Goal: Contribute content: Contribute content

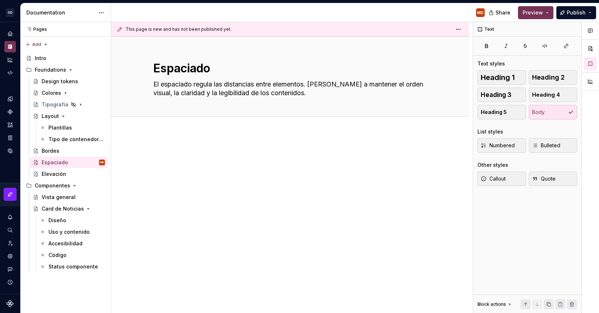
click at [175, 153] on p at bounding box center [290, 154] width 300 height 9
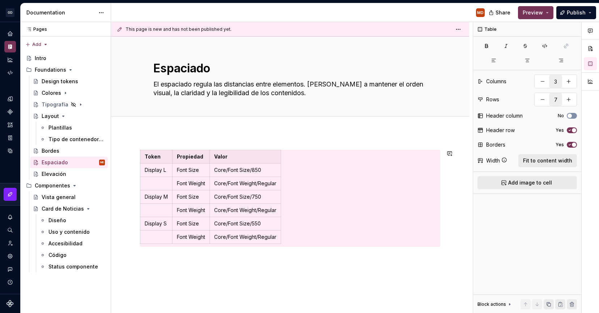
click at [269, 256] on div "Token Propiedad Valor Display L Font Size Core/Font Size/850 Font Weight Core/F…" at bounding box center [290, 240] width 358 height 217
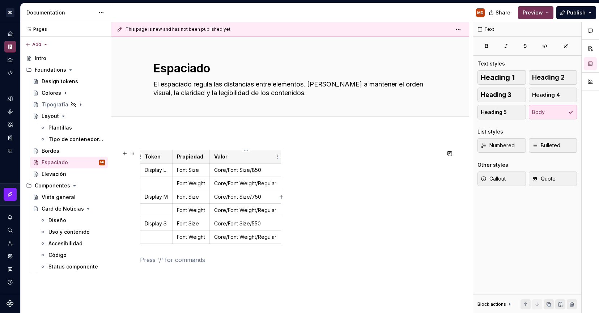
click at [237, 162] on th "Valor" at bounding box center [245, 156] width 71 height 13
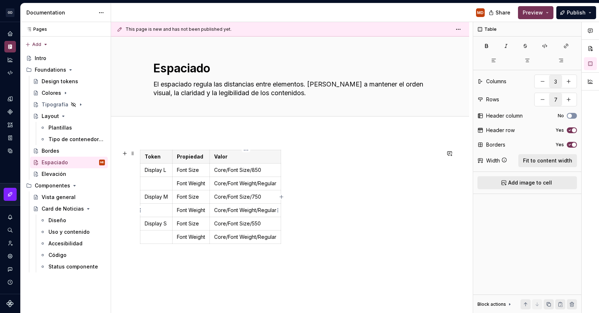
click at [310, 203] on div "Token Propiedad Valor Display L Font Size Core/Font Size/850 Font Weight Core/F…" at bounding box center [290, 198] width 300 height 97
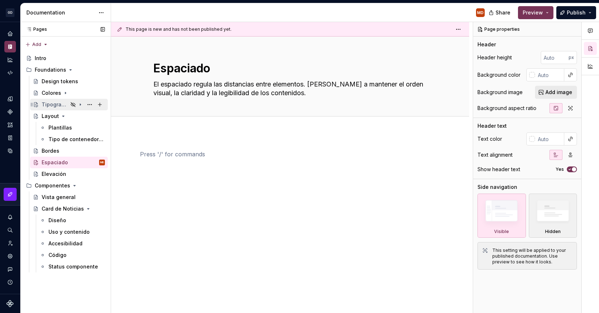
click at [56, 103] on div "Tipografía" at bounding box center [55, 104] width 26 height 7
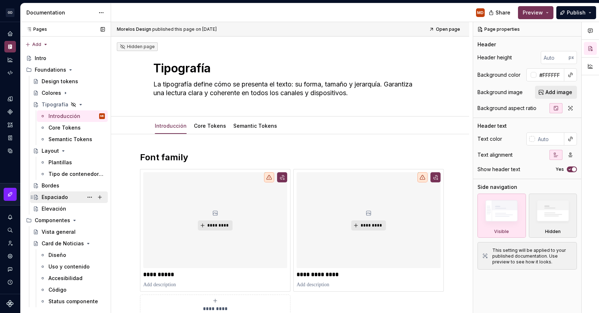
click at [61, 197] on div "Espaciado" at bounding box center [55, 197] width 26 height 7
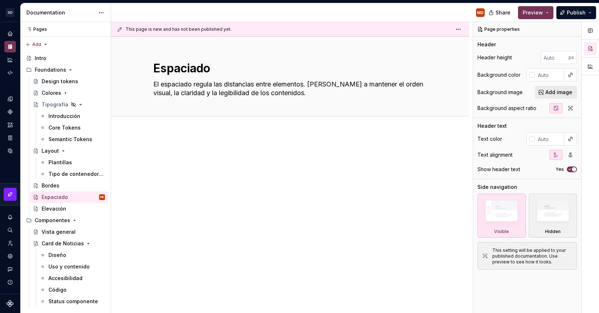
type textarea "*"
click at [220, 199] on div at bounding box center [290, 206] width 358 height 148
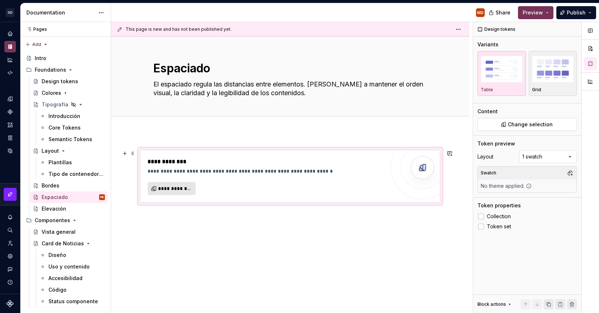
click at [165, 190] on span "**********" at bounding box center [174, 188] width 33 height 7
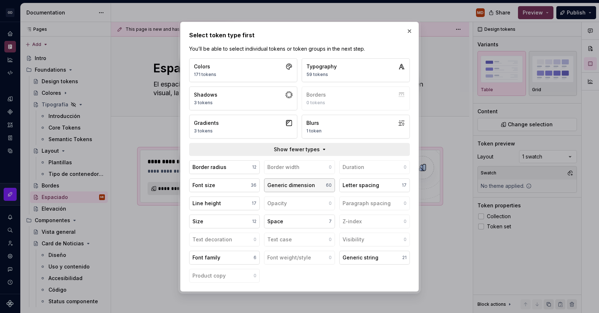
click at [292, 182] on div "Generic dimension" at bounding box center [291, 185] width 48 height 7
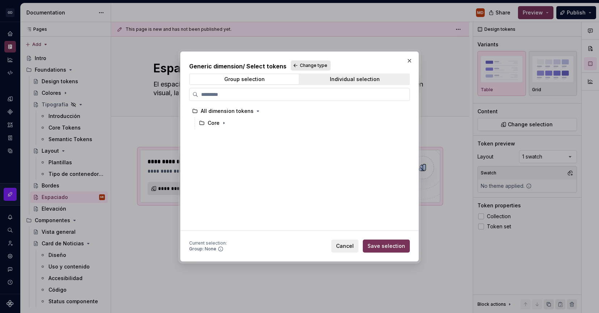
click at [320, 61] on button "Change type" at bounding box center [311, 65] width 40 height 10
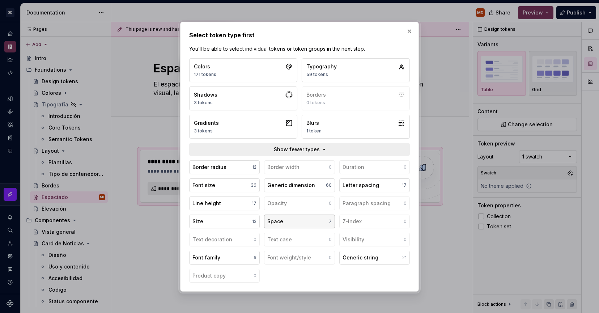
click at [313, 218] on button "Space 7" at bounding box center [299, 221] width 71 height 14
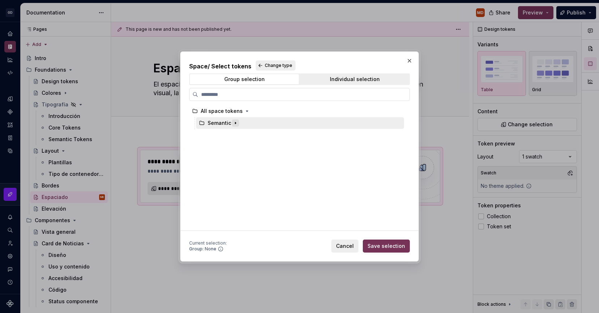
click at [234, 122] on icon "button" at bounding box center [236, 123] width 6 height 6
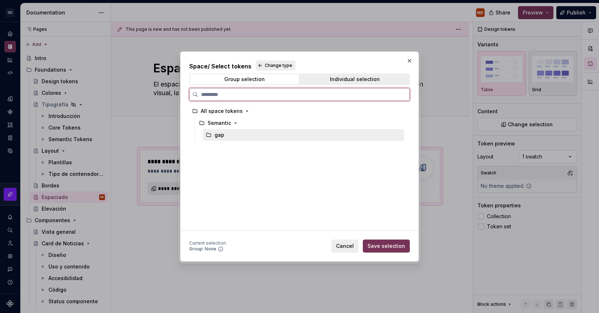
click at [223, 133] on div "gap" at bounding box center [219, 134] width 10 height 7
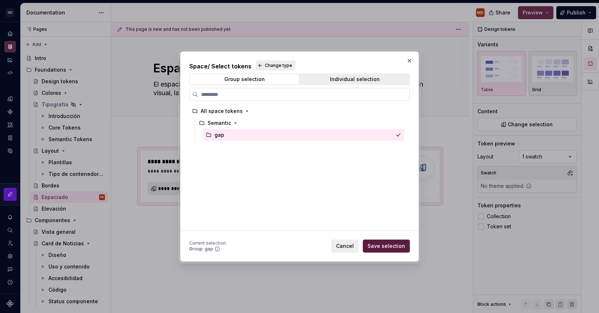
click at [401, 248] on span "Save selection" at bounding box center [386, 245] width 38 height 7
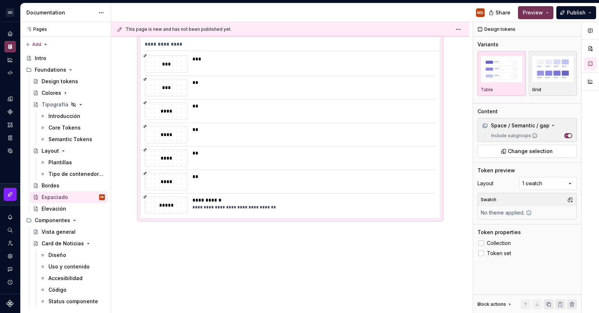
scroll to position [122, 0]
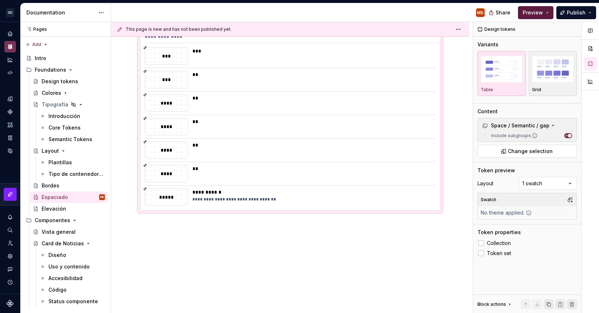
click at [535, 14] on span "Preview" at bounding box center [533, 12] width 20 height 7
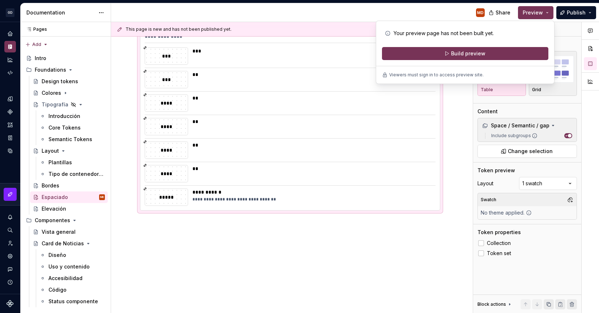
click at [516, 46] on div "Your preview page has not been built yet. Build preview" at bounding box center [465, 43] width 166 height 33
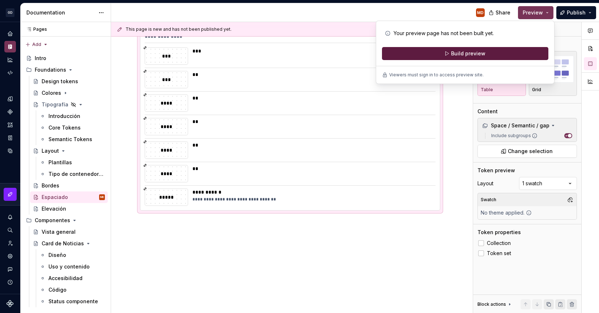
click at [513, 53] on button "Build preview" at bounding box center [465, 53] width 166 height 13
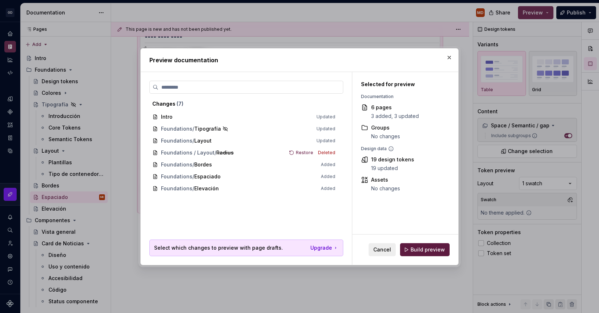
click at [422, 252] on span "Build preview" at bounding box center [428, 249] width 34 height 7
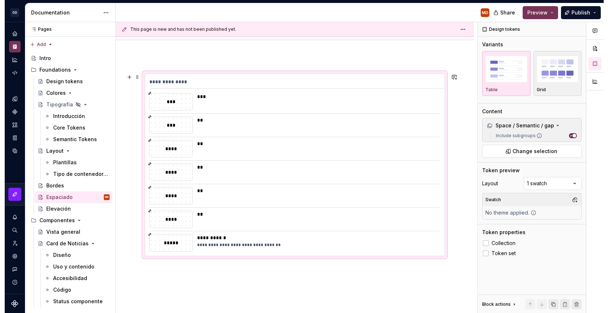
scroll to position [68, 0]
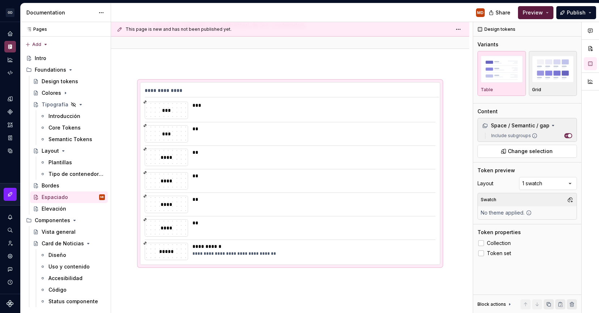
click at [547, 13] on button "Preview" at bounding box center [535, 12] width 35 height 13
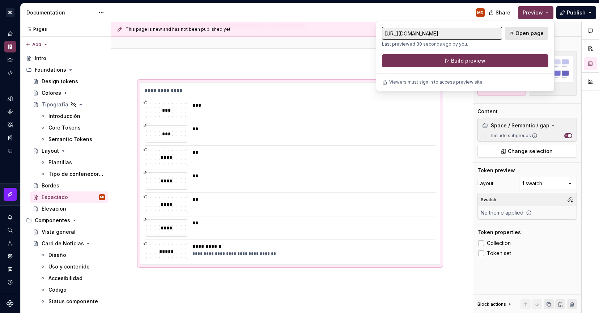
click at [526, 33] on span "Open page" at bounding box center [529, 33] width 28 height 7
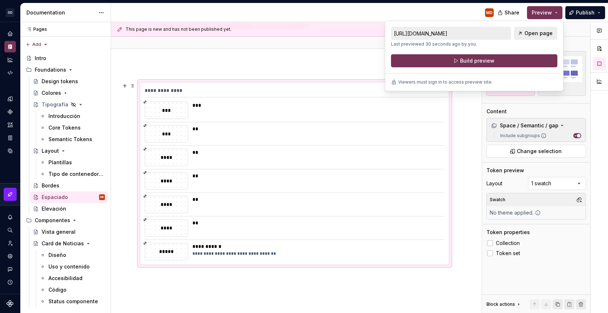
click at [285, 251] on div "**********" at bounding box center [317, 254] width 251 height 6
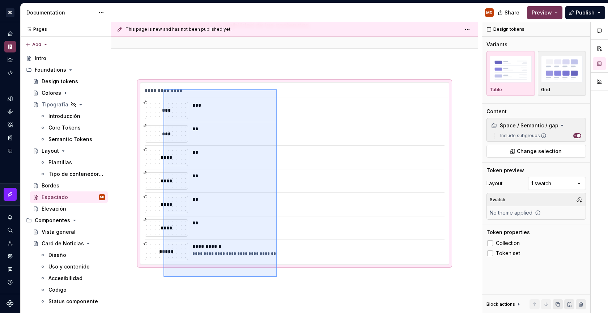
drag, startPoint x: 277, startPoint y: 277, endPoint x: 163, endPoint y: 89, distance: 219.1
click at [163, 89] on div "**********" at bounding box center [296, 167] width 371 height 291
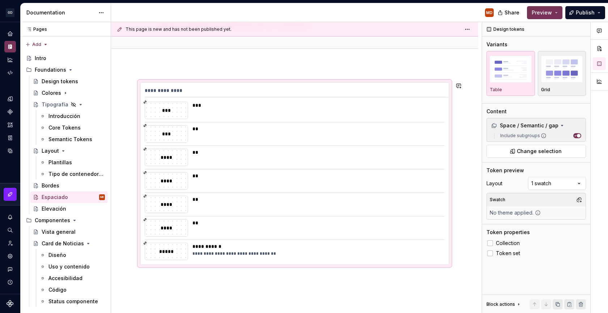
scroll to position [0, 0]
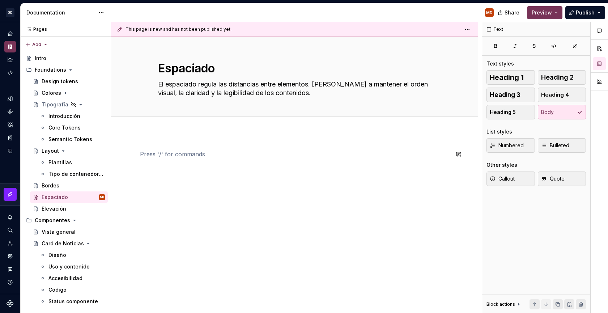
click at [274, 190] on div at bounding box center [294, 206] width 367 height 148
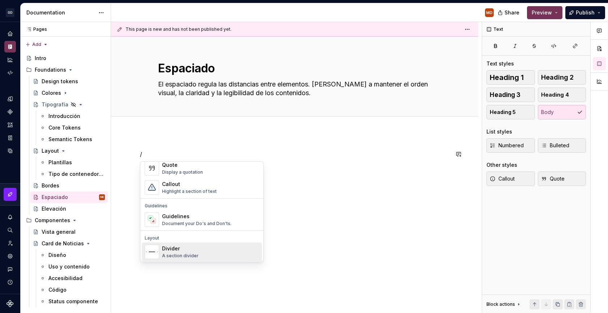
scroll to position [87, 0]
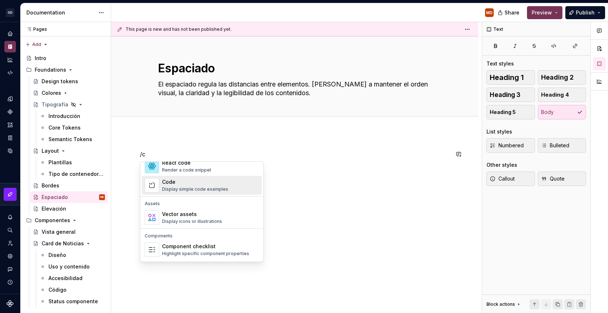
click at [156, 184] on img "Suggestions" at bounding box center [152, 185] width 14 height 14
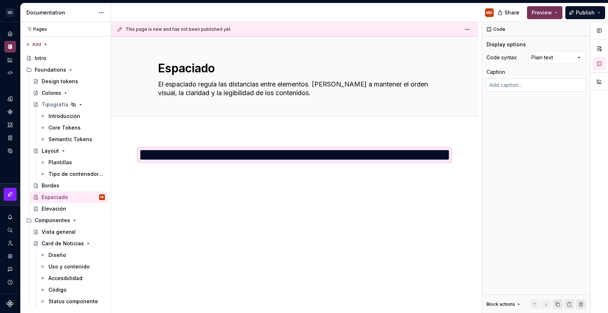
scroll to position [0, 0]
type textarea "*"
type textarea "********"
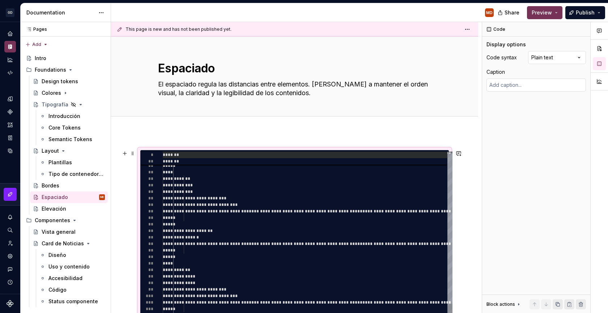
type textarea "*"
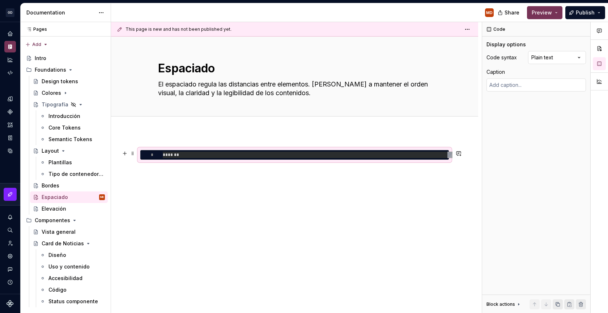
scroll to position [0, 0]
click at [188, 211] on div "*" at bounding box center [294, 206] width 367 height 148
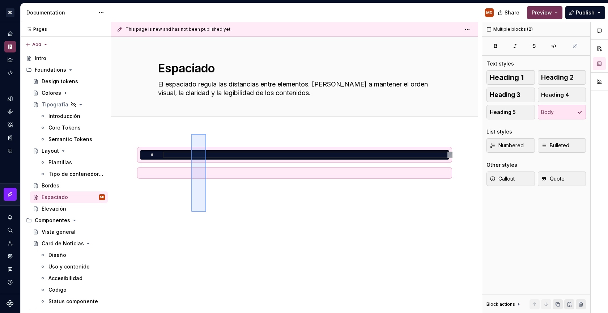
drag, startPoint x: 206, startPoint y: 212, endPoint x: 191, endPoint y: 132, distance: 81.4
click at [191, 132] on div "This page is new and has not been published yet. Espaciado El espaciado regula …" at bounding box center [296, 167] width 371 height 291
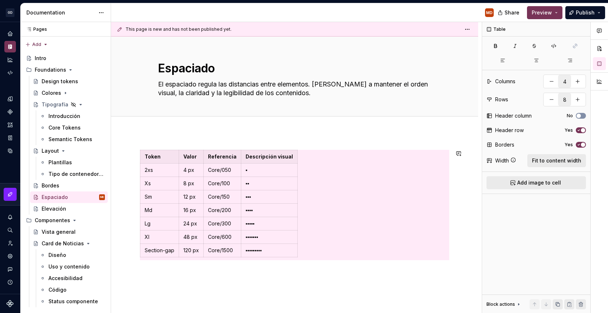
click at [264, 284] on div "Token Valor Referencia Descripción visual 2xs 4 px Core/050 ▪︎ Xs 8 px Core/100…" at bounding box center [294, 247] width 367 height 230
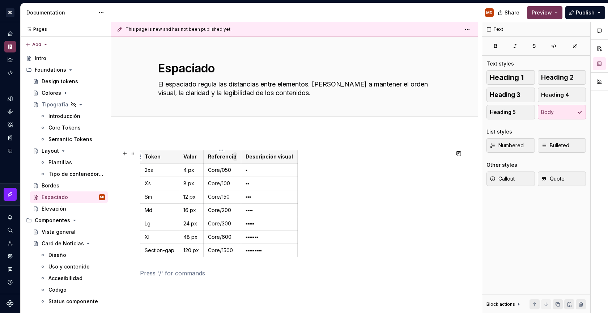
click at [235, 160] on html "[PERSON_NAME] MD Design system data Documentation MD Share Preview Publish Page…" at bounding box center [304, 156] width 608 height 313
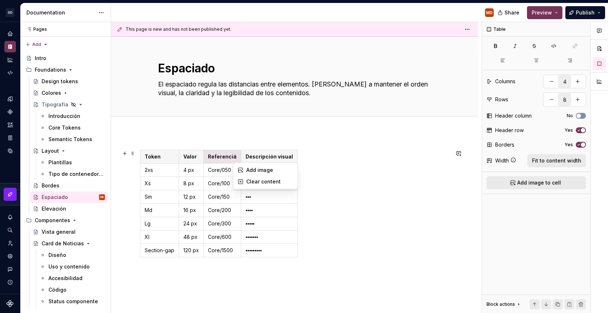
click at [567, 157] on div "Comments Open comments No comments yet Select ‘Comment’ from the block context …" at bounding box center [545, 167] width 126 height 291
click at [332, 187] on div "Token Valor Referencia Descripción visual 2xs 4 px Core/050 ▪︎ Xs 8 px Core/100…" at bounding box center [294, 205] width 309 height 110
click at [132, 154] on span at bounding box center [133, 153] width 6 height 10
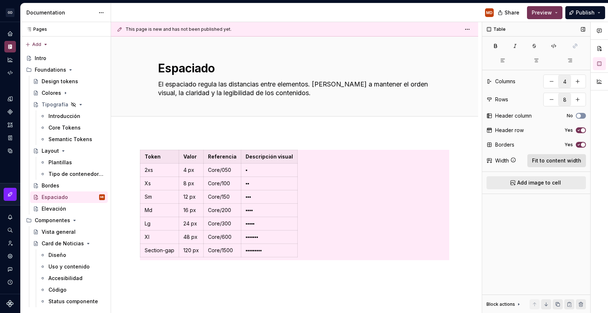
click at [561, 163] on span "Fit to content width" at bounding box center [556, 160] width 49 height 7
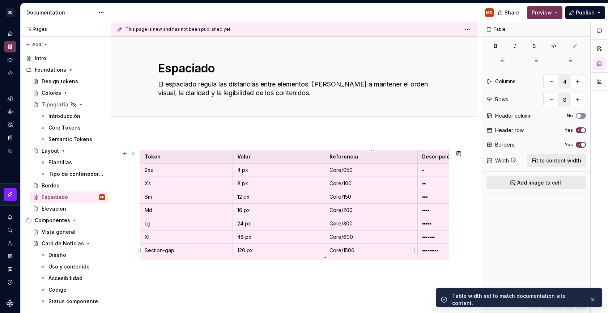
click at [379, 261] on div "Token Valor Referencia Descripción visual 2xs 4 px Core/050 ▪︎ Xs 8 px Core/100…" at bounding box center [294, 214] width 309 height 128
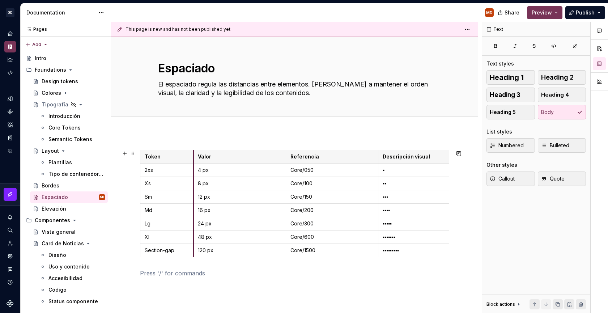
drag, startPoint x: 231, startPoint y: 157, endPoint x: 200, endPoint y: 158, distance: 31.9
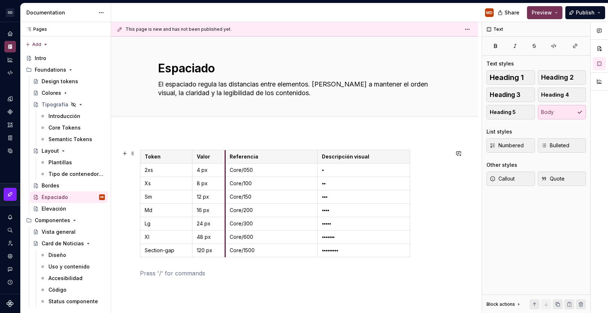
drag, startPoint x: 285, startPoint y: 156, endPoint x: 225, endPoint y: 160, distance: 59.8
click at [225, 160] on th "Referencia" at bounding box center [271, 156] width 93 height 13
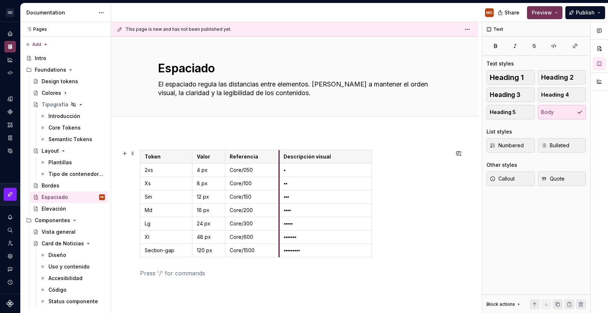
drag, startPoint x: 317, startPoint y: 156, endPoint x: 294, endPoint y: 158, distance: 22.9
drag, startPoint x: 370, startPoint y: 157, endPoint x: 440, endPoint y: 159, distance: 70.5
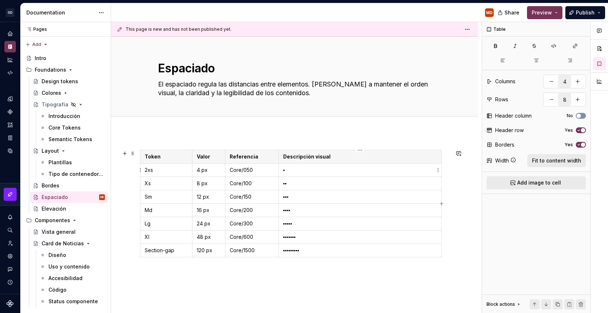
click at [302, 170] on p "▪︎" at bounding box center [360, 169] width 154 height 7
click at [300, 183] on p "▪︎▪︎" at bounding box center [360, 183] width 154 height 7
click at [304, 196] on p "▪︎▪︎▪︎" at bounding box center [360, 196] width 154 height 7
click at [306, 210] on p "▪︎▪︎▪︎▪︎" at bounding box center [360, 210] width 154 height 7
click at [308, 226] on p "▪︎▪︎▪︎▪︎▪︎" at bounding box center [360, 223] width 154 height 7
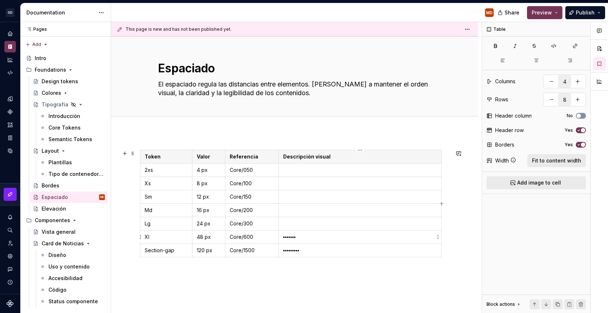
click at [310, 237] on p "▪︎▪︎▪︎▪︎▪︎▪︎▪︎" at bounding box center [360, 236] width 154 height 7
click at [310, 250] on p "▪︎▪︎▪︎▪︎▪︎▪︎▪︎▪︎▪︎" at bounding box center [360, 250] width 154 height 7
click at [327, 172] on p at bounding box center [360, 169] width 154 height 7
click at [401, 169] on p at bounding box center [360, 169] width 154 height 7
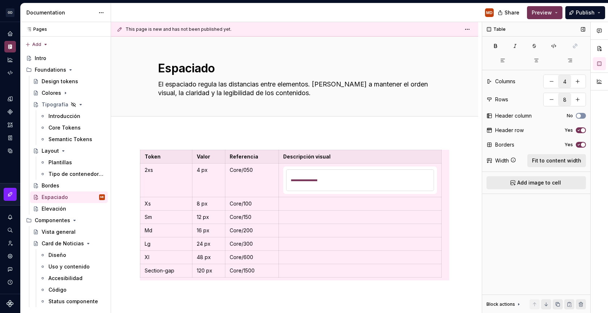
click at [488, 199] on div "Table Columns 4 Rows 8 Header column No Header row Yes Borders Yes Width Fit to…" at bounding box center [536, 167] width 108 height 291
click at [455, 208] on div "Token Valor Referencia Descripción visual 2xs 4 px Core/050 Xs 8 px Core/100 Sm…" at bounding box center [294, 266] width 367 height 268
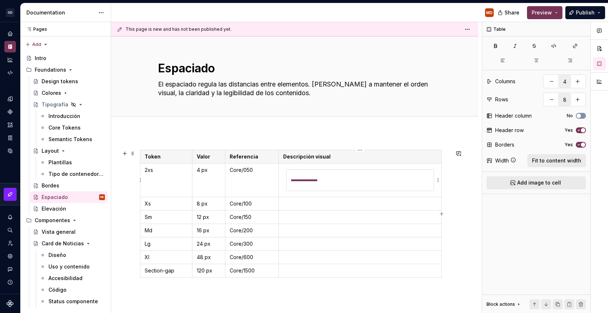
click at [362, 180] on img at bounding box center [359, 180] width 147 height 21
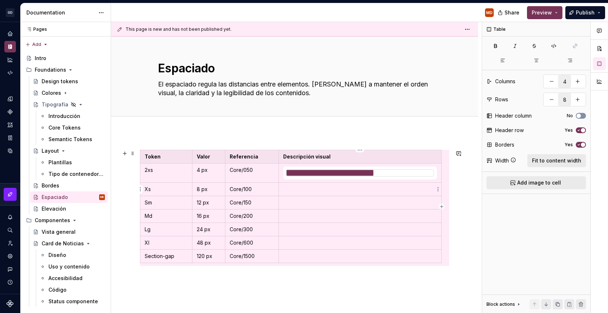
click at [366, 199] on p at bounding box center [360, 202] width 154 height 7
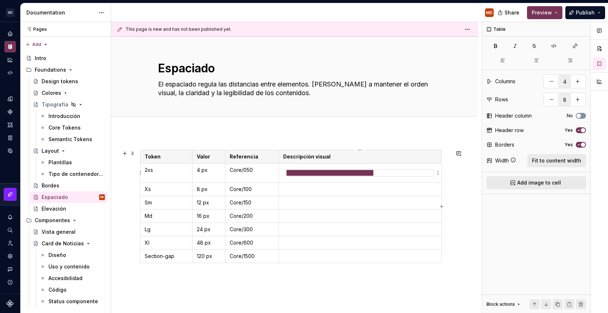
click at [362, 173] on img at bounding box center [329, 173] width 87 height 6
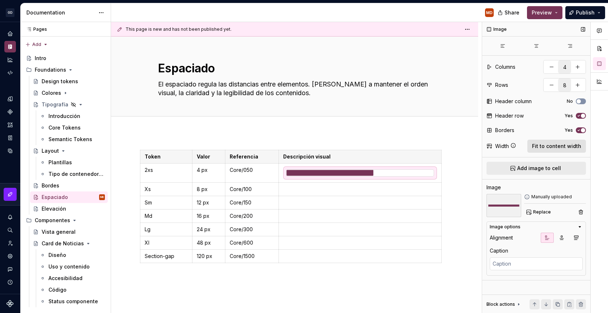
click at [541, 150] on button "Fit to content width" at bounding box center [556, 146] width 59 height 13
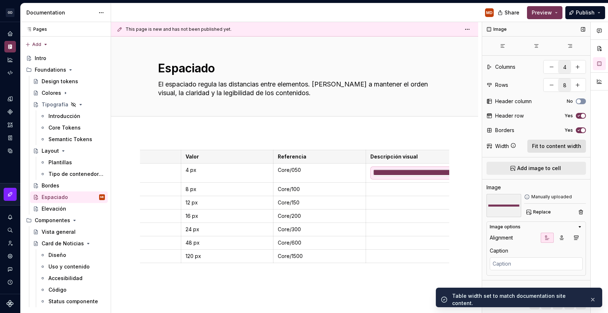
click at [541, 150] on button "Fit to content width" at bounding box center [556, 146] width 59 height 13
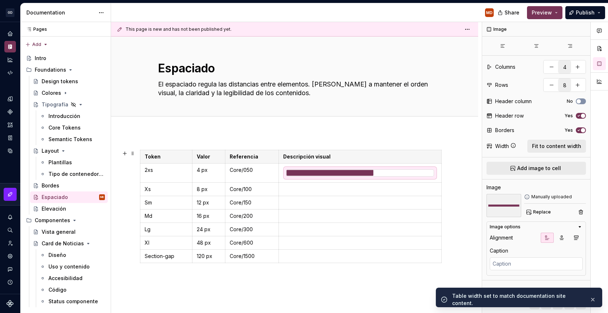
scroll to position [0, 0]
click at [454, 182] on div "Token Valor Referencia Descripción visual 2xs 4 px Core/050 Xs 8 px Core/100 Sm…" at bounding box center [294, 259] width 367 height 254
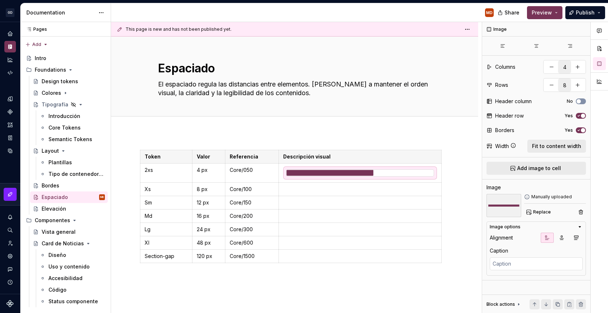
click at [454, 187] on div "Token Valor Referencia Descripción visual 2xs 4 px Core/050 Xs 8 px Core/100 Sm…" at bounding box center [294, 259] width 367 height 254
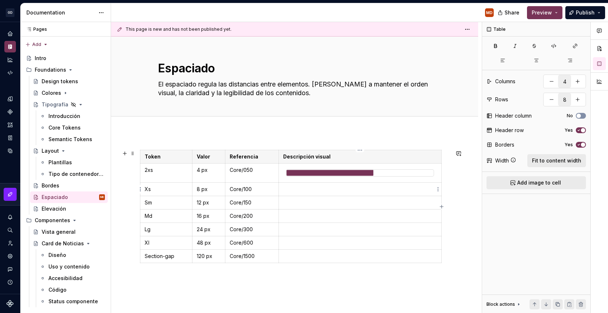
click at [329, 183] on td at bounding box center [360, 189] width 163 height 13
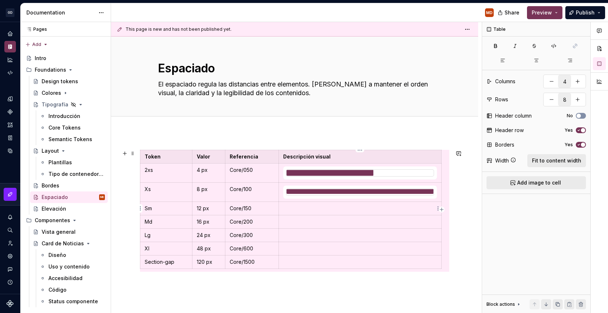
click at [384, 204] on td at bounding box center [360, 208] width 163 height 13
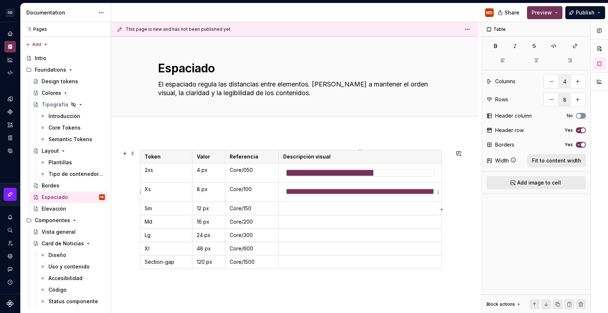
click at [408, 194] on img at bounding box center [359, 191] width 147 height 5
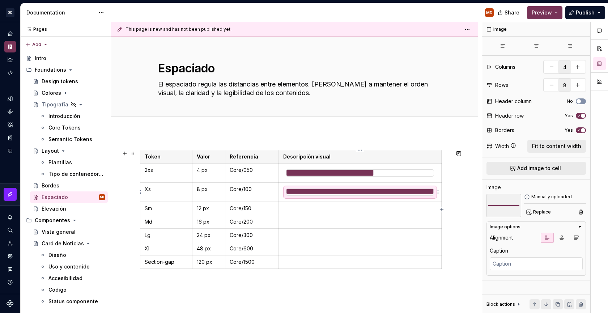
click at [384, 188] on div at bounding box center [360, 191] width 148 height 7
click at [383, 190] on img at bounding box center [359, 191] width 147 height 5
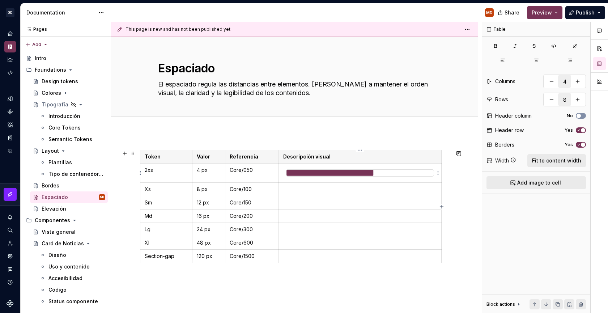
click at [361, 170] on img at bounding box center [329, 173] width 87 height 6
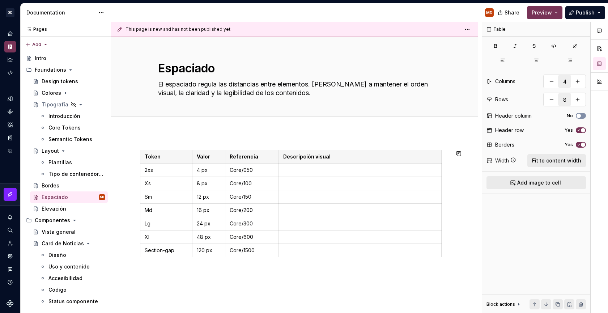
click at [361, 170] on p at bounding box center [360, 169] width 154 height 7
click at [554, 41] on button "button" at bounding box center [554, 46] width 18 height 10
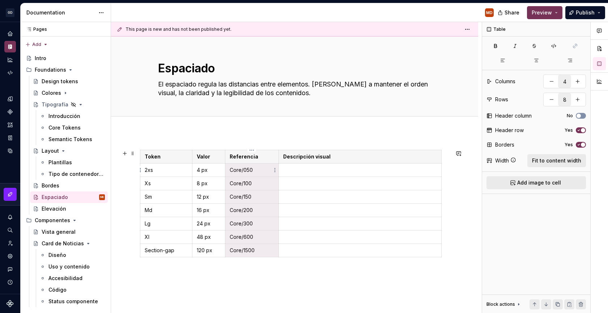
drag, startPoint x: 258, startPoint y: 251, endPoint x: 240, endPoint y: 167, distance: 85.5
click at [240, 167] on tbody "Token Valor Referencia Descripción visual 2xs 4 px Core/050 Xs 8 px Core/100 Sm…" at bounding box center [290, 203] width 301 height 107
click at [554, 44] on icon "button" at bounding box center [554, 46] width 6 height 6
click at [301, 245] on td at bounding box center [360, 250] width 163 height 13
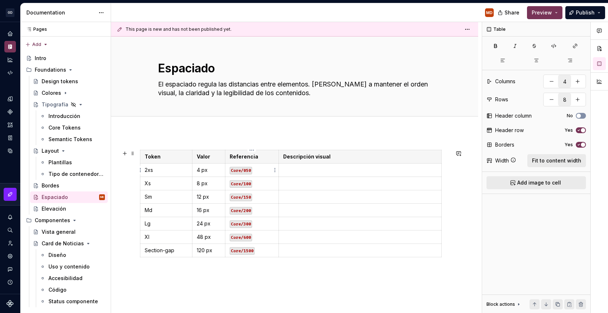
click at [242, 170] on code "Core/050" at bounding box center [241, 171] width 22 height 8
click at [234, 170] on code "core-050" at bounding box center [241, 171] width 22 height 8
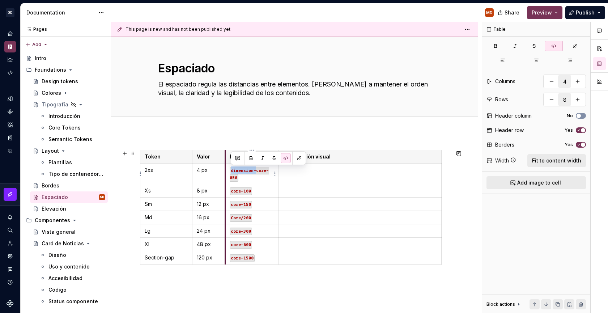
drag, startPoint x: 256, startPoint y: 170, endPoint x: 226, endPoint y: 172, distance: 30.1
click at [226, 172] on td "dimension-core-050" at bounding box center [252, 173] width 54 height 21
copy code "dimension-"
click at [234, 189] on code "core-100" at bounding box center [241, 191] width 22 height 8
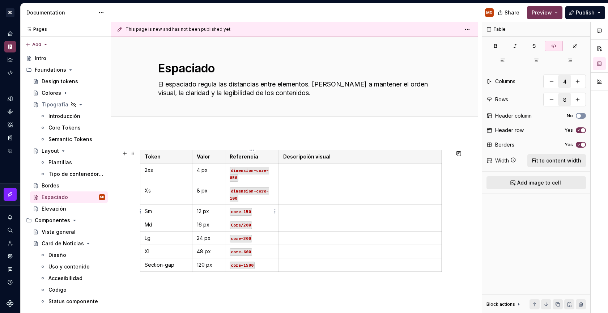
click at [231, 210] on code "core-150" at bounding box center [241, 212] width 22 height 8
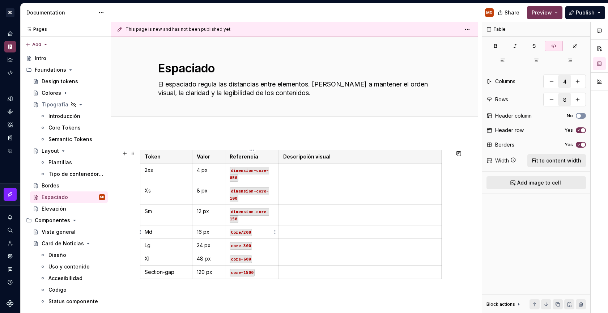
click at [231, 228] on td "Core/200" at bounding box center [252, 231] width 54 height 13
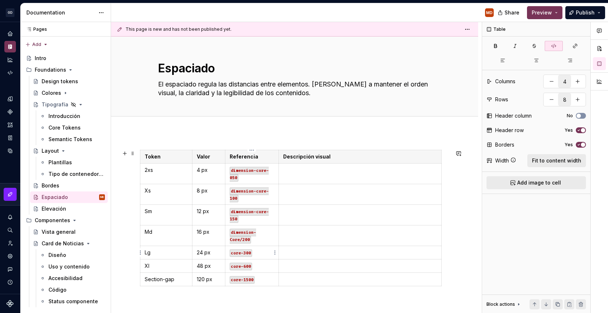
click at [230, 249] on code "core-300" at bounding box center [241, 253] width 22 height 8
click at [232, 272] on code "core-600" at bounding box center [241, 274] width 22 height 8
click at [231, 275] on code "core-600" at bounding box center [241, 274] width 22 height 8
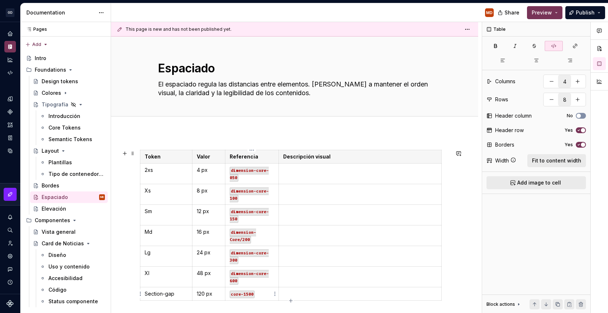
click at [230, 293] on code "core-1500" at bounding box center [242, 294] width 25 height 8
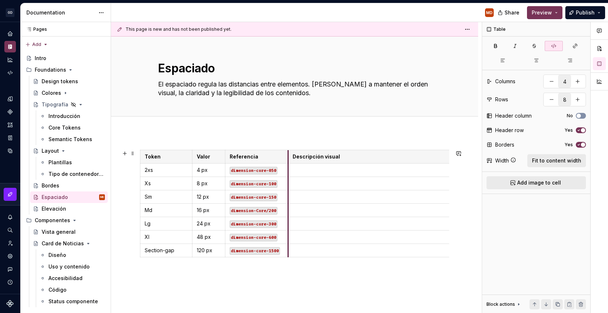
drag, startPoint x: 280, startPoint y: 158, endPoint x: 289, endPoint y: 158, distance: 9.4
click at [289, 158] on th "Descripción visual" at bounding box center [369, 156] width 163 height 13
click at [276, 277] on p at bounding box center [294, 273] width 309 height 9
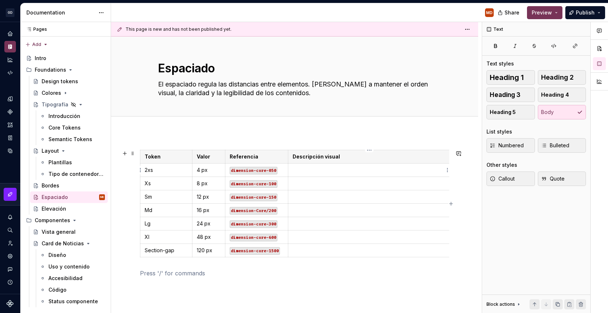
click at [356, 166] on p at bounding box center [370, 169] width 154 height 7
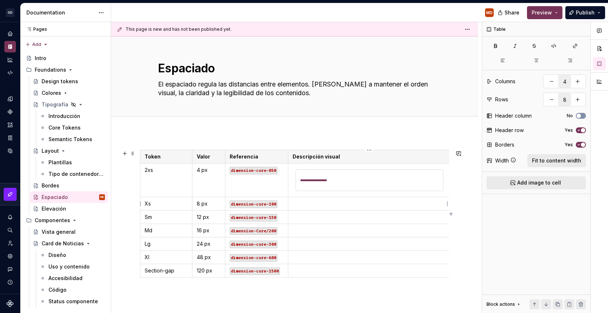
click at [320, 205] on p at bounding box center [370, 203] width 154 height 7
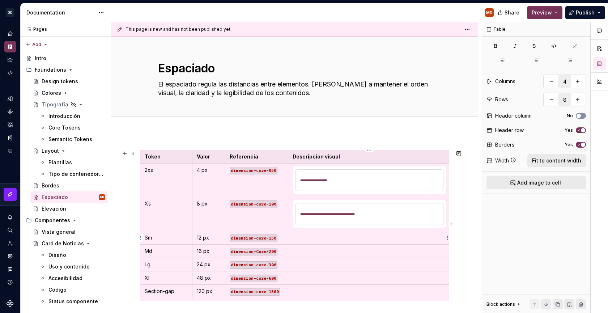
click at [365, 236] on p at bounding box center [370, 237] width 154 height 7
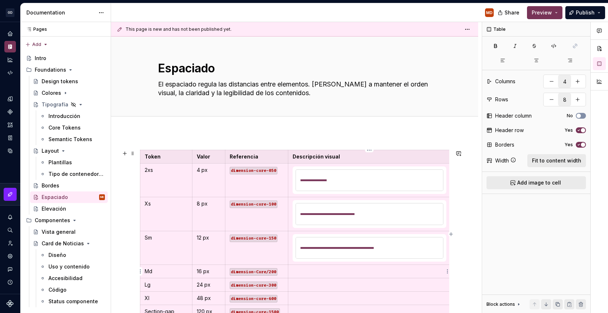
click at [322, 270] on p at bounding box center [370, 271] width 154 height 7
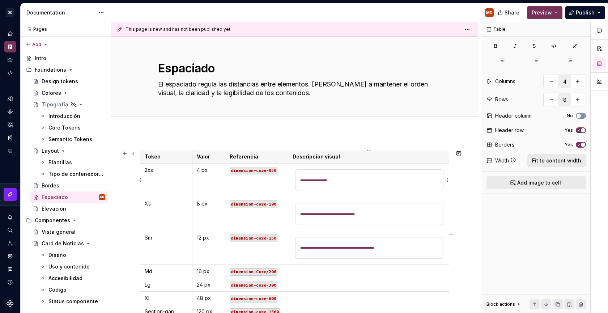
click at [347, 183] on img at bounding box center [369, 180] width 147 height 21
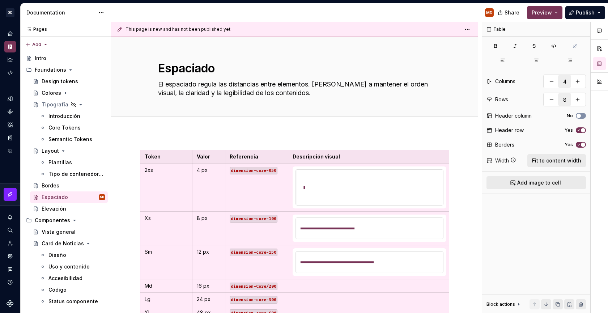
click at [321, 229] on img at bounding box center [369, 228] width 147 height 21
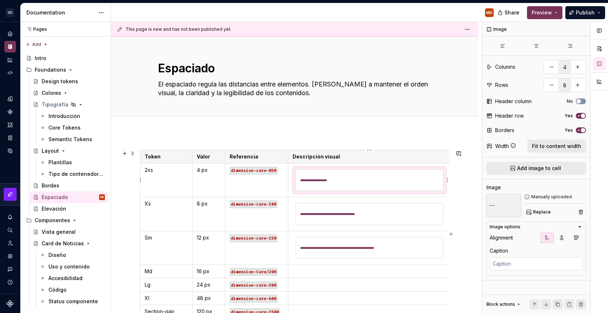
click at [357, 189] on img at bounding box center [369, 180] width 147 height 21
click at [347, 213] on img at bounding box center [369, 213] width 147 height 21
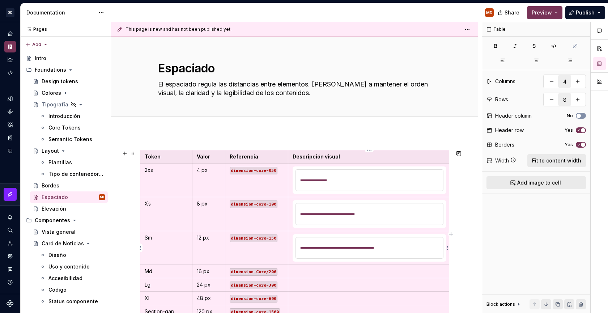
click at [348, 253] on img at bounding box center [369, 247] width 147 height 21
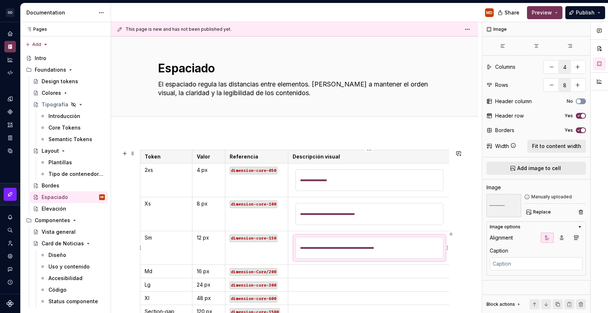
click at [350, 247] on img at bounding box center [369, 247] width 147 height 21
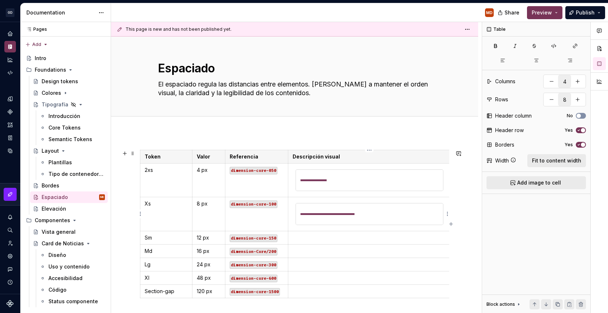
click at [345, 221] on img at bounding box center [369, 213] width 147 height 21
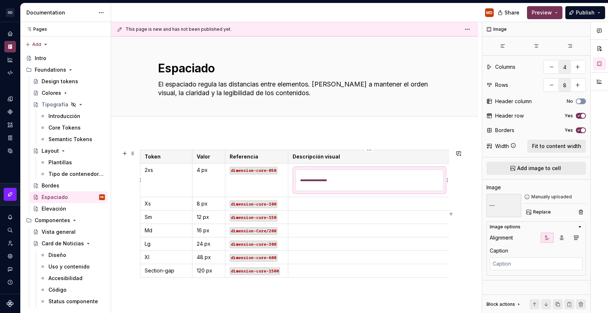
click at [342, 188] on img at bounding box center [369, 180] width 147 height 21
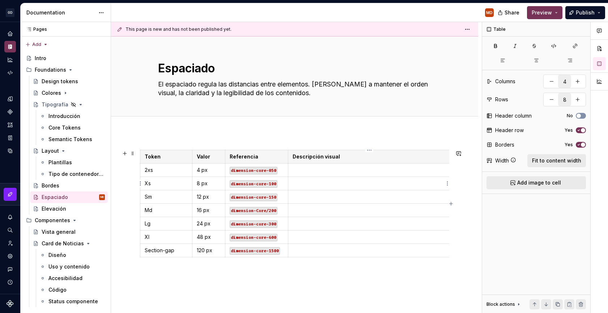
click at [343, 184] on p at bounding box center [370, 183] width 154 height 7
click at [336, 171] on p at bounding box center [370, 169] width 154 height 7
click at [275, 293] on div "Token Valor Referencia Descripción visual 2xs 4 px dimension-core-050 Xs 8 px d…" at bounding box center [294, 256] width 367 height 248
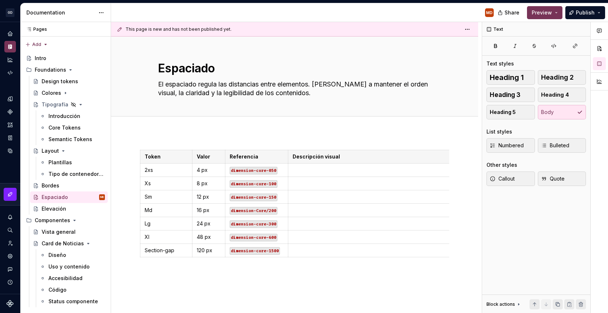
click at [165, 137] on div "Token Valor Referencia Descripción visual 2xs 4 px dimension-core-050 Xs 8 px d…" at bounding box center [294, 256] width 367 height 248
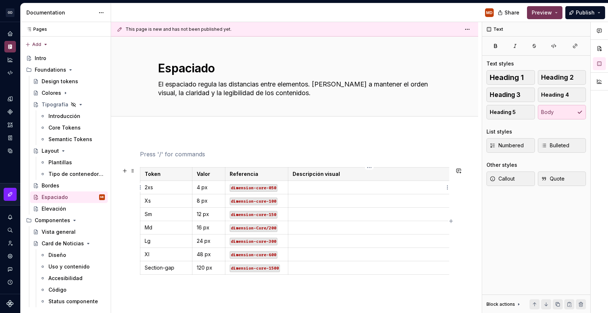
click at [330, 185] on p at bounding box center [370, 187] width 154 height 7
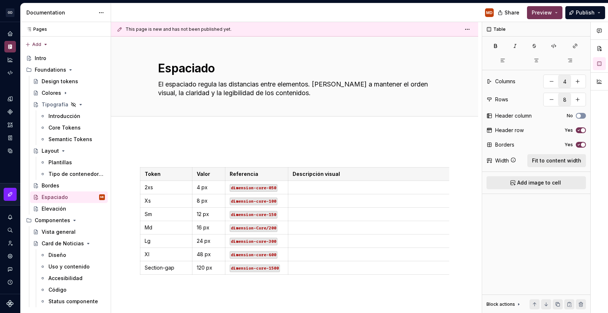
click at [314, 187] on p at bounding box center [370, 187] width 154 height 7
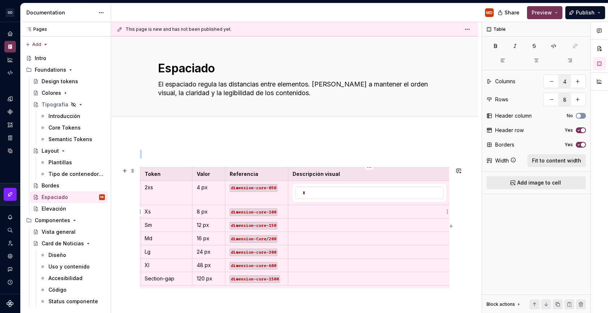
click at [359, 214] on p at bounding box center [370, 211] width 154 height 7
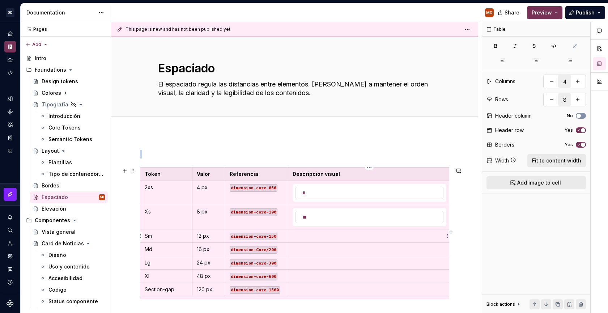
click at [346, 236] on p at bounding box center [370, 235] width 154 height 7
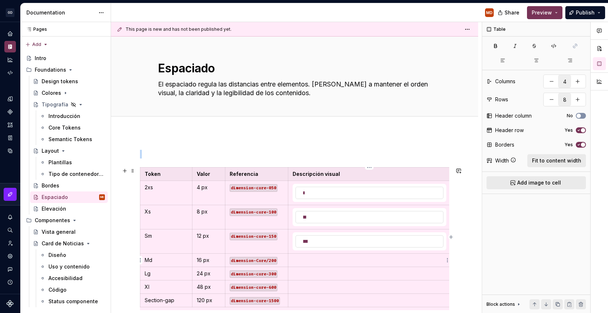
click at [313, 258] on p at bounding box center [370, 259] width 154 height 7
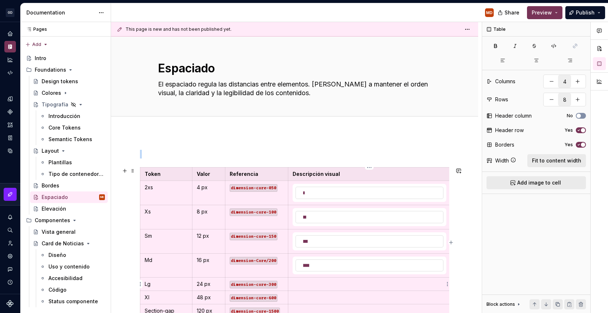
click at [313, 285] on p at bounding box center [370, 283] width 154 height 7
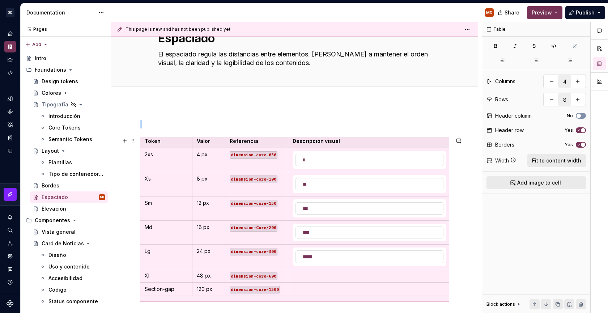
scroll to position [45, 0]
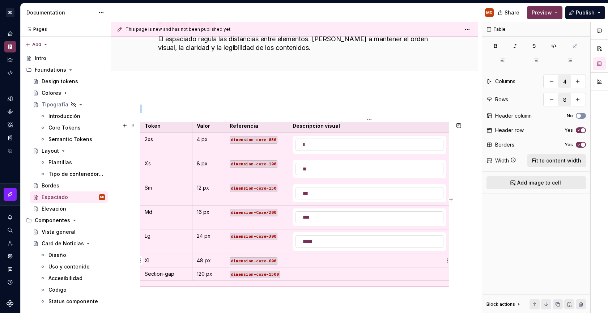
click at [353, 256] on td at bounding box center [369, 260] width 163 height 13
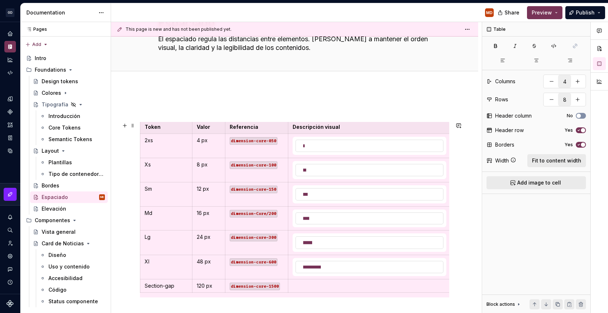
scroll to position [3, 0]
click at [360, 284] on p at bounding box center [370, 284] width 154 height 7
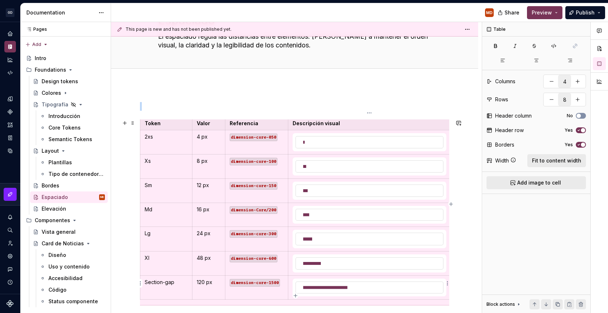
scroll to position [53, 0]
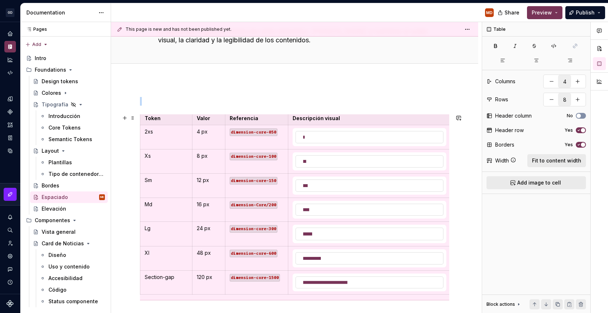
click at [464, 248] on div "Token Valor Referencia Descripción visual 2xs 4 px dimension-core-050 Xs 8 px d…" at bounding box center [294, 250] width 367 height 341
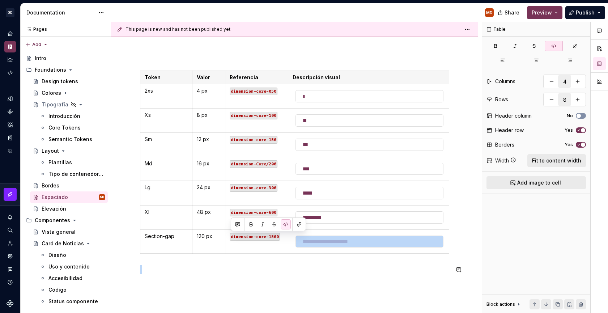
scroll to position [98, 0]
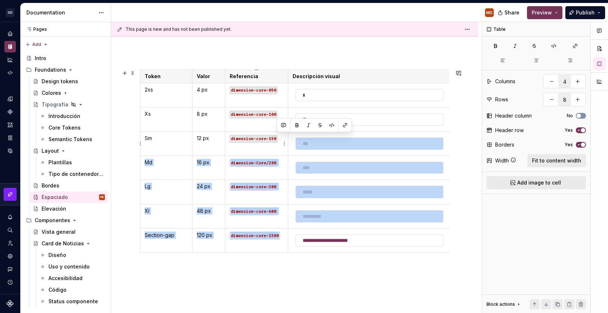
drag, startPoint x: 279, startPoint y: 296, endPoint x: 250, endPoint y: 150, distance: 148.2
click at [250, 150] on tbody "Token Valor Referencia Descripción visual 2xs 4 px dimension-core-050 Xs 8 px d…" at bounding box center [295, 161] width 311 height 183
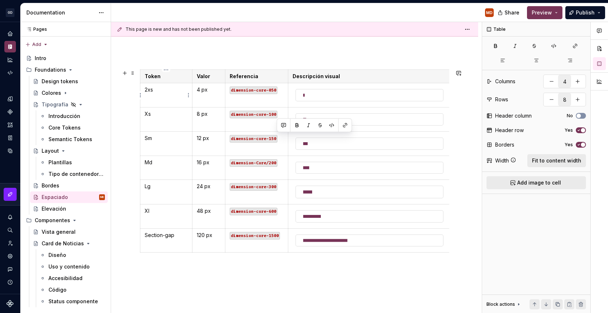
click at [158, 92] on p "2xs" at bounding box center [166, 89] width 43 height 7
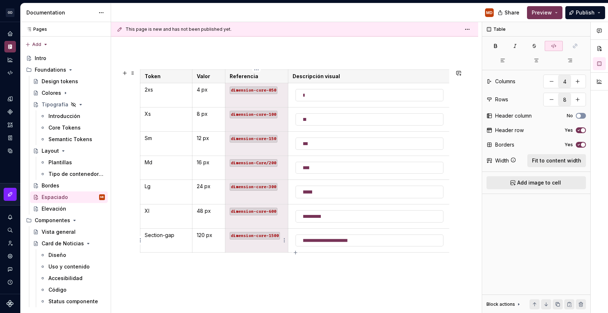
drag, startPoint x: 231, startPoint y: 90, endPoint x: 249, endPoint y: 249, distance: 159.7
click at [249, 249] on tbody "Token Valor Referencia Descripción visual 2xs 4 px dimension-core-050 Xs 8 px d…" at bounding box center [295, 161] width 311 height 183
click at [551, 48] on icon "button" at bounding box center [554, 46] width 6 height 6
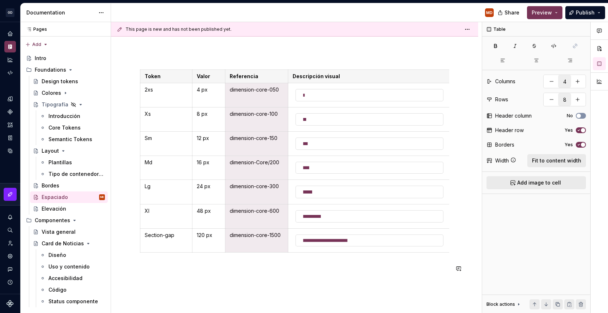
click at [300, 279] on div "Token Valor Referencia Descripción visual 2xs 4 px dimension-core-050 Xs 8 px d…" at bounding box center [294, 166] width 309 height 229
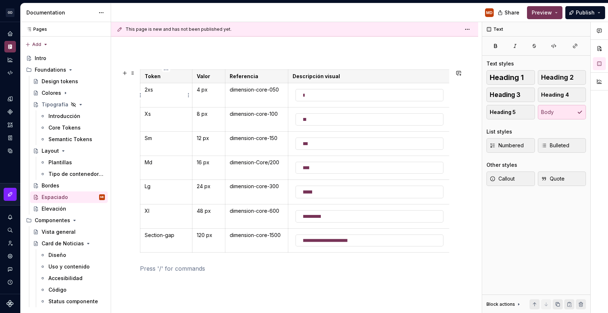
click at [146, 91] on p "2xs" at bounding box center [166, 89] width 43 height 7
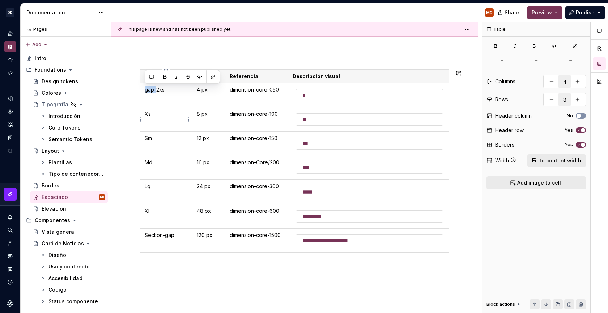
copy p "gap-"
click at [148, 113] on p "Xs" at bounding box center [166, 113] width 43 height 7
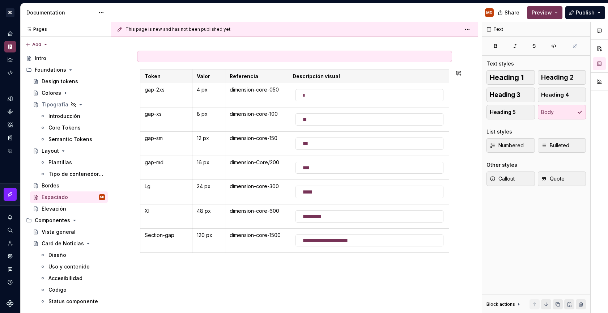
scroll to position [0, 0]
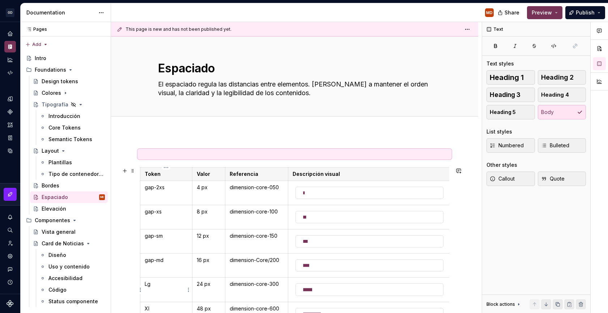
click at [148, 282] on p "Lg" at bounding box center [166, 283] width 43 height 7
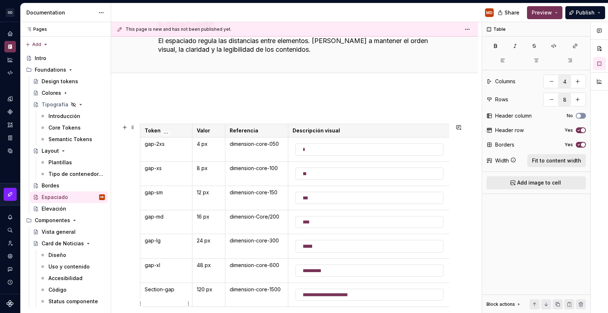
scroll to position [48, 0]
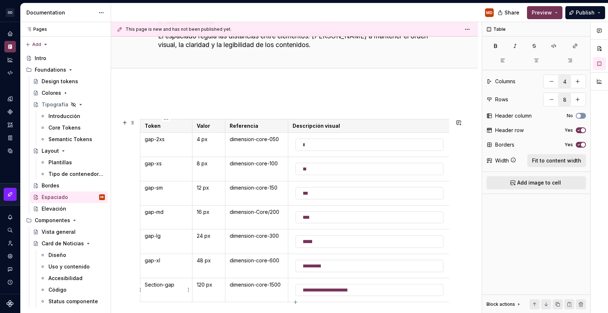
click at [146, 285] on p "Section-gap" at bounding box center [166, 284] width 43 height 7
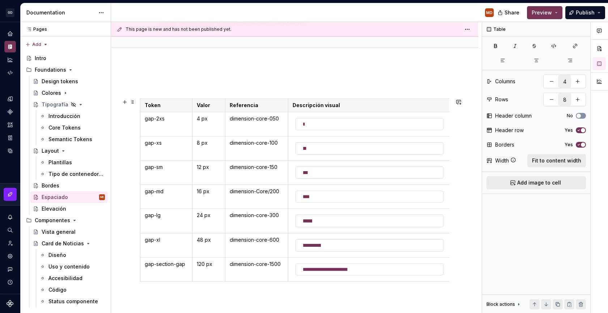
scroll to position [76, 0]
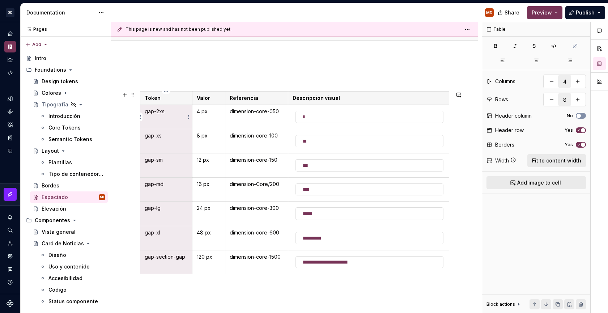
drag, startPoint x: 187, startPoint y: 255, endPoint x: 151, endPoint y: 110, distance: 149.5
click at [151, 110] on tbody "Token Valor Referencia Descripción visual gap-2xs 4 px dimension-core-050 gap-x…" at bounding box center [295, 183] width 311 height 183
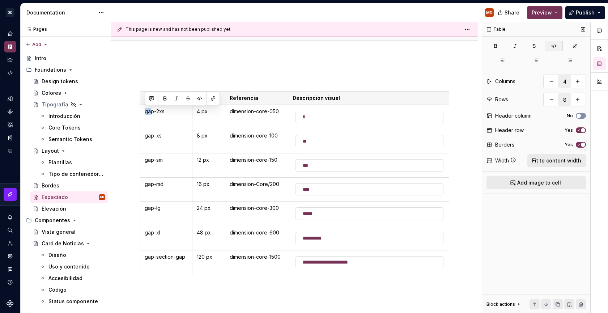
click at [557, 43] on button "button" at bounding box center [554, 46] width 18 height 10
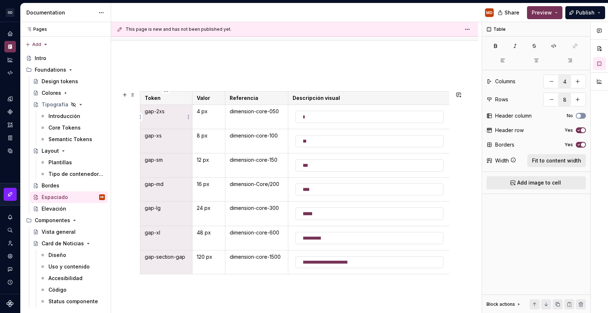
drag, startPoint x: 180, startPoint y: 265, endPoint x: 150, endPoint y: 109, distance: 158.8
click at [150, 109] on tbody "Token Valor Referencia Descripción visual gap-2xs 4 px dimension-core-050 gap-x…" at bounding box center [295, 183] width 311 height 183
click at [555, 46] on icon "button" at bounding box center [554, 46] width 6 height 6
click at [156, 273] on td "gap-section-gap" at bounding box center [166, 262] width 52 height 24
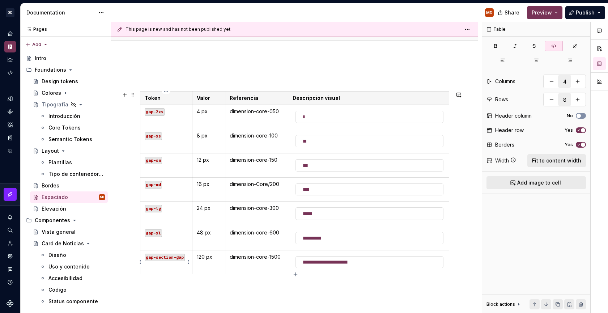
click at [162, 264] on td "gap-section-gap" at bounding box center [166, 262] width 52 height 24
click at [163, 279] on div "Token Valor Referencia Descripción visual gap-2xs 4 px dimension-core-050 gap-x…" at bounding box center [294, 184] width 309 height 221
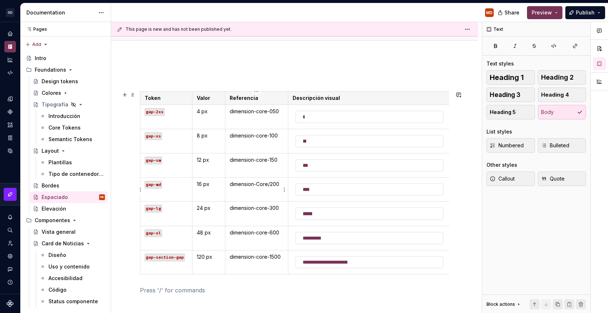
click at [270, 184] on p "dimension-Core/200" at bounding box center [257, 183] width 54 height 7
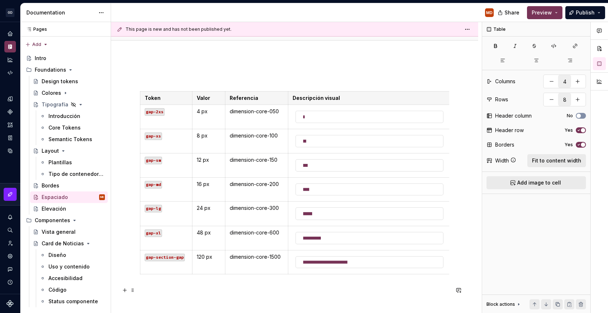
click at [263, 293] on p at bounding box center [294, 290] width 309 height 9
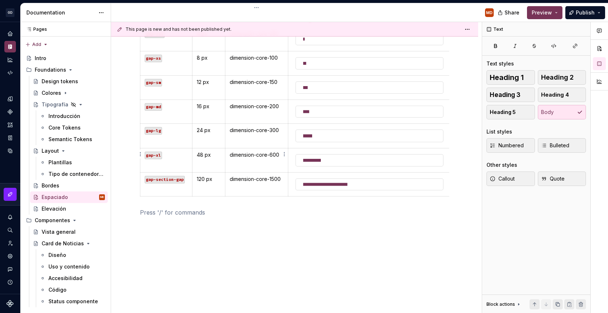
scroll to position [160, 0]
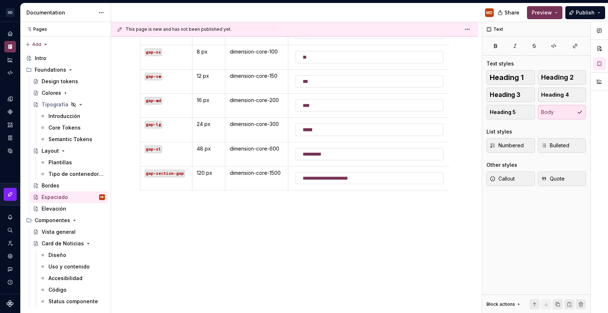
click at [253, 240] on div "Token Valor Referencia Descripción visual gap-2xs 4 px dimension-core-050 gap-x…" at bounding box center [294, 143] width 367 height 341
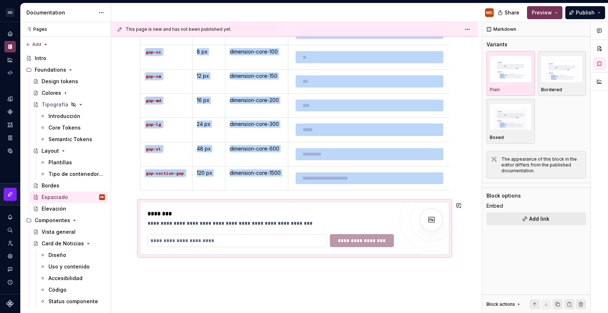
click at [190, 278] on div "**********" at bounding box center [294, 165] width 367 height 385
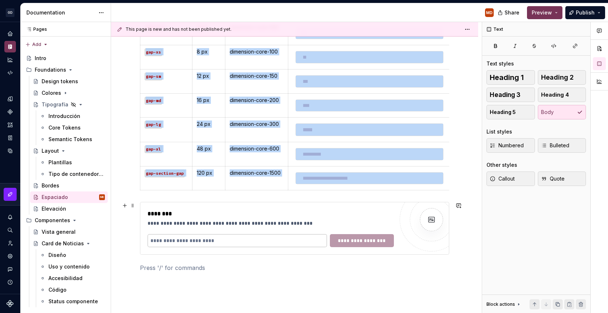
click at [186, 245] on input "text" at bounding box center [237, 240] width 179 height 13
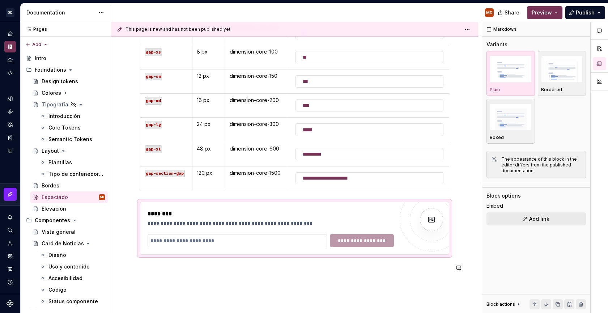
scroll to position [161, 0]
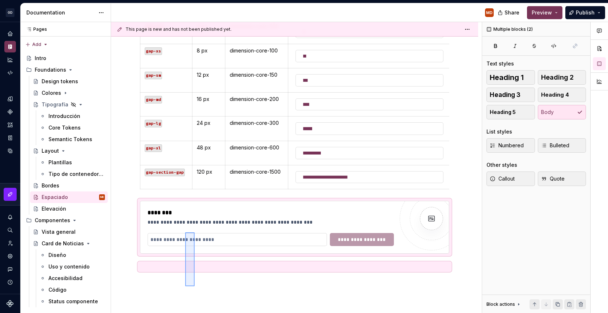
drag, startPoint x: 195, startPoint y: 287, endPoint x: 185, endPoint y: 232, distance: 55.8
click at [185, 232] on div "**********" at bounding box center [296, 167] width 371 height 291
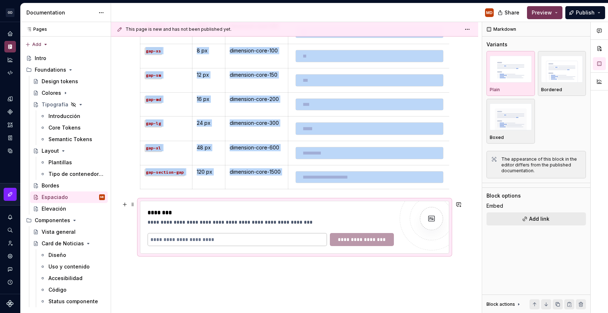
click at [186, 240] on input "text" at bounding box center [237, 239] width 179 height 13
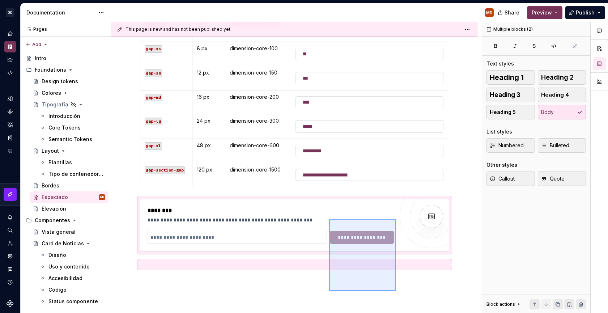
drag, startPoint x: 396, startPoint y: 293, endPoint x: 329, endPoint y: 219, distance: 99.6
click at [329, 219] on div "**********" at bounding box center [296, 167] width 371 height 291
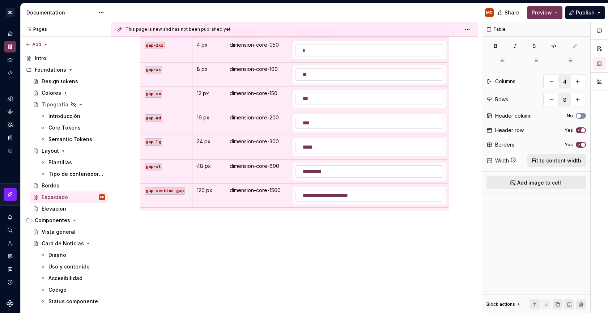
scroll to position [0, 0]
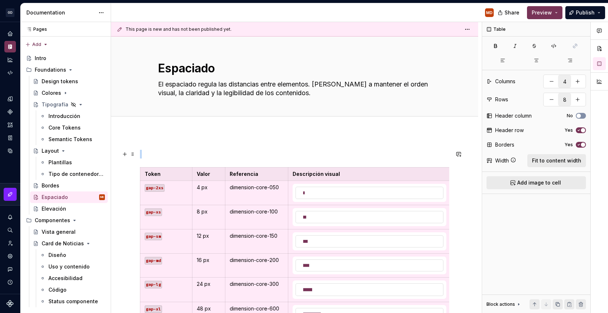
click at [267, 149] on div "Token Valor Referencia Descripción visual gap-2xs 4 px dimension-core-050 gap-x…" at bounding box center [294, 293] width 367 height 323
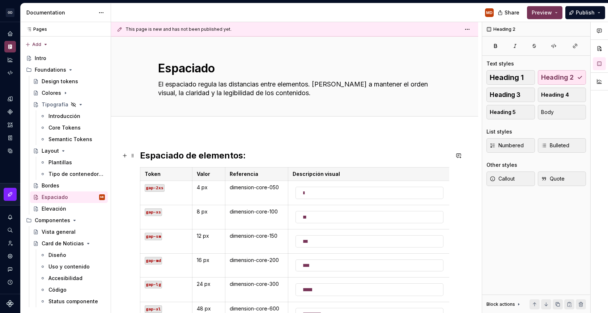
click at [188, 154] on h2 "Espaciado de elementos:" at bounding box center [294, 156] width 309 height 12
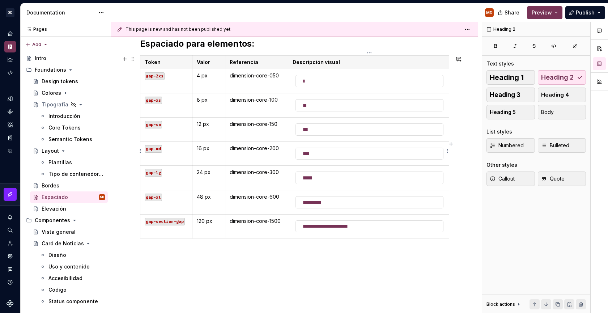
scroll to position [115, 0]
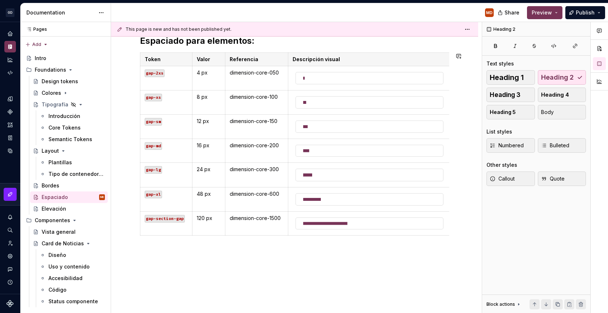
click at [252, 257] on div "Espaciado para elementos: Token Valor Referencia Descripción visual gap-2xs 4 p…" at bounding box center [294, 179] width 367 height 323
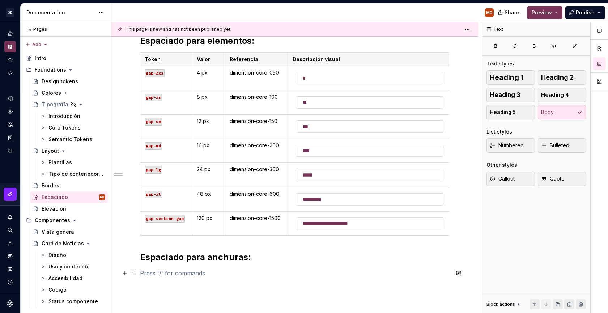
click at [183, 276] on p at bounding box center [294, 273] width 309 height 9
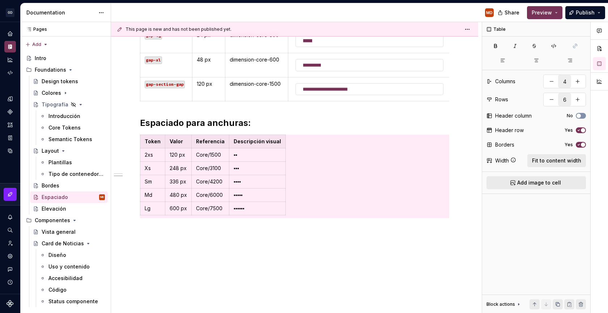
scroll to position [250, 0]
click at [155, 189] on td "Md" at bounding box center [152, 194] width 25 height 13
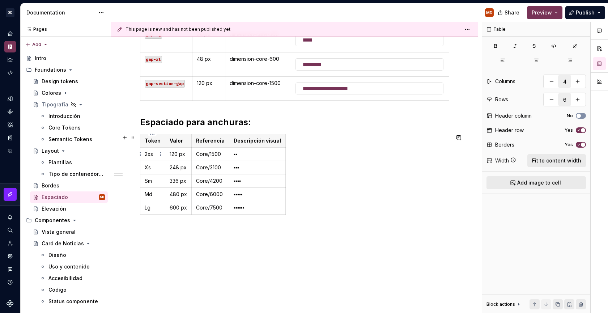
click at [146, 155] on p "2xs" at bounding box center [153, 153] width 16 height 7
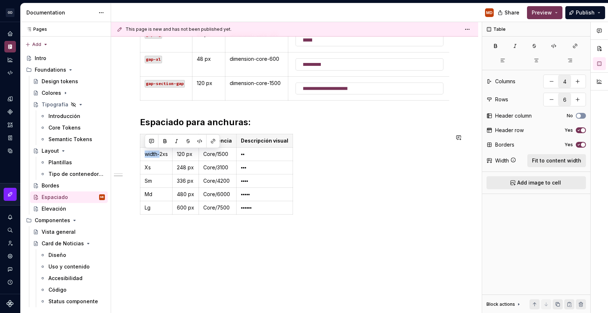
copy p "width-"
click at [146, 168] on p "Xs" at bounding box center [156, 167] width 23 height 7
drag, startPoint x: 148, startPoint y: 181, endPoint x: 143, endPoint y: 181, distance: 4.4
click at [143, 181] on td "Sm" at bounding box center [156, 180] width 32 height 13
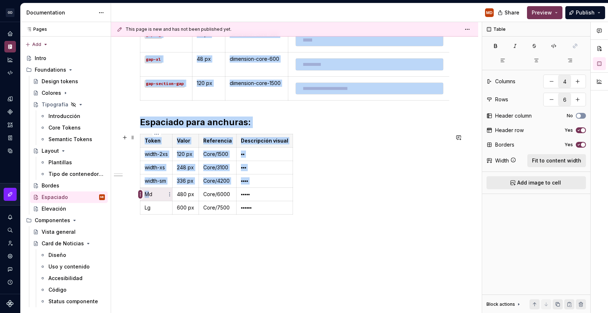
drag, startPoint x: 150, startPoint y: 192, endPoint x: 140, endPoint y: 192, distance: 9.8
click at [140, 192] on body "[PERSON_NAME] MD Design system data Documentation MD Share Preview Publish Page…" at bounding box center [304, 156] width 608 height 313
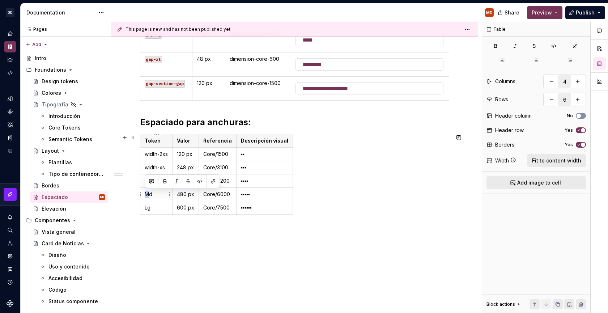
click at [146, 193] on p "Md" at bounding box center [156, 194] width 23 height 7
click at [146, 207] on p "Lg" at bounding box center [156, 207] width 23 height 7
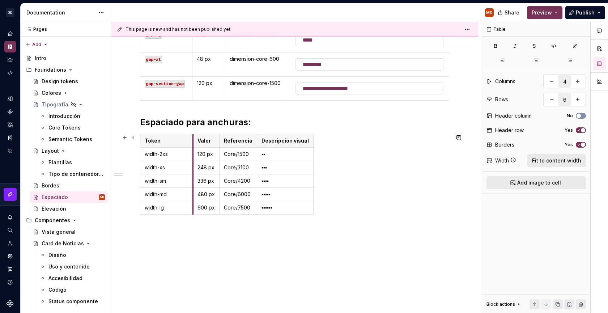
drag, startPoint x: 172, startPoint y: 139, endPoint x: 192, endPoint y: 139, distance: 19.9
drag, startPoint x: 220, startPoint y: 137, endPoint x: 225, endPoint y: 137, distance: 5.4
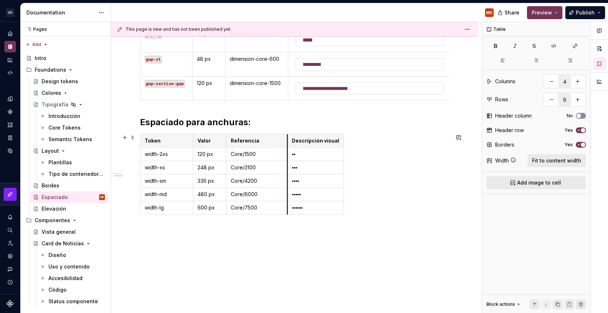
drag, startPoint x: 261, startPoint y: 141, endPoint x: 287, endPoint y: 139, distance: 25.8
drag, startPoint x: 341, startPoint y: 145, endPoint x: 451, endPoint y: 137, distance: 110.6
click at [246, 152] on p "Core/1500" at bounding box center [257, 153] width 52 height 7
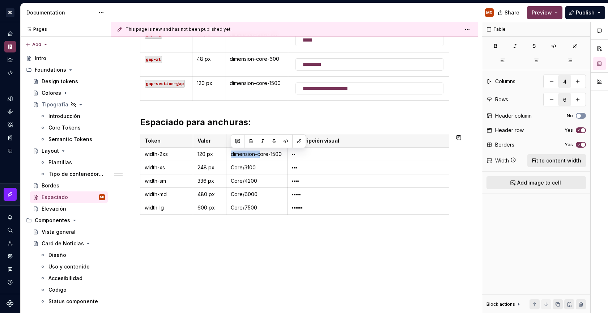
copy p "dimension-c"
click at [236, 169] on p "Core/3100" at bounding box center [257, 167] width 52 height 7
click at [235, 179] on p "Core/4200" at bounding box center [257, 180] width 52 height 7
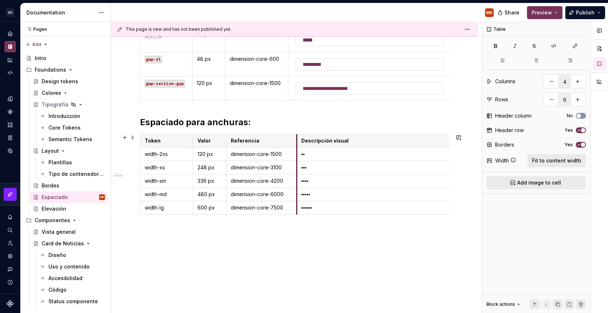
drag, startPoint x: 286, startPoint y: 139, endPoint x: 296, endPoint y: 139, distance: 9.0
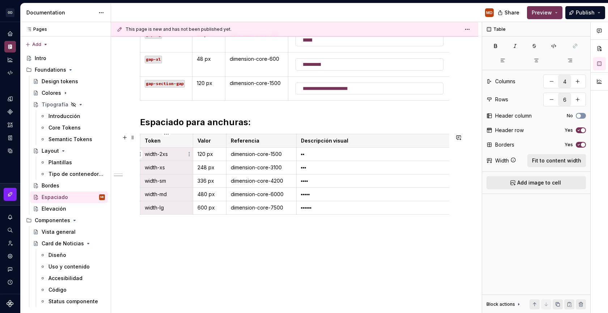
drag, startPoint x: 172, startPoint y: 208, endPoint x: 144, endPoint y: 152, distance: 62.8
click at [144, 152] on tbody "Token Valor Referencia Descripción visual width-2xs 120 px dimension-core-1500 …" at bounding box center [300, 174] width 320 height 80
click at [547, 41] on button "button" at bounding box center [554, 46] width 18 height 10
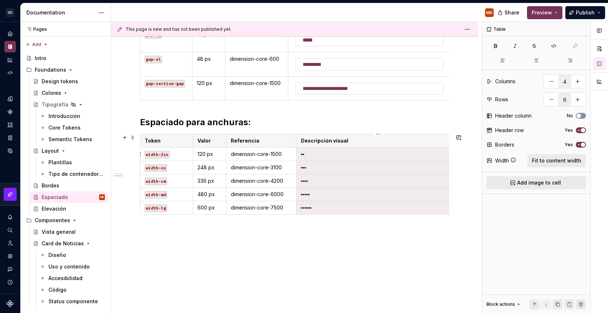
drag, startPoint x: 322, startPoint y: 206, endPoint x: 306, endPoint y: 152, distance: 56.4
click at [306, 152] on tbody "Token Valor Referencia Descripción visual width-2xs 120 px dimension-core-1500 …" at bounding box center [300, 174] width 320 height 80
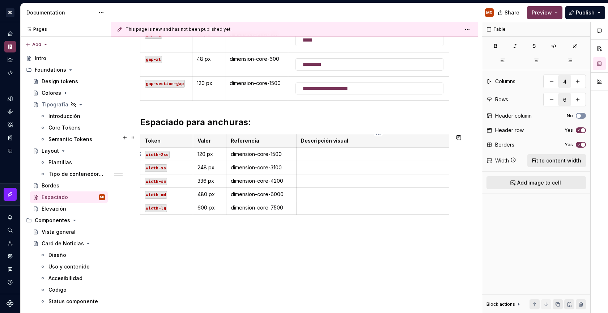
click at [365, 156] on p at bounding box center [378, 153] width 155 height 7
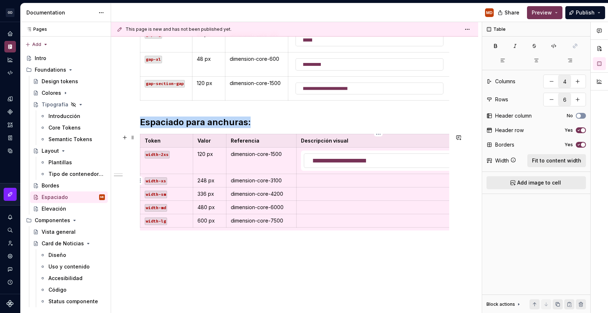
click at [358, 180] on p at bounding box center [379, 180] width 156 height 7
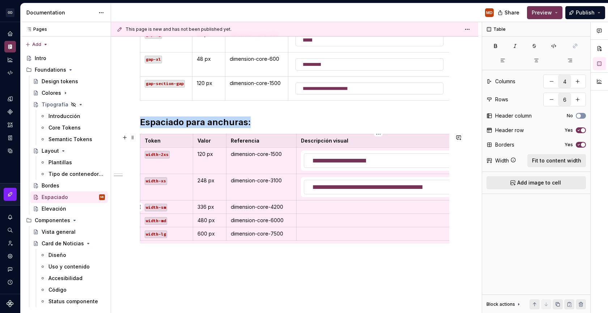
click at [370, 206] on p at bounding box center [379, 206] width 156 height 7
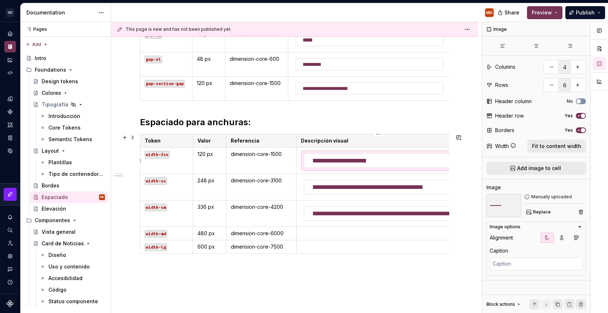
click at [394, 161] on img at bounding box center [378, 161] width 149 height 14
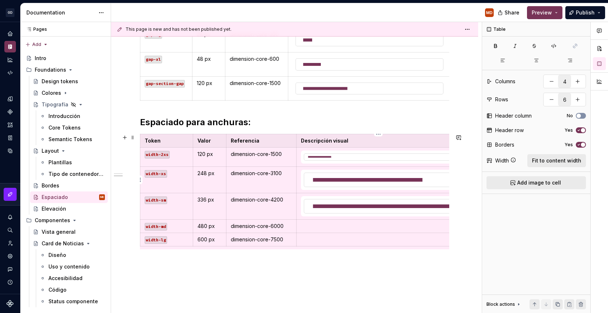
click at [382, 178] on img at bounding box center [378, 180] width 149 height 14
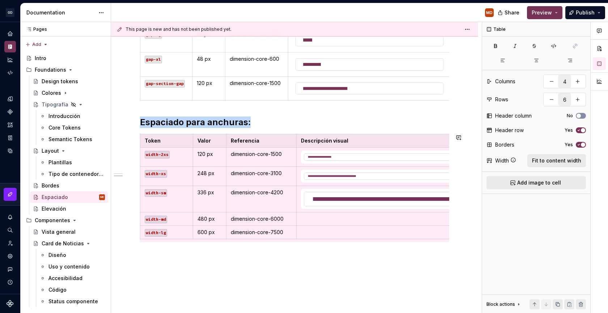
click at [320, 251] on div "Espaciado para elementos: Token Valor Referencia Descripción visual gap-2xs 4 p…" at bounding box center [294, 114] width 367 height 462
click at [348, 259] on div "Espaciado para elementos: Token Valor Referencia Descripción visual gap-2xs 4 p…" at bounding box center [294, 114] width 367 height 462
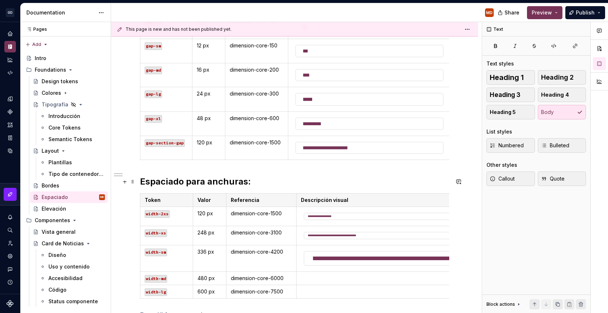
scroll to position [239, 0]
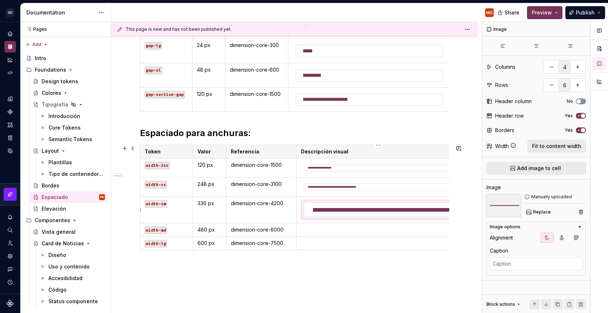
click at [333, 208] on img at bounding box center [378, 210] width 149 height 14
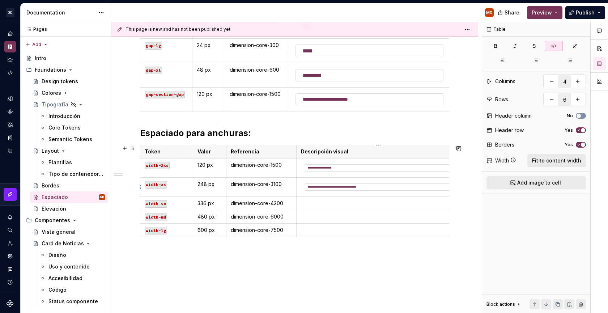
click at [335, 185] on img at bounding box center [378, 187] width 149 height 6
type textarea "*"
click at [335, 169] on img at bounding box center [378, 168] width 149 height 6
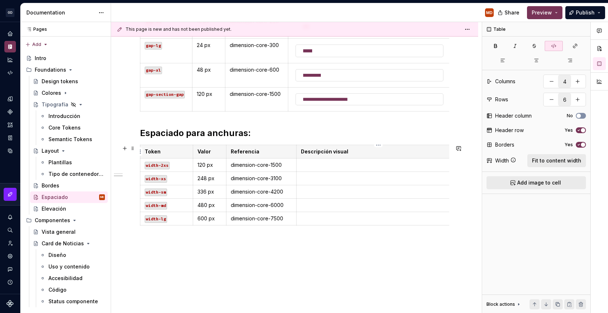
click at [405, 150] on p "Descripción visual" at bounding box center [378, 151] width 155 height 7
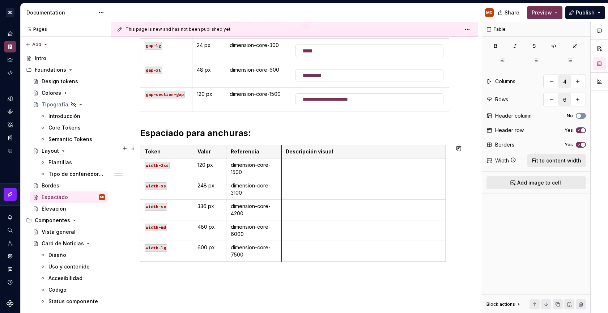
drag, startPoint x: 297, startPoint y: 177, endPoint x: 282, endPoint y: 180, distance: 15.5
click at [282, 180] on td at bounding box center [363, 189] width 164 height 21
click at [446, 170] on div "Token Valor Referencia Descripción visual width-2xs 120 px dimension-core-1500 …" at bounding box center [294, 205] width 309 height 120
drag, startPoint x: 445, startPoint y: 169, endPoint x: 401, endPoint y: 172, distance: 43.1
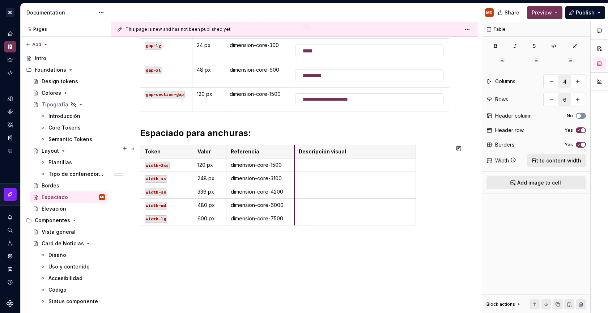
drag, startPoint x: 281, startPoint y: 171, endPoint x: 293, endPoint y: 170, distance: 12.7
click at [347, 167] on p at bounding box center [355, 164] width 112 height 7
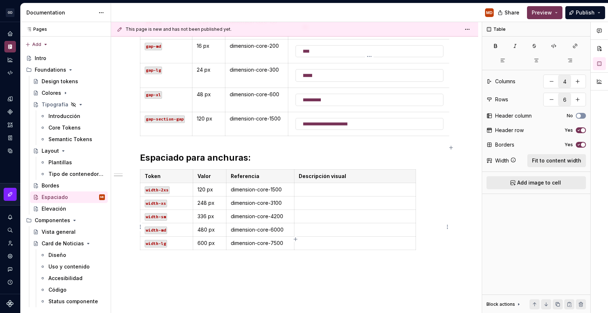
scroll to position [215, 0]
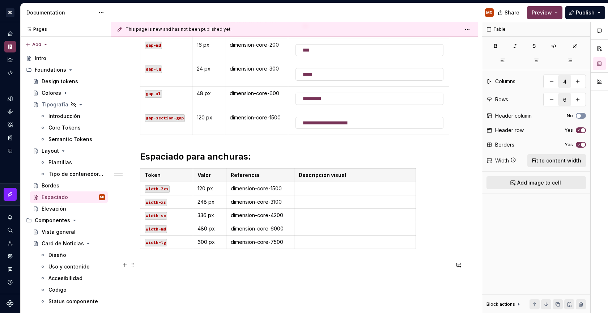
click at [251, 265] on p at bounding box center [294, 264] width 309 height 9
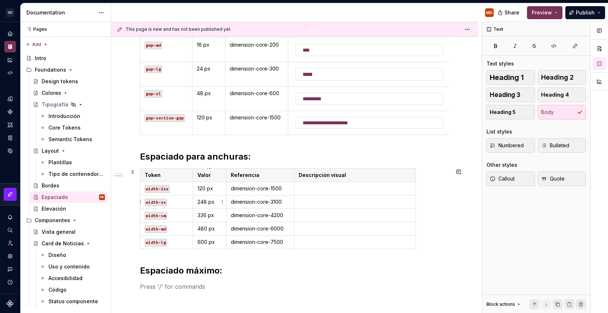
click at [201, 197] on td "248 px" at bounding box center [209, 201] width 33 height 13
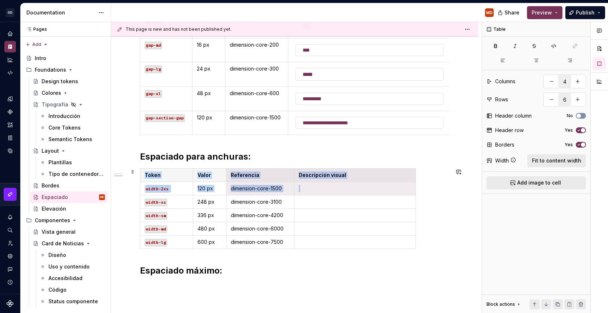
drag, startPoint x: 345, startPoint y: 188, endPoint x: 152, endPoint y: 168, distance: 193.8
click at [152, 169] on tbody "Token Valor Referencia Descripción visual width-2xs 120 px dimension-core-1500 …" at bounding box center [278, 209] width 276 height 80
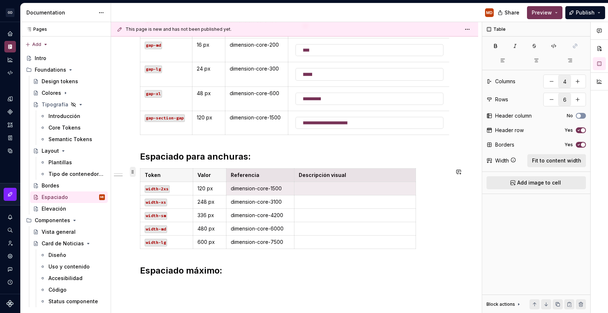
click at [135, 171] on span at bounding box center [133, 172] width 6 height 10
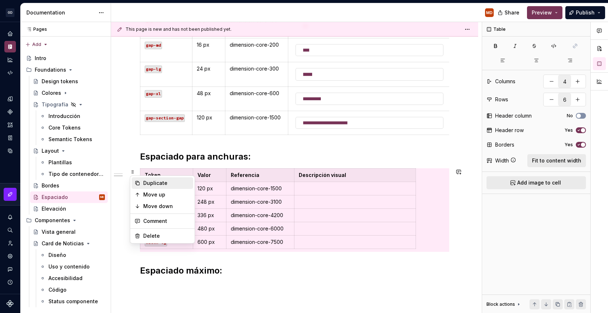
click at [167, 182] on div "Duplicate" at bounding box center [166, 182] width 47 height 7
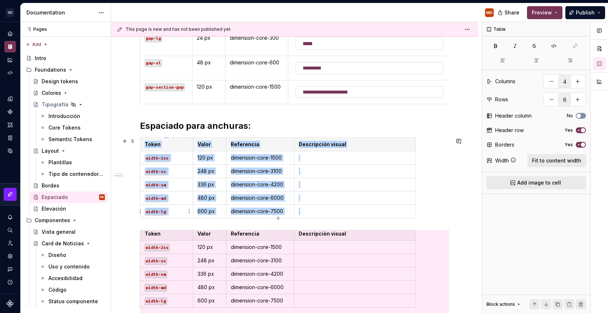
scroll to position [368, 0]
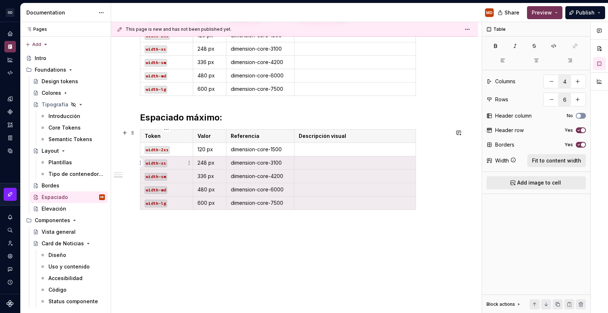
drag, startPoint x: 401, startPoint y: 203, endPoint x: 161, endPoint y: 159, distance: 245.0
click at [161, 159] on tbody "Token Valor Referencia Descripción visual width-2xs 120 px dimension-core-1500 …" at bounding box center [278, 169] width 276 height 80
click at [141, 164] on html "[PERSON_NAME] MD Design system data Documentation MD Share Preview Publish Page…" at bounding box center [304, 156] width 608 height 313
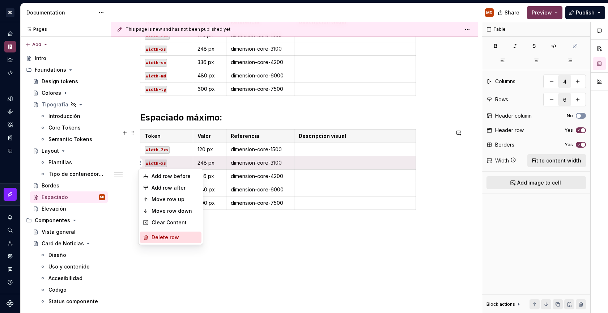
click at [154, 235] on div "Delete row" at bounding box center [175, 237] width 47 height 7
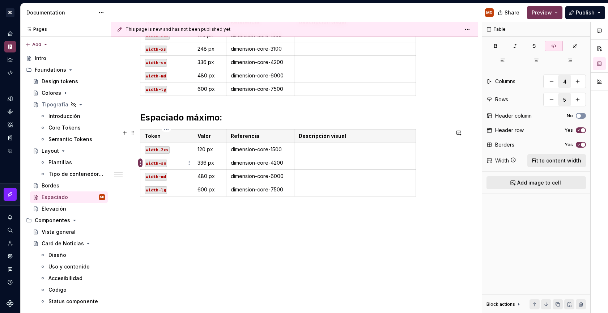
click at [140, 163] on html "[PERSON_NAME] MD Design system data Documentation MD Share Preview Publish Page…" at bounding box center [304, 156] width 608 height 313
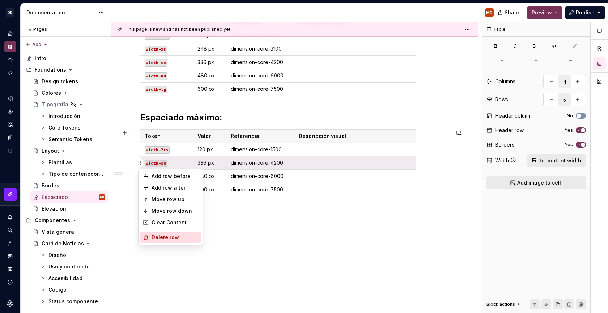
click at [157, 236] on div "Delete row" at bounding box center [175, 237] width 47 height 7
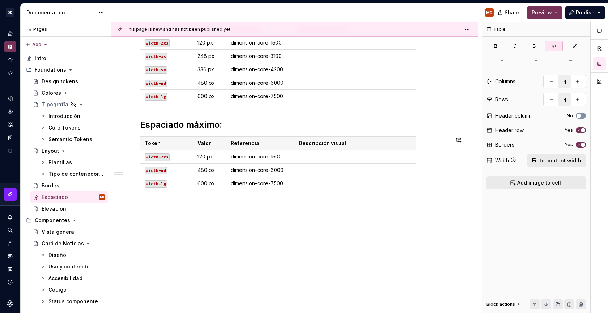
scroll to position [361, 0]
click at [141, 170] on html "[PERSON_NAME] MD Design system data Documentation MD Share Preview Publish Page…" at bounding box center [304, 156] width 608 height 313
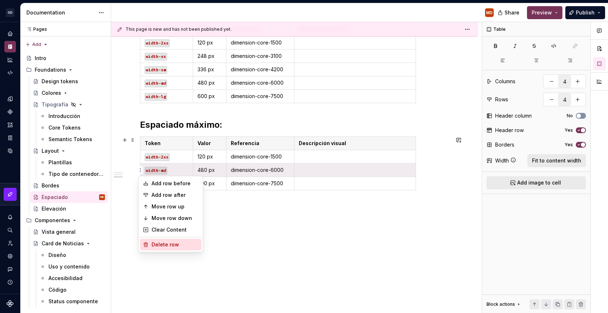
click at [152, 244] on div "Delete row" at bounding box center [175, 244] width 47 height 7
type input "3"
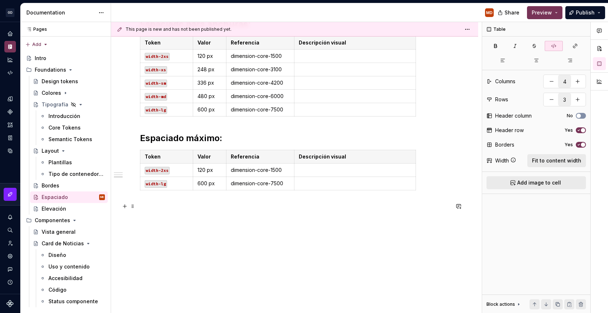
scroll to position [348, 0]
click at [141, 184] on html "[PERSON_NAME] MD Design system data Documentation MD Share Preview Publish Page…" at bounding box center [304, 156] width 608 height 313
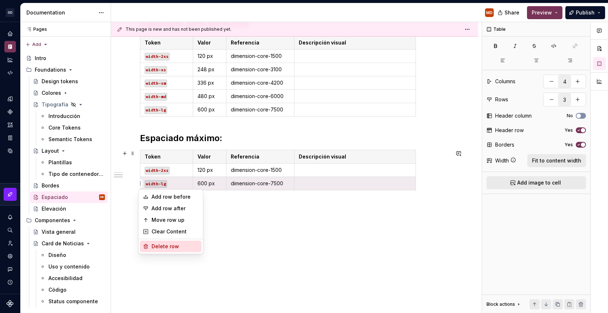
click at [149, 247] on div "Delete row" at bounding box center [170, 247] width 61 height 12
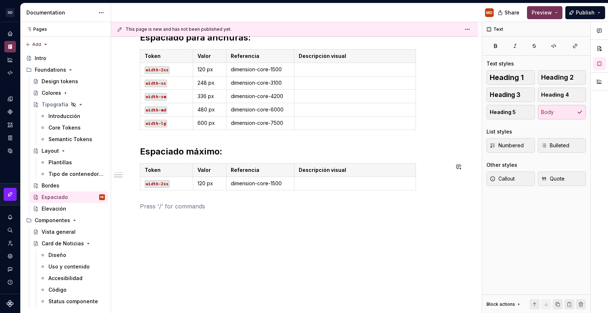
scroll to position [334, 0]
click at [166, 182] on code "width-2xs" at bounding box center [157, 184] width 25 height 8
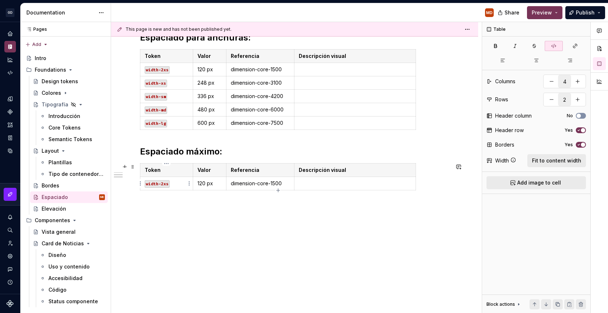
click at [164, 185] on code "width-2xs" at bounding box center [157, 184] width 25 height 8
click at [203, 183] on p "120 px" at bounding box center [209, 183] width 24 height 7
drag, startPoint x: 283, startPoint y: 183, endPoint x: 273, endPoint y: 182, distance: 10.2
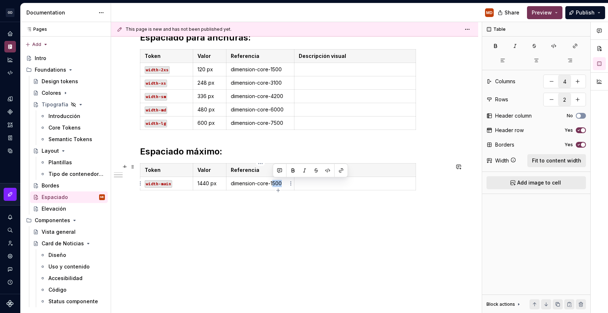
click at [273, 182] on p "dimension-core-1500" at bounding box center [260, 183] width 59 height 7
click at [358, 216] on div "Espaciado para elementos: Token Valor Referencia Descripción visual gap-2xs 4 p…" at bounding box center [294, 18] width 309 height 404
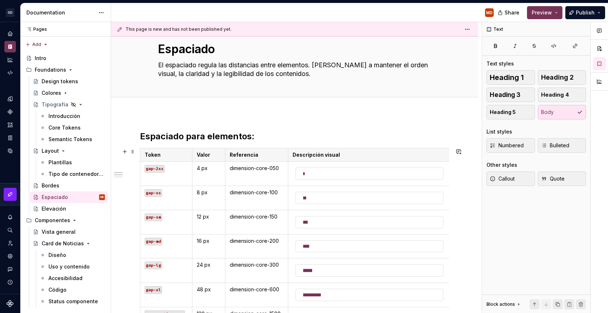
scroll to position [19, 0]
click at [317, 168] on div at bounding box center [370, 174] width 148 height 12
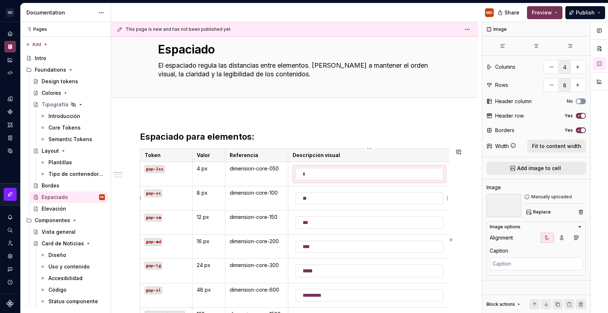
click at [323, 197] on img at bounding box center [369, 198] width 147 height 12
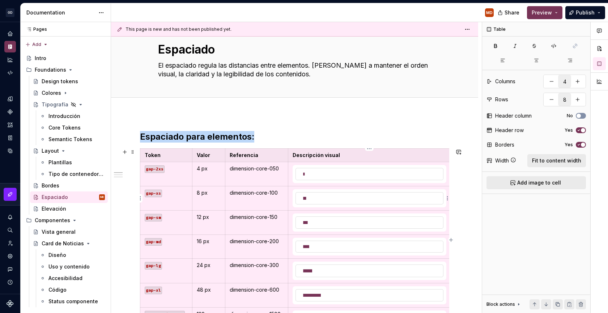
click at [325, 192] on div at bounding box center [370, 198] width 148 height 13
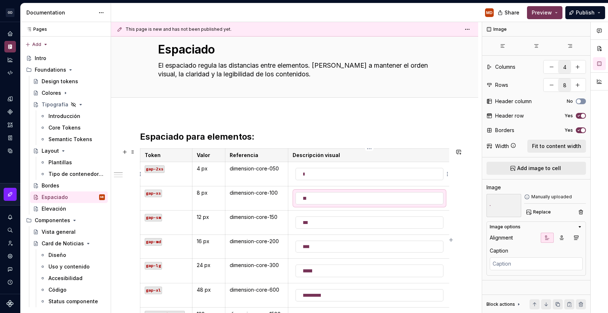
click at [327, 176] on img at bounding box center [369, 174] width 147 height 12
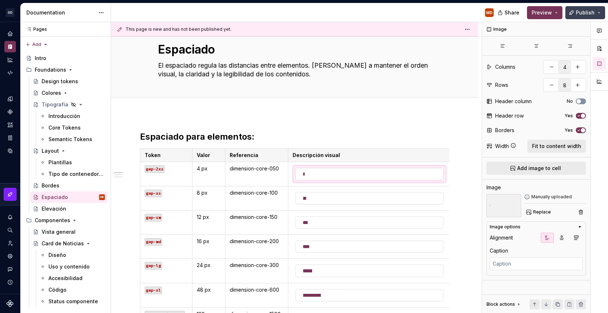
click at [585, 12] on span "Publish" at bounding box center [585, 12] width 19 height 7
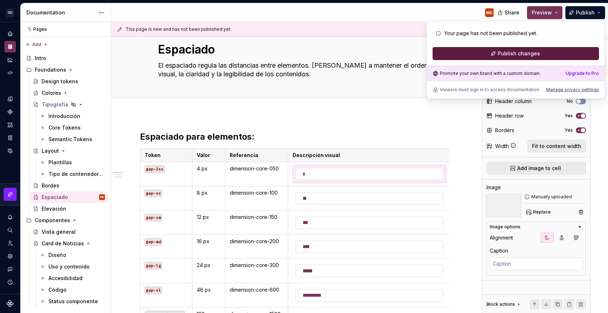
click at [503, 51] on span "Publish changes" at bounding box center [519, 53] width 42 height 7
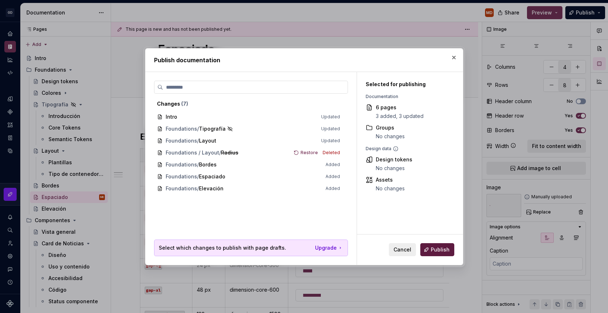
click at [430, 252] on button "Publish" at bounding box center [437, 249] width 34 height 13
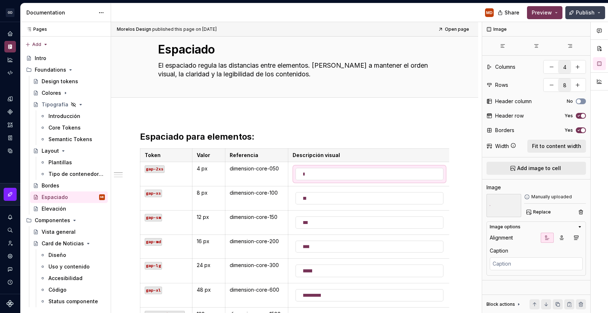
click at [598, 17] on button "Publish" at bounding box center [585, 12] width 40 height 13
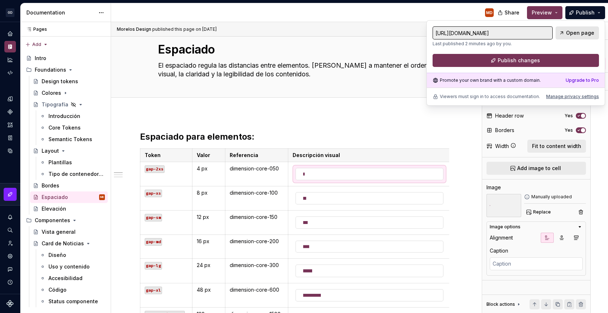
click at [574, 36] on span "Open page" at bounding box center [580, 32] width 28 height 7
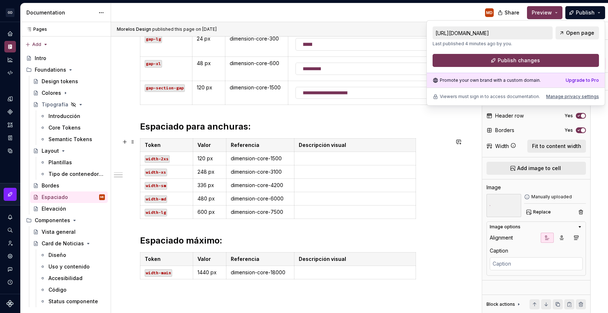
scroll to position [245, 0]
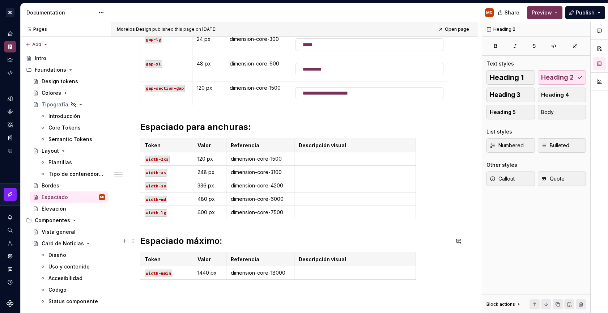
click at [178, 241] on h2 "Espaciado máximo:" at bounding box center [294, 241] width 309 height 12
click at [197, 242] on h2 "Espaciado máximo:" at bounding box center [294, 241] width 309 height 12
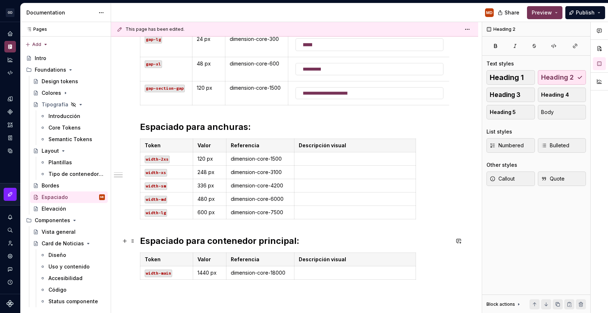
click at [207, 243] on h2 "Espaciado para contenedor principal:" at bounding box center [294, 241] width 309 height 12
click at [194, 288] on div "Espaciado para elementos: Token Valor Referencia Descripción visual gap-2xs 4 p…" at bounding box center [294, 102] width 309 height 395
click at [186, 241] on h2 "Espaciado para el contenedor principal:" at bounding box center [294, 241] width 309 height 12
click at [185, 290] on div "Espaciado para elementos: Token Valor Referencia Descripción visual gap-2xs 4 p…" at bounding box center [294, 102] width 309 height 395
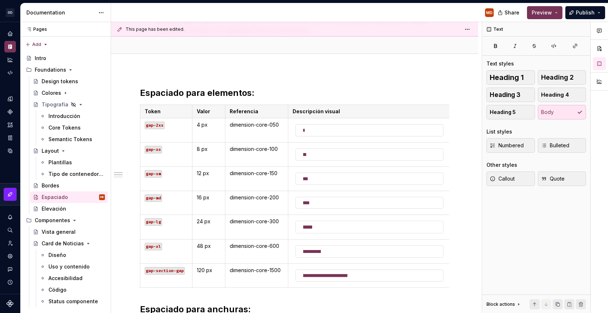
scroll to position [60, 0]
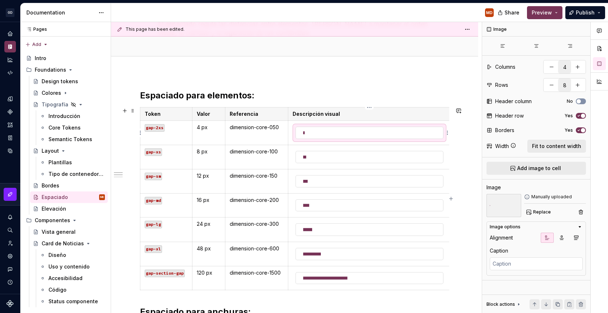
click at [332, 133] on img at bounding box center [369, 133] width 147 height 12
click at [331, 159] on img at bounding box center [369, 157] width 147 height 12
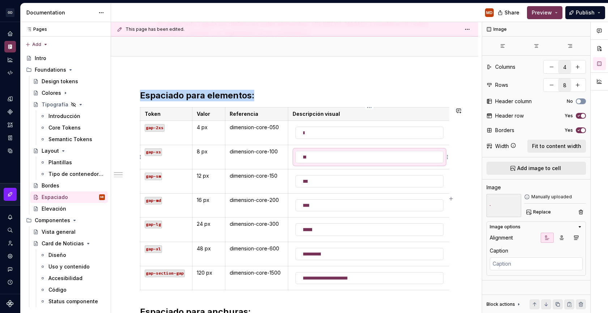
click at [331, 159] on img at bounding box center [369, 157] width 147 height 12
click at [331, 127] on img at bounding box center [369, 133] width 147 height 12
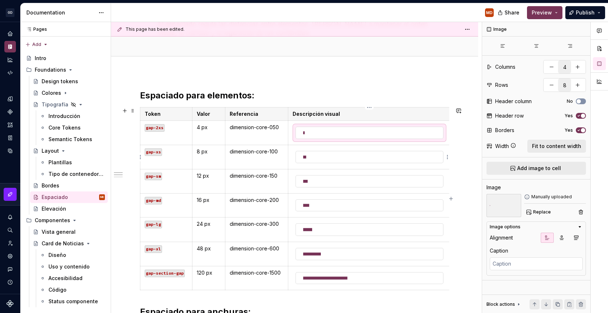
click at [328, 158] on img at bounding box center [369, 157] width 147 height 12
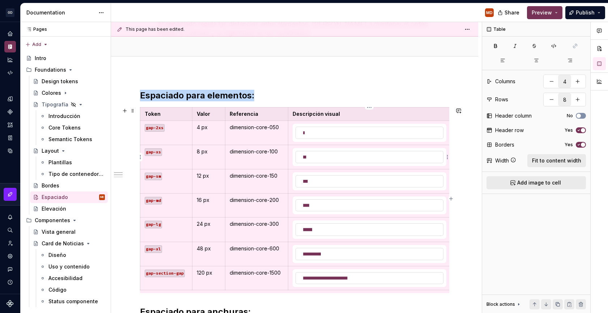
click at [328, 158] on img at bounding box center [369, 157] width 147 height 12
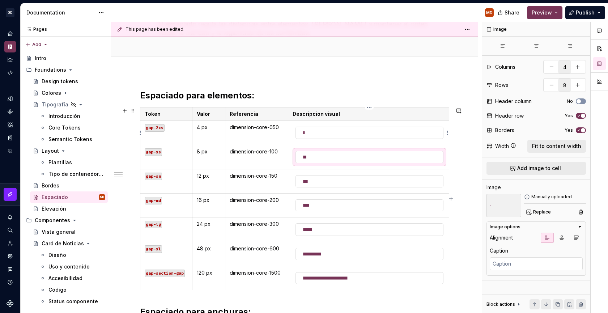
click at [331, 128] on img at bounding box center [369, 133] width 147 height 12
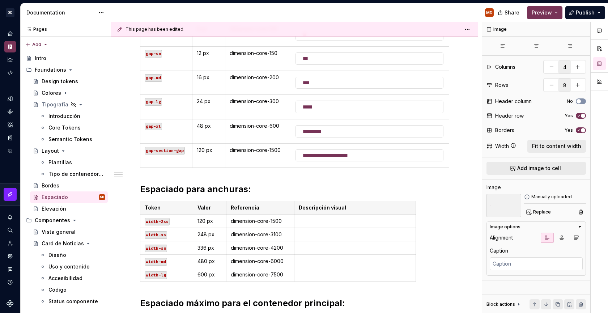
scroll to position [0, 0]
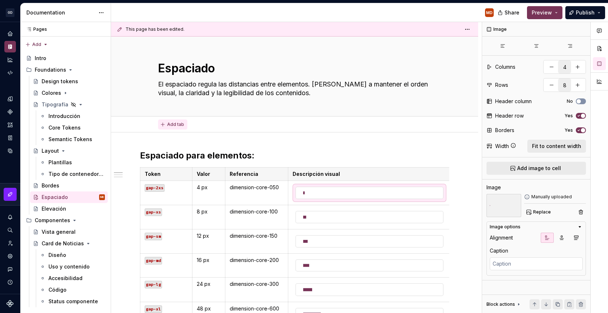
click at [175, 127] on span "Add tab" at bounding box center [175, 125] width 17 height 6
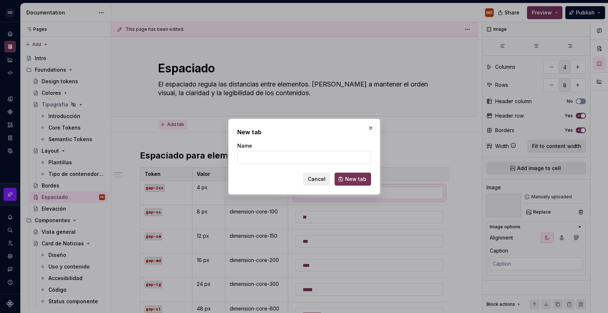
type textarea "*"
type input "Tokens"
type textarea "*"
click at [347, 167] on form "Name Tokens Cancel New tab" at bounding box center [304, 163] width 134 height 43
click at [282, 160] on input "Tokens" at bounding box center [304, 157] width 134 height 13
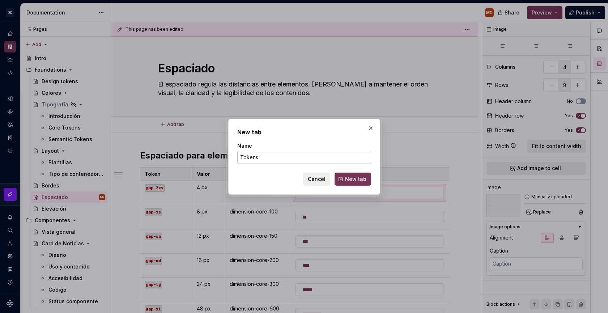
click at [282, 160] on input "Tokens" at bounding box center [304, 157] width 134 height 13
type input "Uso"
type textarea "*"
type input "Uso"
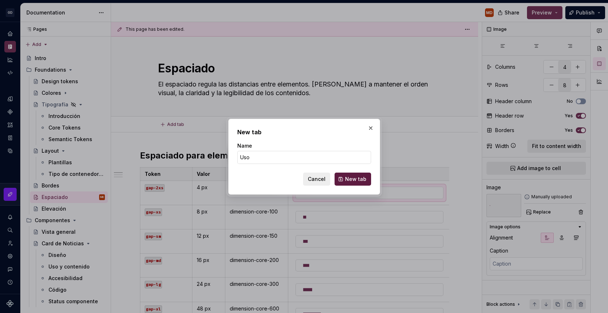
click at [348, 175] on button "New tab" at bounding box center [353, 179] width 37 height 13
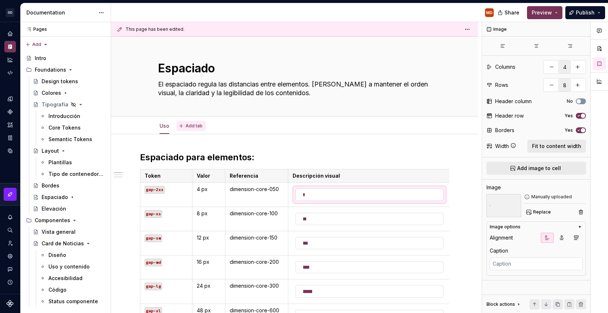
click at [185, 126] on button "Add tab" at bounding box center [191, 126] width 29 height 10
type textarea "*"
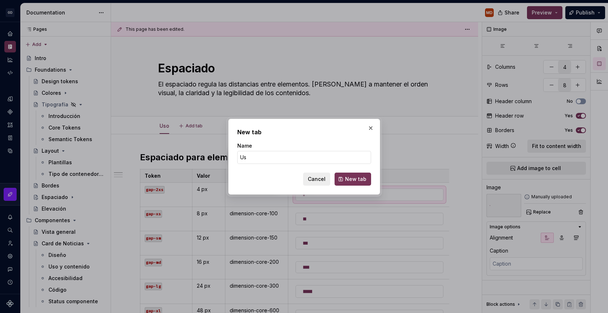
type input "Uso"
type textarea "*"
type input "Uso"
click at [366, 181] on span "New tab" at bounding box center [355, 178] width 21 height 7
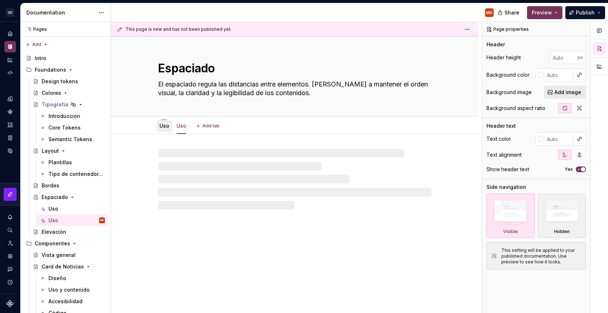
click at [169, 123] on link "Uso" at bounding box center [165, 126] width 10 height 6
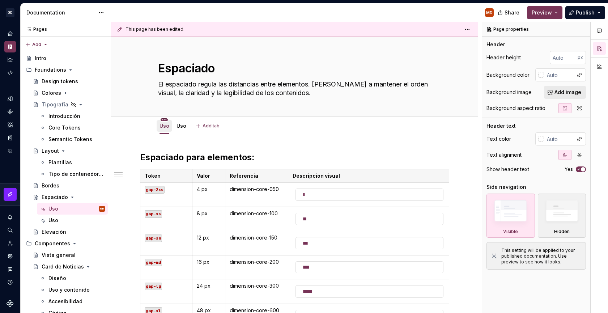
click at [165, 118] on html "[PERSON_NAME] MD Design system data Documentation MD Share Preview Publish Page…" at bounding box center [304, 156] width 608 height 313
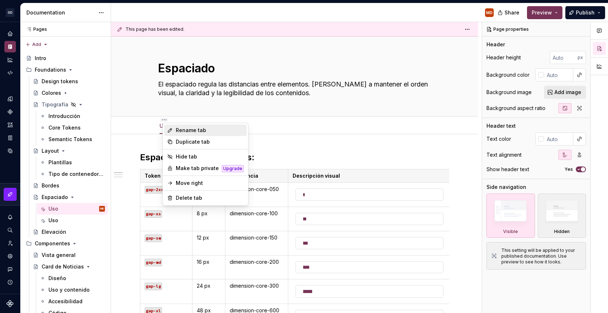
type textarea "*"
click at [172, 126] on div "Rename tab" at bounding box center [205, 130] width 82 height 12
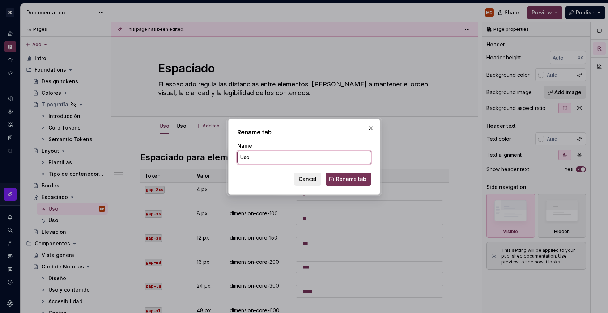
click at [267, 161] on input "Uso" at bounding box center [304, 157] width 134 height 13
type input "Tokens"
type textarea "*"
type input "Tokens"
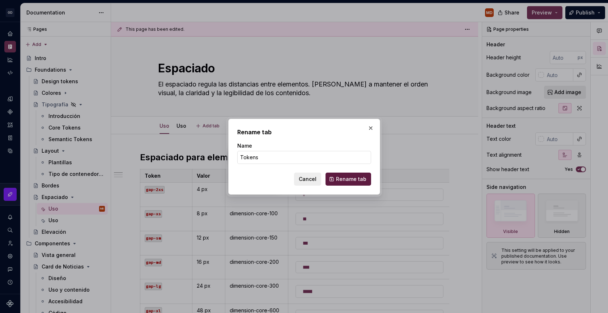
click at [360, 177] on span "Rename tab" at bounding box center [351, 178] width 30 height 7
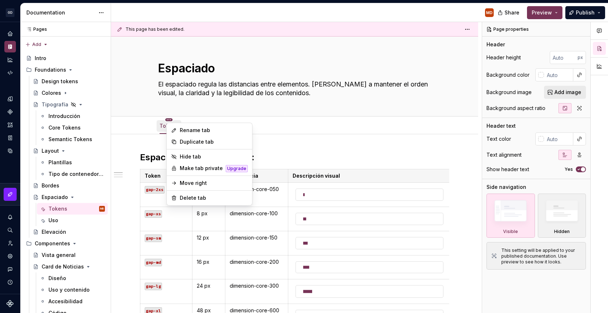
click at [169, 119] on html "[PERSON_NAME] MD Design system data Documentation MD Share Preview Publish Page…" at bounding box center [304, 156] width 608 height 313
click at [196, 128] on div "Rename tab" at bounding box center [214, 130] width 68 height 7
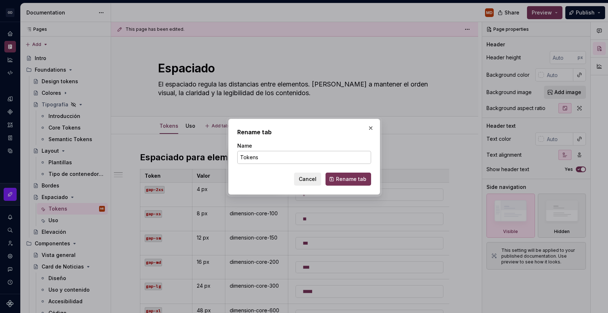
click at [269, 155] on input "Tokens" at bounding box center [304, 157] width 134 height 13
click at [373, 129] on button "button" at bounding box center [371, 128] width 10 height 10
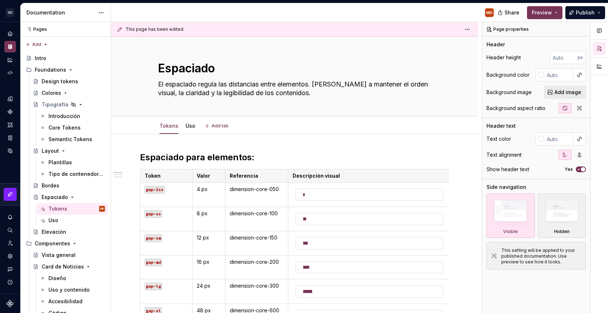
type textarea "*"
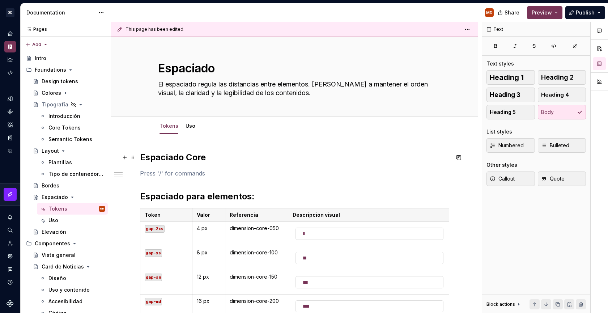
click at [173, 155] on h2 "Espaciado Core" at bounding box center [294, 158] width 309 height 12
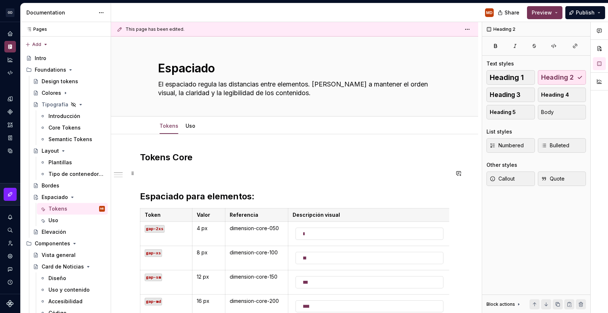
click at [201, 170] on p at bounding box center [294, 173] width 309 height 9
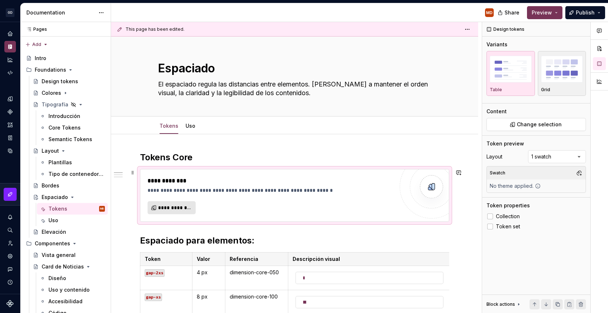
click at [185, 206] on span "**********" at bounding box center [174, 207] width 33 height 7
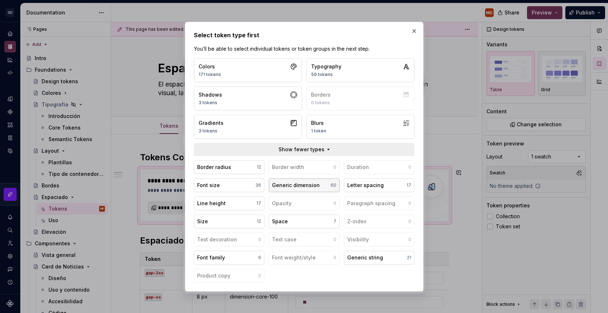
click at [297, 190] on button "Generic dimension 60" at bounding box center [304, 185] width 71 height 14
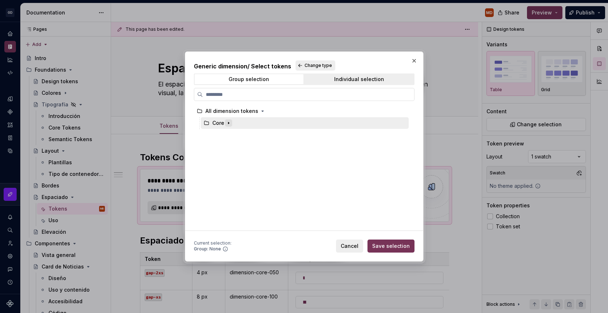
click at [229, 123] on icon "button" at bounding box center [229, 123] width 6 height 6
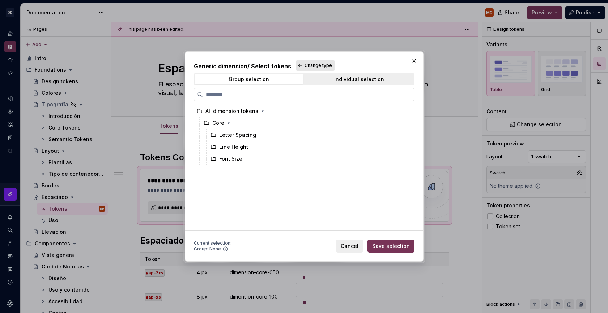
click at [310, 66] on span "Change type" at bounding box center [318, 66] width 27 height 6
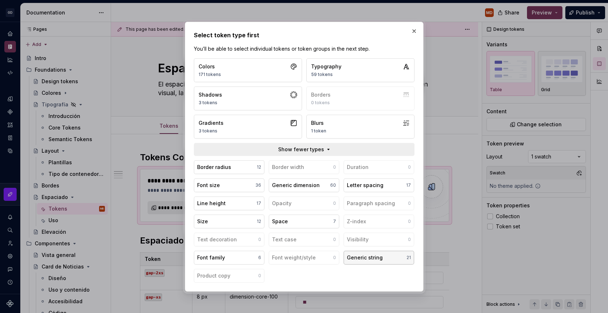
click at [359, 251] on button "Generic string 21" at bounding box center [379, 258] width 71 height 14
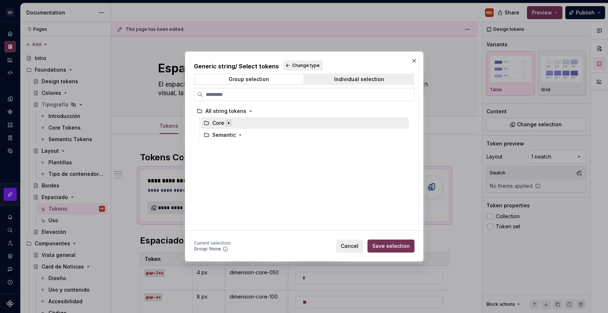
click at [231, 122] on button "button" at bounding box center [228, 122] width 7 height 7
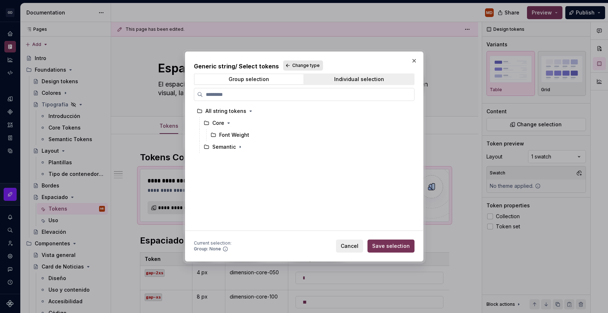
click at [292, 67] on span "Change type" at bounding box center [305, 66] width 27 height 6
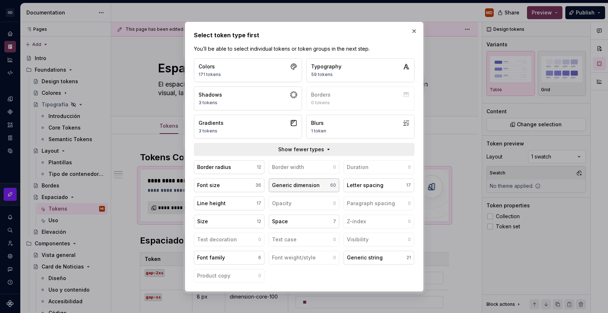
click at [328, 186] on button "Generic dimension 60" at bounding box center [304, 185] width 71 height 14
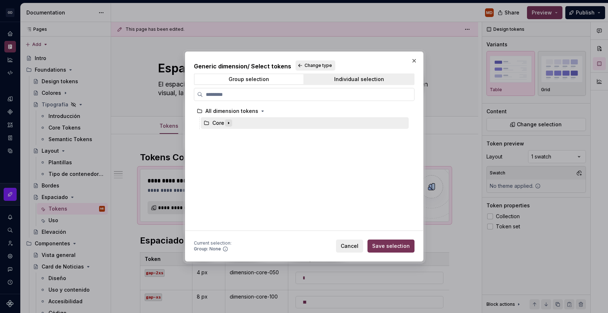
click at [229, 120] on icon "button" at bounding box center [229, 123] width 6 height 6
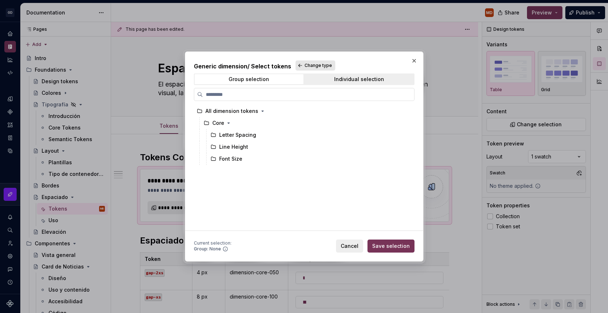
click at [301, 67] on button "Change type" at bounding box center [316, 65] width 40 height 10
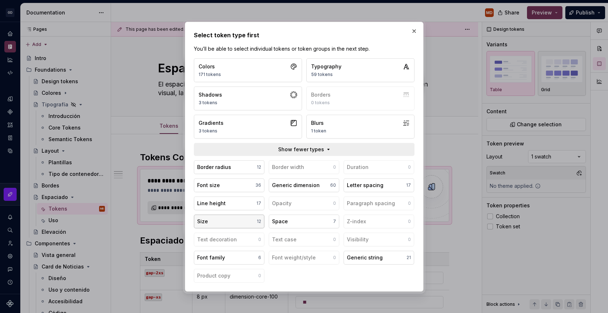
click at [236, 219] on button "Size 12" at bounding box center [229, 221] width 71 height 14
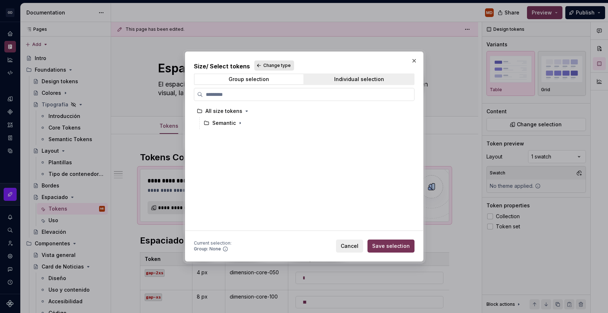
click at [264, 65] on span "Change type" at bounding box center [276, 66] width 27 height 6
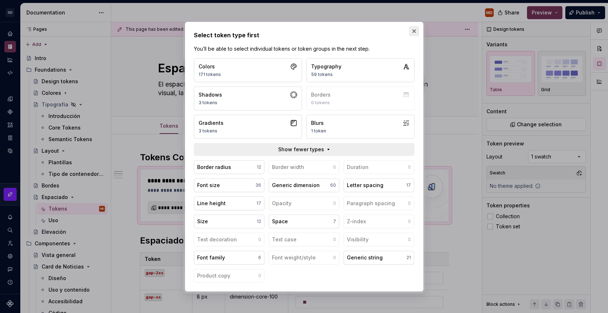
click at [414, 30] on button "button" at bounding box center [414, 31] width 10 height 10
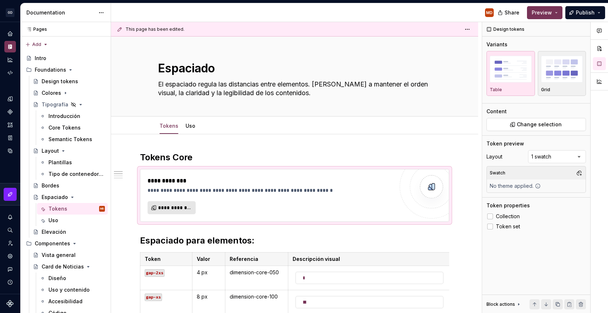
click at [167, 208] on span "**********" at bounding box center [174, 207] width 33 height 7
click at [176, 207] on span "**********" at bounding box center [174, 207] width 33 height 7
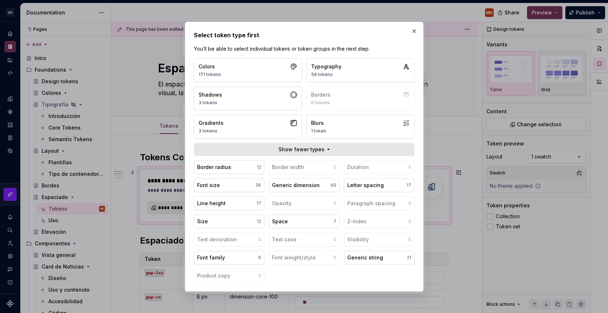
click at [287, 148] on span "Show fewer types" at bounding box center [301, 149] width 46 height 7
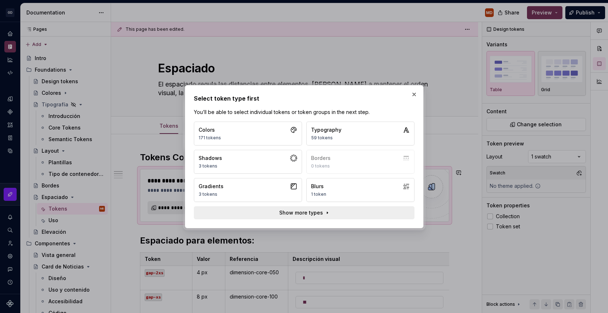
type textarea "*"
click at [324, 124] on button "Typography 59 tokens" at bounding box center [360, 134] width 108 height 24
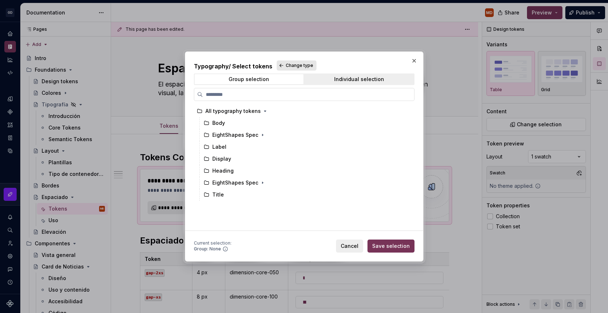
click at [299, 64] on span "Change type" at bounding box center [299, 66] width 27 height 6
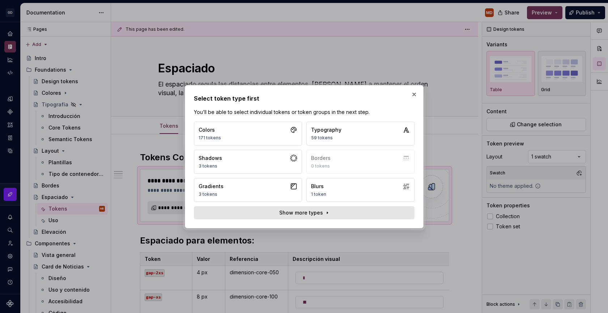
click at [268, 213] on button "Show more types" at bounding box center [304, 212] width 221 height 13
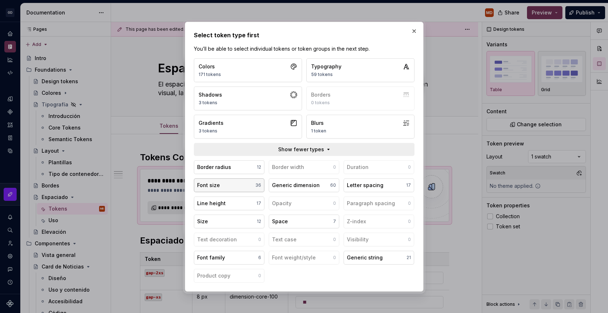
click at [242, 182] on button "Font size 36" at bounding box center [229, 185] width 71 height 14
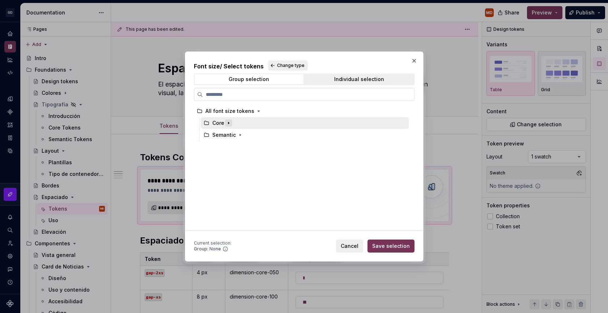
click at [227, 122] on icon "button" at bounding box center [229, 123] width 6 height 6
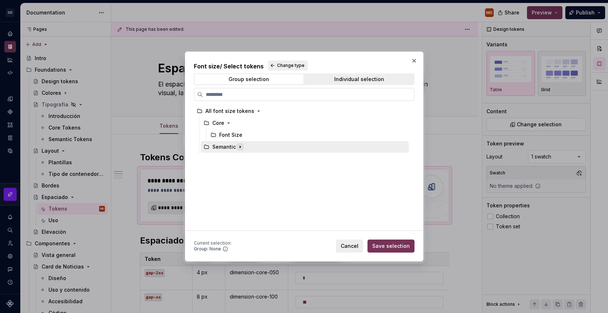
click at [241, 149] on icon "button" at bounding box center [240, 147] width 6 height 6
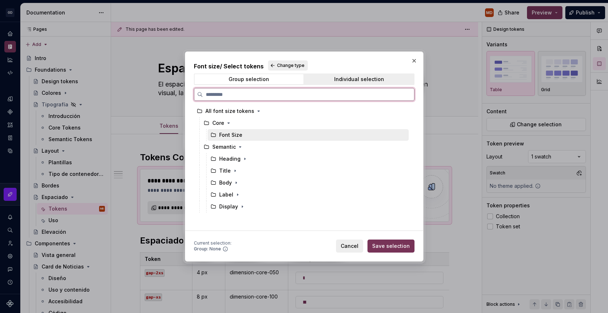
click at [243, 136] on div "Font Size" at bounding box center [308, 135] width 201 height 12
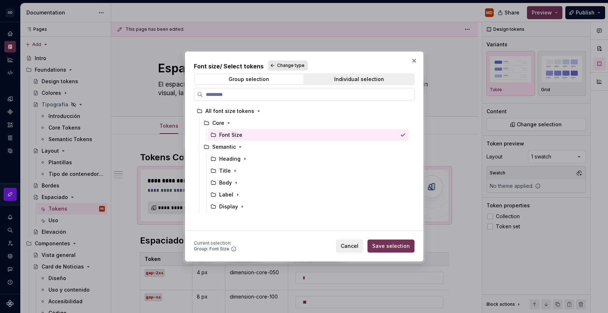
click at [278, 68] on span "Change type" at bounding box center [290, 66] width 27 height 6
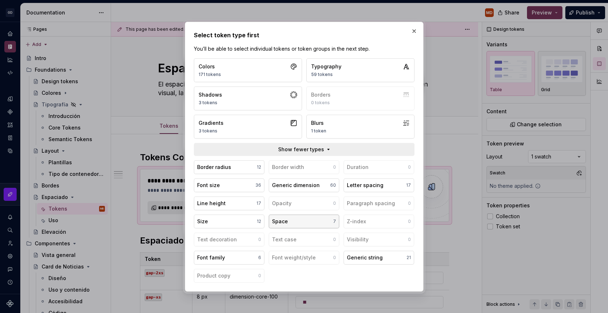
click at [273, 223] on div "Space" at bounding box center [280, 221] width 16 height 7
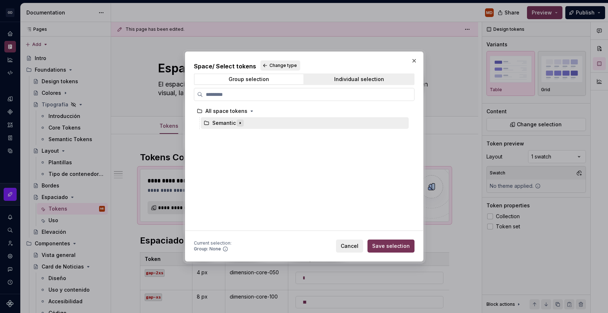
click at [241, 125] on icon "button" at bounding box center [240, 123] width 6 height 6
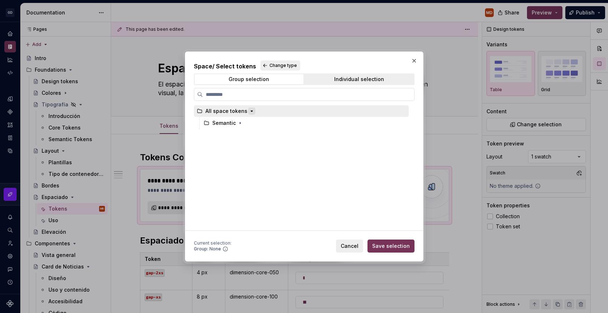
click at [249, 112] on icon "button" at bounding box center [252, 111] width 6 height 6
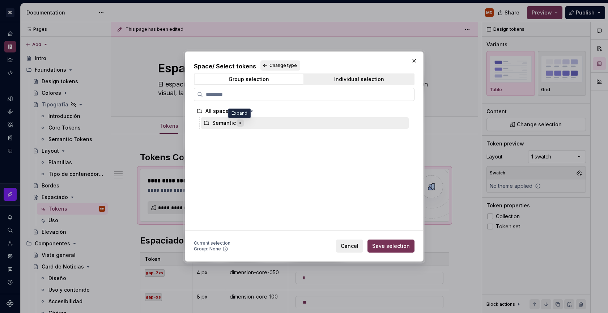
click at [240, 123] on icon "button" at bounding box center [240, 123] width 1 height 2
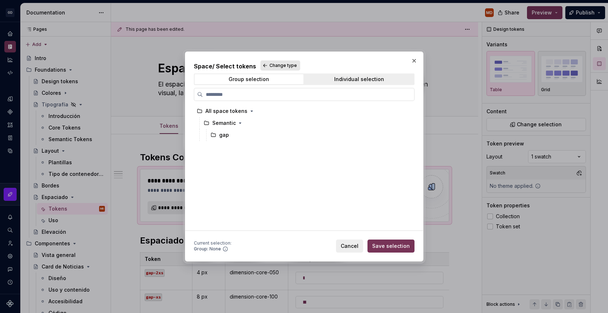
click at [270, 67] on span "Change type" at bounding box center [282, 66] width 27 height 6
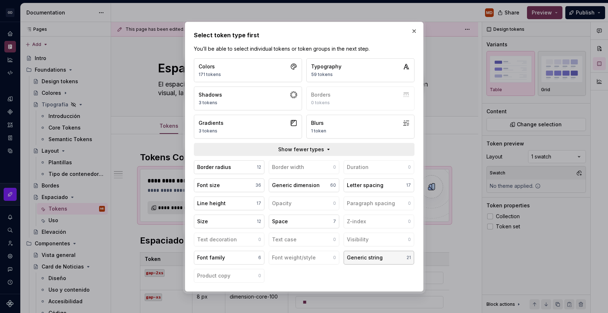
click at [376, 259] on div "Generic string" at bounding box center [365, 257] width 36 height 7
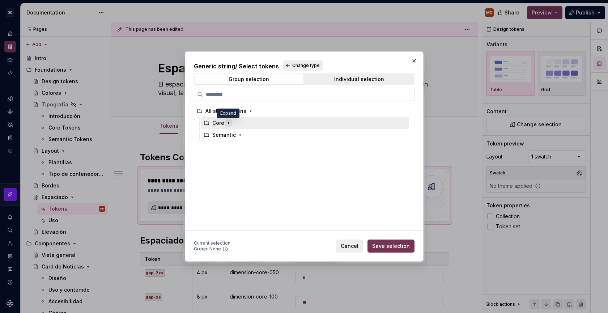
click at [228, 123] on icon "button" at bounding box center [228, 123] width 1 height 2
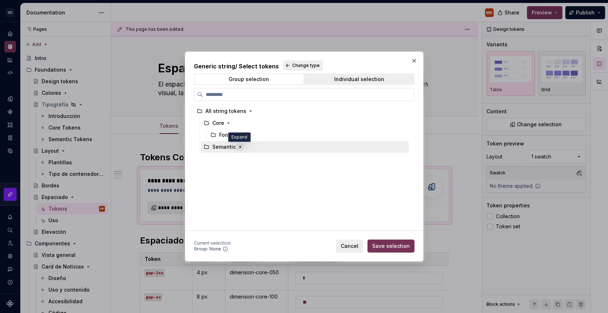
click at [242, 149] on icon "button" at bounding box center [240, 147] width 6 height 6
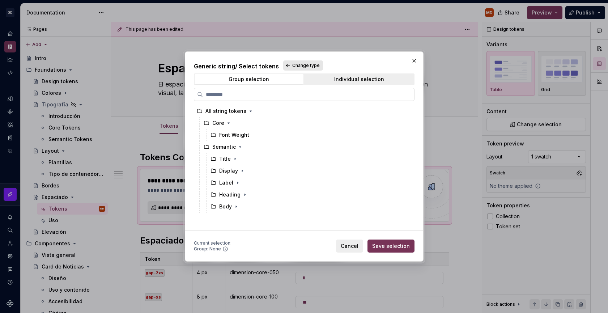
click at [292, 68] on span "Change type" at bounding box center [305, 66] width 27 height 6
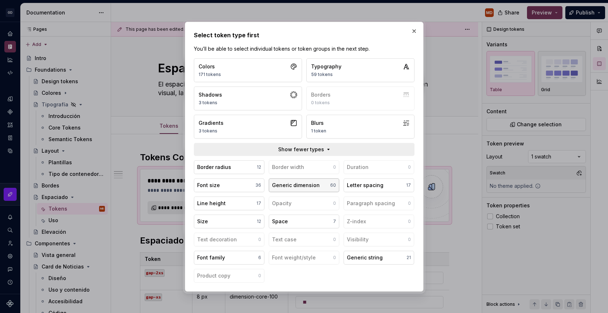
click at [324, 189] on button "Generic dimension 60" at bounding box center [304, 185] width 71 height 14
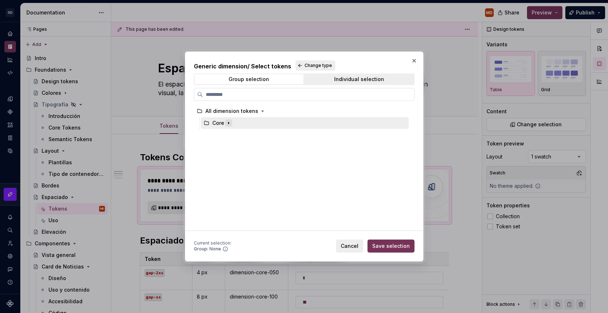
click at [230, 124] on icon "button" at bounding box center [229, 123] width 6 height 6
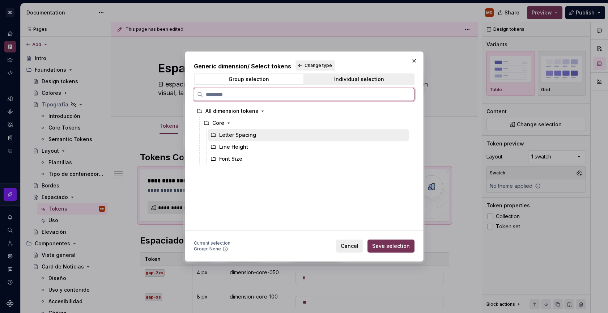
click at [237, 135] on div "Letter Spacing" at bounding box center [237, 134] width 37 height 7
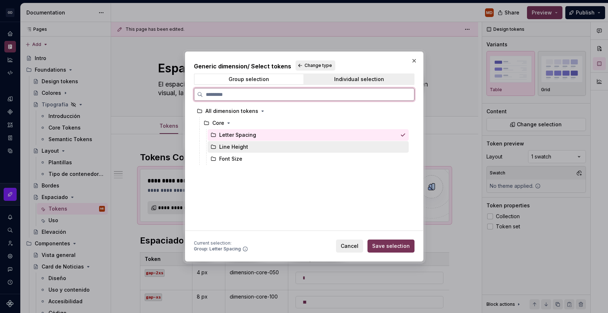
click at [237, 148] on div "Line Height" at bounding box center [233, 146] width 29 height 7
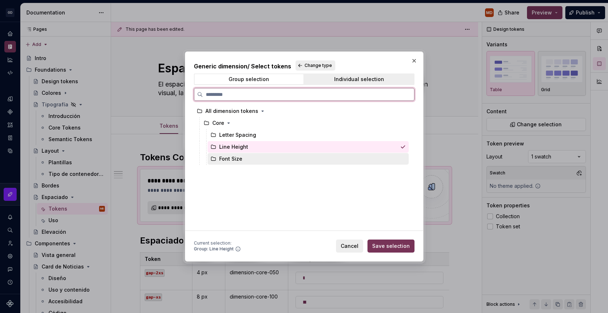
click at [237, 161] on div "Font Size" at bounding box center [230, 158] width 23 height 7
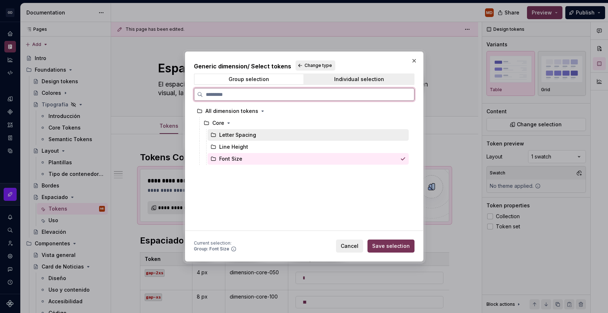
click at [238, 133] on div "Letter Spacing" at bounding box center [237, 134] width 37 height 7
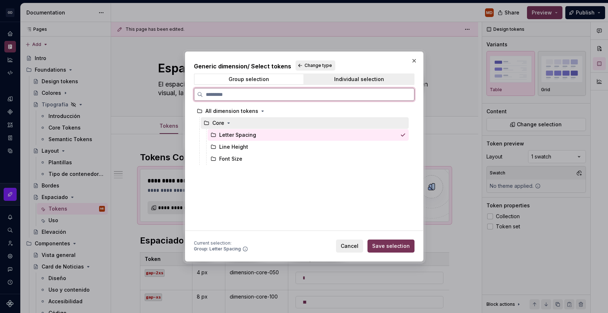
click at [235, 123] on div "Core" at bounding box center [305, 123] width 208 height 12
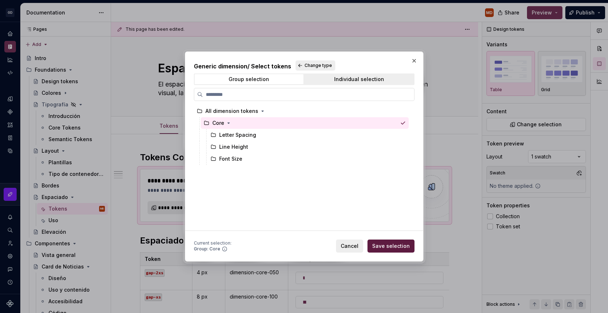
click at [387, 251] on button "Save selection" at bounding box center [390, 245] width 47 height 13
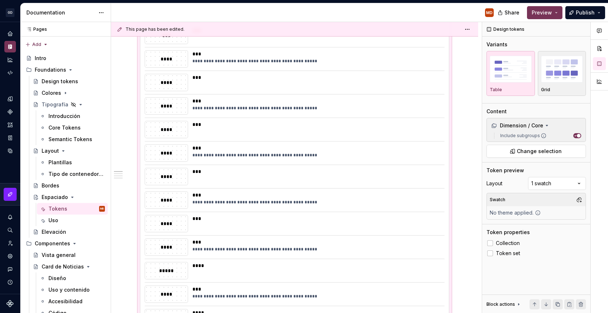
scroll to position [15, 0]
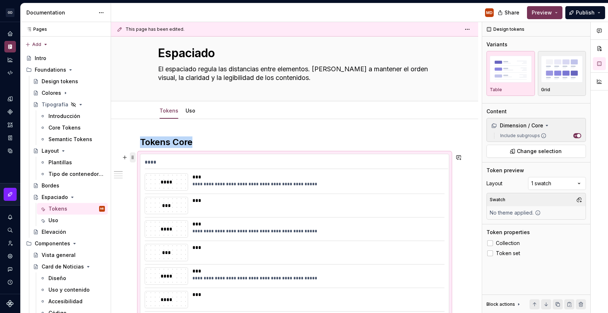
click at [134, 158] on span at bounding box center [133, 157] width 6 height 10
click at [178, 218] on div "Delete" at bounding box center [166, 221] width 47 height 7
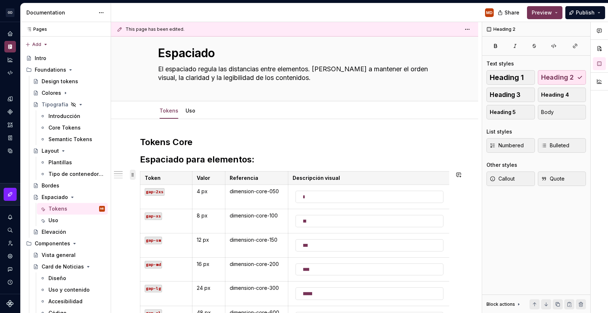
click at [134, 173] on span at bounding box center [133, 175] width 6 height 10
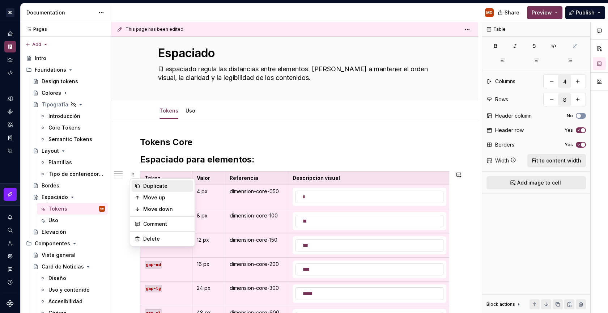
click at [157, 188] on div "Duplicate" at bounding box center [166, 185] width 47 height 7
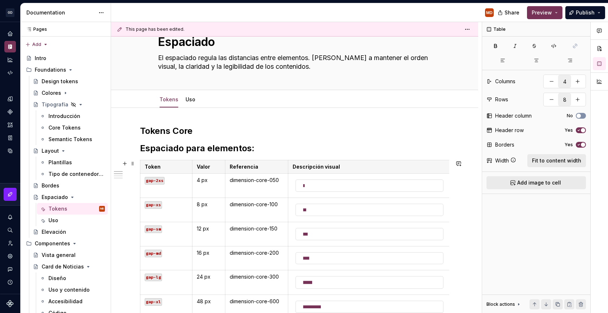
scroll to position [0, 0]
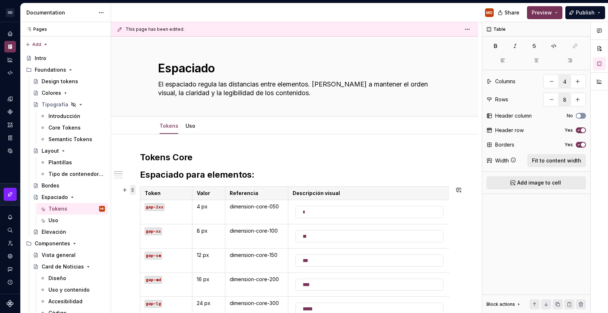
click at [134, 193] on span at bounding box center [133, 190] width 6 height 10
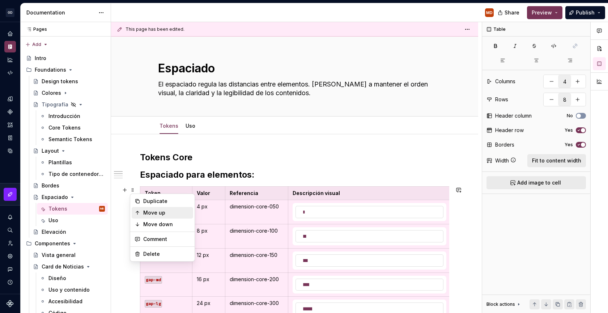
click at [144, 210] on div "Move up" at bounding box center [166, 212] width 47 height 7
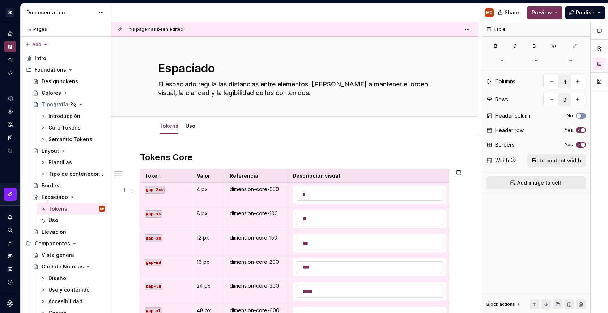
scroll to position [36, 0]
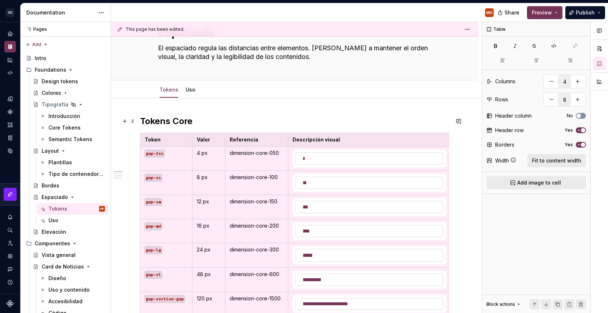
click at [246, 139] on p "Referencia" at bounding box center [257, 139] width 54 height 7
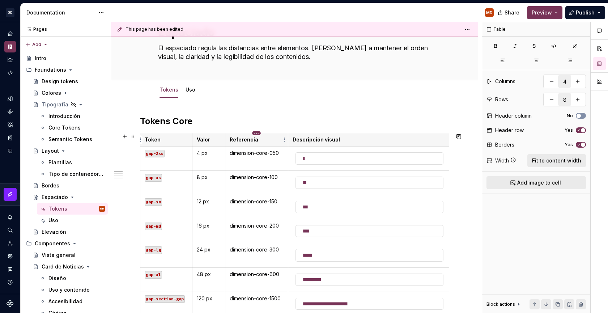
click at [256, 134] on html "[PERSON_NAME] MD Design system data Documentation MD Share Preview Publish Page…" at bounding box center [304, 156] width 608 height 313
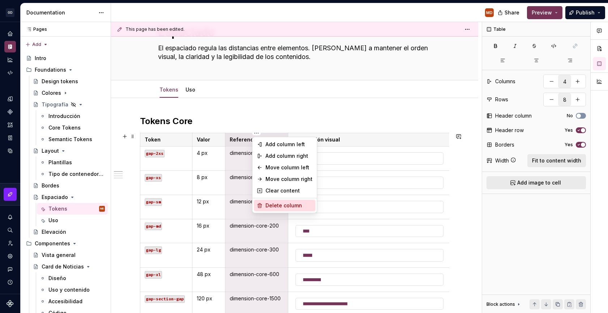
click at [276, 204] on div "Delete column" at bounding box center [288, 205] width 47 height 7
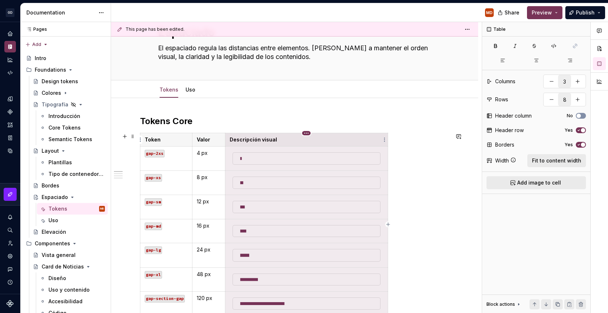
click at [307, 134] on html "[PERSON_NAME] MD Design system data Documentation MD Share Preview Publish Page…" at bounding box center [304, 156] width 608 height 313
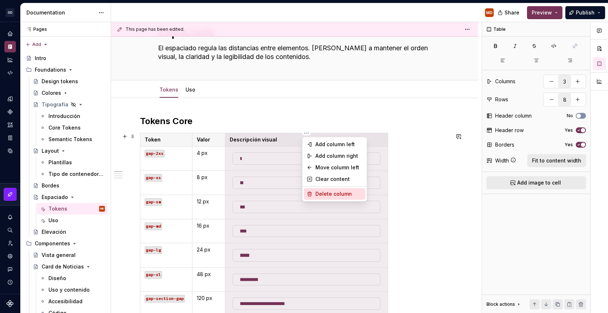
click at [321, 189] on div "Delete column" at bounding box center [334, 194] width 61 height 12
type input "2"
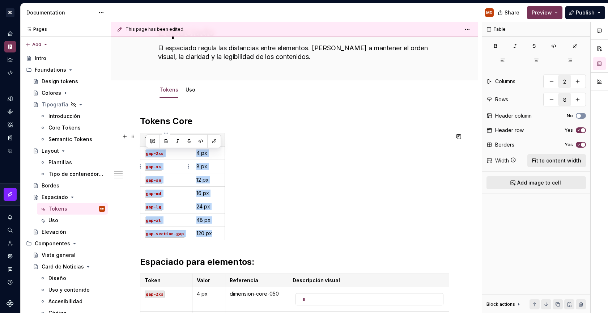
click at [169, 161] on td "gap-xs" at bounding box center [166, 166] width 52 height 13
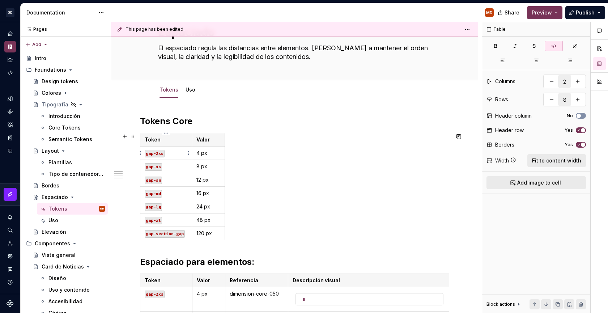
click at [156, 153] on code "gap-2xs" at bounding box center [155, 154] width 20 height 8
click at [152, 222] on code "gap-xl" at bounding box center [153, 221] width 17 height 8
click at [154, 220] on code "gap-xl" at bounding box center [153, 221] width 17 height 8
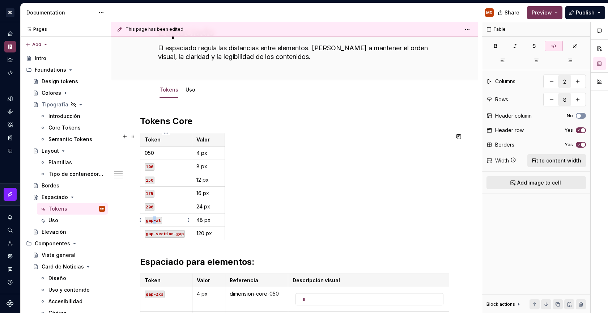
click at [154, 220] on code "gap-xl" at bounding box center [153, 221] width 17 height 8
click at [145, 219] on code "gap-xl" at bounding box center [153, 221] width 17 height 8
click at [555, 46] on icon "button" at bounding box center [554, 46] width 6 height 6
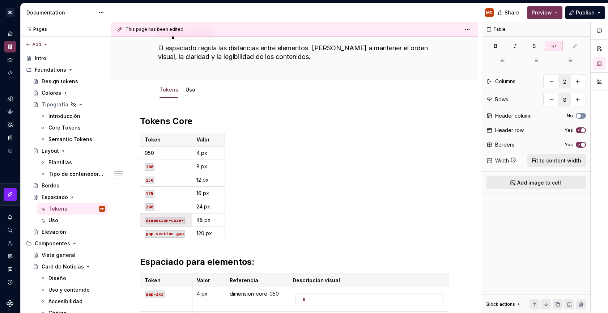
type textarea "*"
click at [179, 220] on code "dimension-core-" at bounding box center [165, 221] width 40 height 8
click at [183, 222] on code "dimension-core-" at bounding box center [165, 221] width 40 height 8
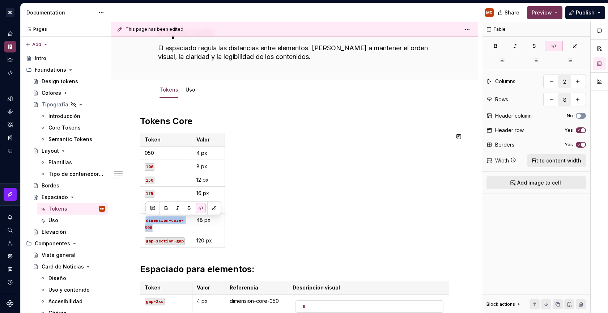
copy code "dimension-core-300"
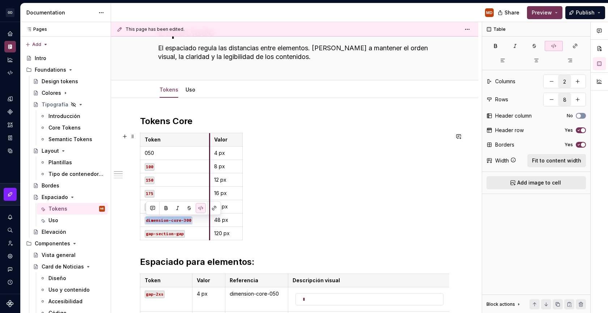
drag, startPoint x: 192, startPoint y: 139, endPoint x: 210, endPoint y: 140, distance: 17.8
click at [210, 140] on th "Valor" at bounding box center [226, 139] width 33 height 13
click at [182, 239] on td "gap-section-gap" at bounding box center [174, 233] width 69 height 13
click at [148, 165] on code "100" at bounding box center [150, 167] width 10 height 8
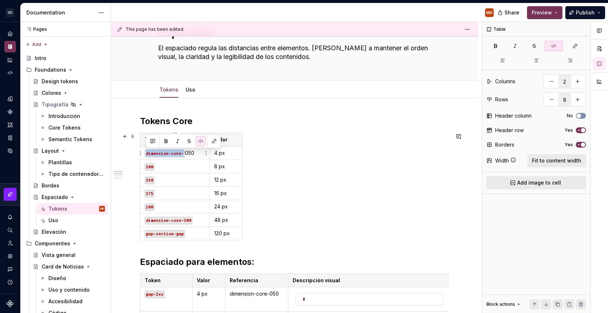
drag, startPoint x: 183, startPoint y: 152, endPoint x: 144, endPoint y: 152, distance: 39.4
click at [144, 152] on td "dimension-core- 050" at bounding box center [174, 152] width 69 height 13
copy code "dimension-core-"
click at [190, 155] on p "dimension-core- 050" at bounding box center [175, 152] width 60 height 7
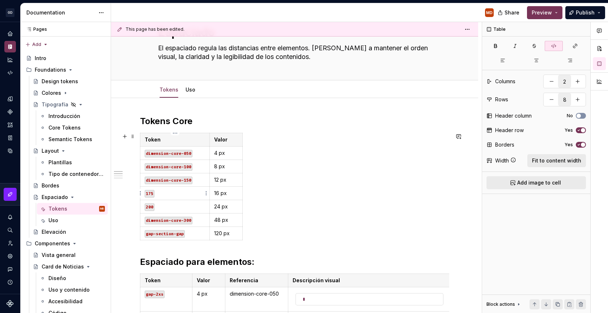
click at [147, 195] on code "175" at bounding box center [150, 194] width 10 height 8
click at [148, 205] on code "200" at bounding box center [150, 207] width 10 height 8
click at [146, 206] on code "200" at bounding box center [150, 207] width 10 height 8
drag, startPoint x: 184, startPoint y: 233, endPoint x: 145, endPoint y: 235, distance: 39.1
click at [145, 235] on code "gap-section-gap" at bounding box center [165, 234] width 40 height 8
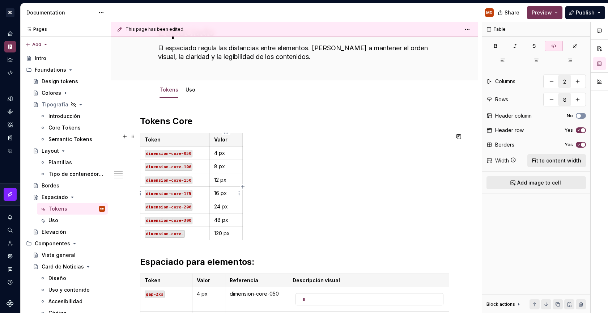
click at [217, 191] on p "16 px" at bounding box center [226, 193] width 24 height 7
click at [217, 205] on p "24 px" at bounding box center [226, 206] width 24 height 7
click at [218, 220] on p "48 px" at bounding box center [226, 219] width 24 height 7
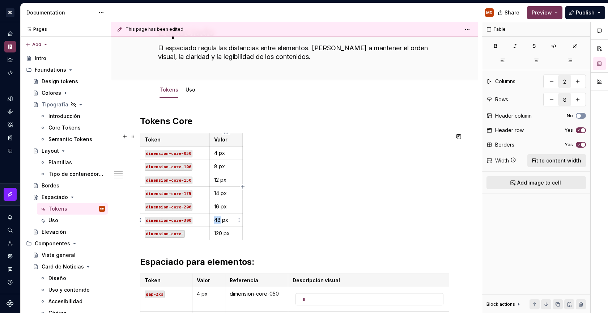
click at [218, 220] on p "48 px" at bounding box center [226, 219] width 24 height 7
click at [182, 235] on code "dimension-core-" at bounding box center [165, 234] width 40 height 8
click at [203, 233] on p "dimension-core-450" at bounding box center [175, 233] width 60 height 7
click at [135, 232] on div "This page has been edited. Espaciado El espaciado regula las distancias entre e…" at bounding box center [296, 167] width 371 height 291
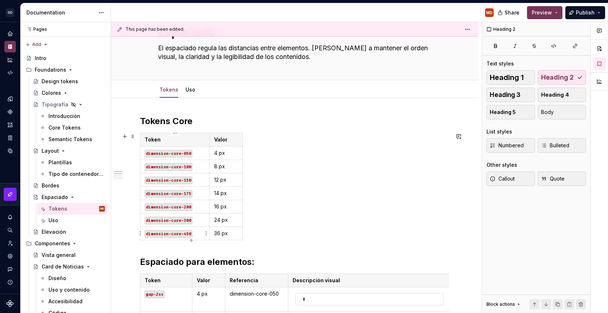
click at [146, 236] on code "dimension-core-450" at bounding box center [169, 234] width 48 height 8
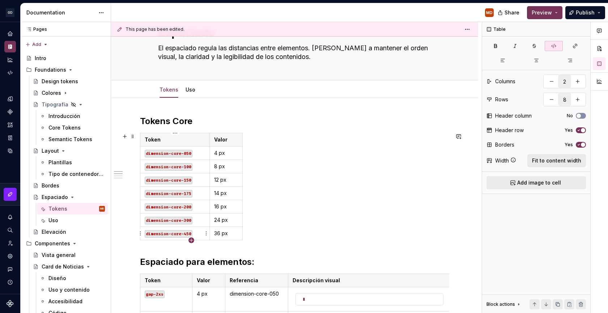
click at [191, 238] on icon "button" at bounding box center [191, 240] width 6 height 6
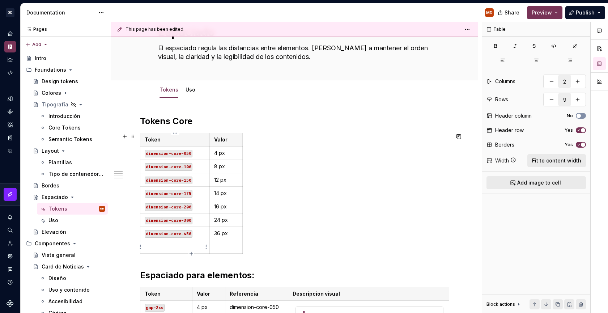
click at [191, 250] on p at bounding box center [175, 246] width 60 height 7
click at [191, 253] on icon "button" at bounding box center [191, 253] width 3 height 3
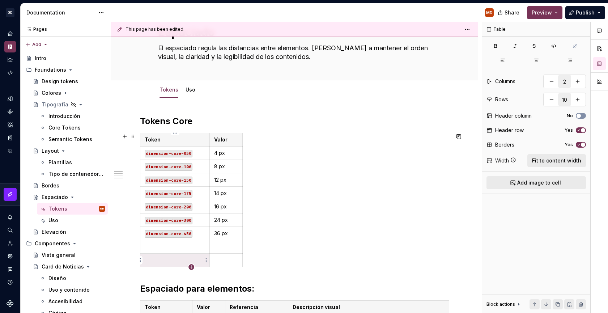
click at [190, 265] on icon "button" at bounding box center [191, 267] width 6 height 6
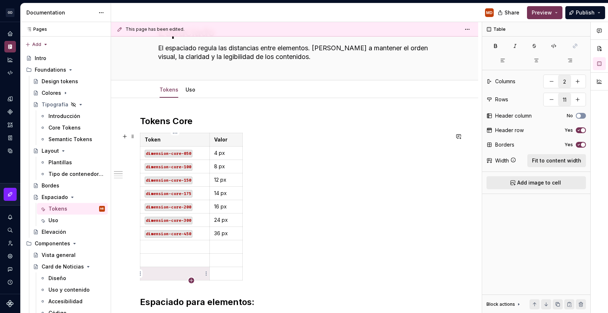
click at [192, 279] on icon "button" at bounding box center [191, 280] width 6 height 6
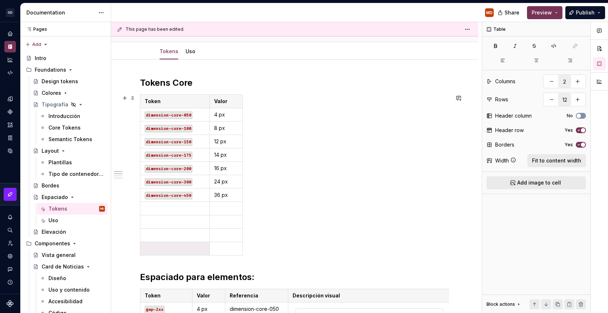
scroll to position [88, 0]
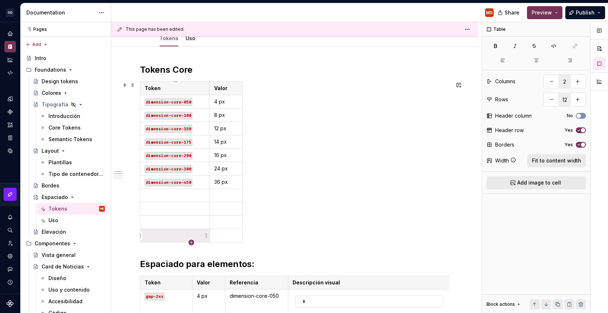
click at [191, 241] on icon "button" at bounding box center [191, 242] width 6 height 6
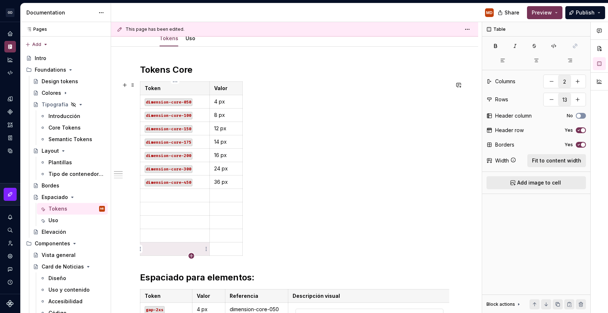
click at [192, 254] on icon "button" at bounding box center [191, 256] width 6 height 6
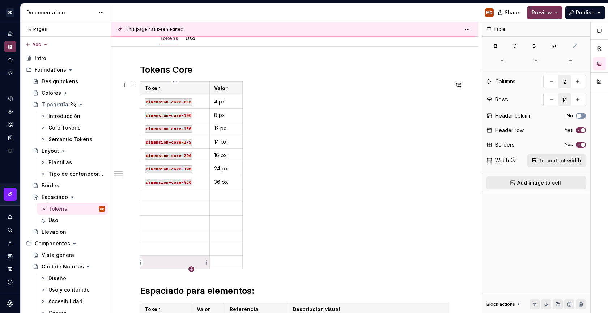
click at [191, 269] on icon "button" at bounding box center [191, 269] width 6 height 6
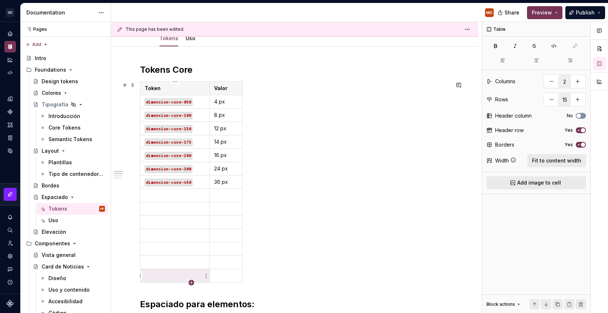
click at [191, 282] on icon "button" at bounding box center [191, 282] width 3 height 3
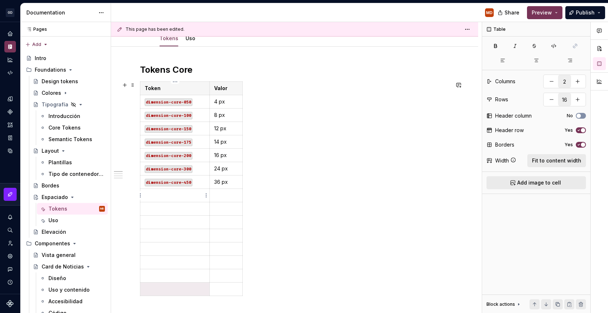
click at [173, 196] on p at bounding box center [175, 195] width 60 height 7
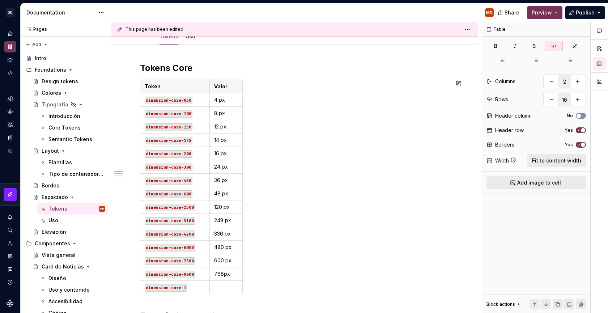
scroll to position [103, 0]
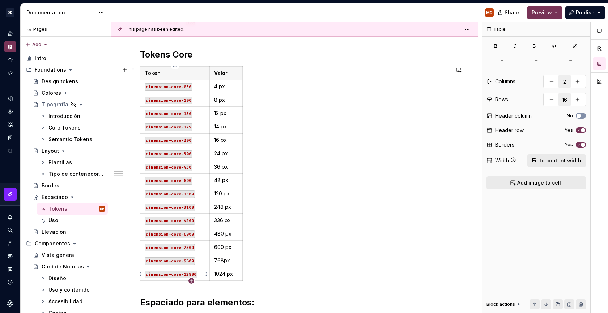
click at [190, 280] on icon "button" at bounding box center [191, 280] width 3 height 3
type input "17"
click at [159, 285] on p at bounding box center [175, 287] width 60 height 7
click at [299, 212] on div "Token Valor dimension-core-050 4 px dimension-core-100 8 px dimension-core-150 …" at bounding box center [294, 168] width 309 height 231
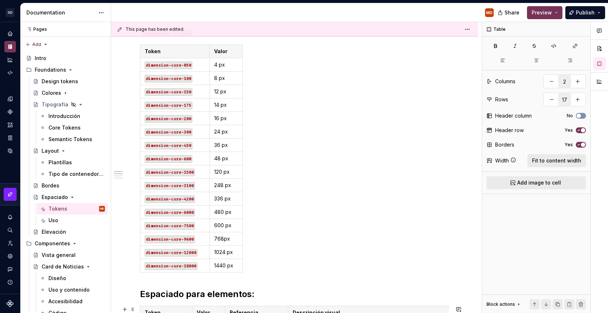
scroll to position [0, 0]
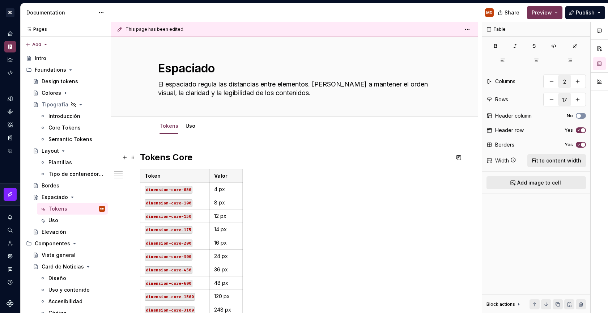
click at [155, 153] on h2 "Tokens Core" at bounding box center [294, 158] width 309 height 12
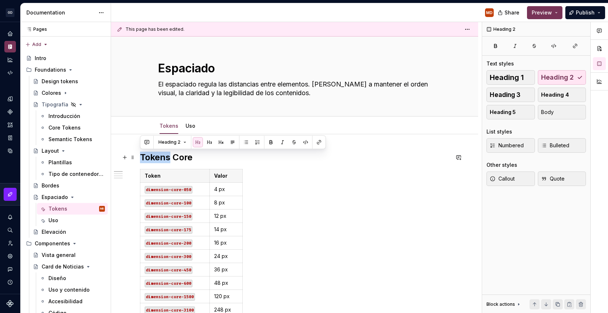
click at [155, 153] on h2 "Tokens Core" at bounding box center [294, 158] width 309 height 12
click at [290, 169] on div "Token Valor dimension-core-050 4 px dimension-core-100 8 px dimension-core-150 …" at bounding box center [294, 284] width 309 height 231
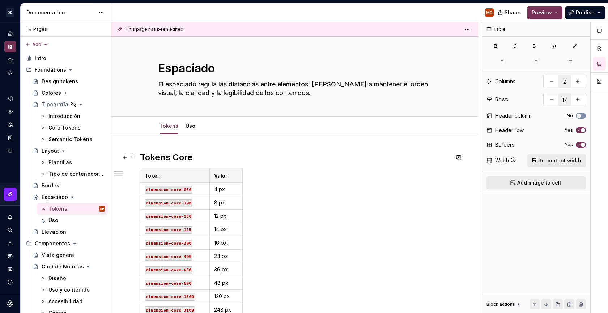
click at [160, 156] on h2 "Tokens Core" at bounding box center [294, 158] width 309 height 12
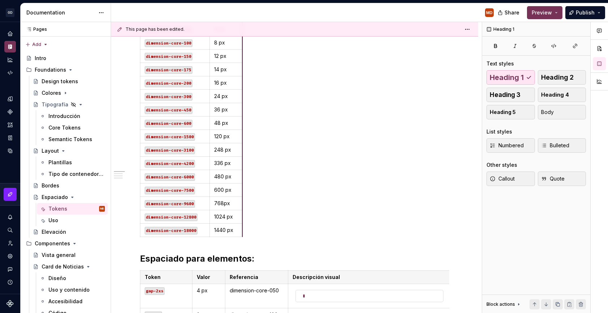
scroll to position [240, 0]
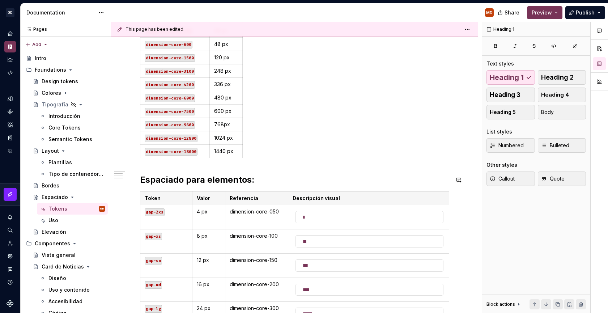
click at [262, 166] on div "Tokens Core Token Valor dimension-core-050 4 px dimension-core-100 8 px dimensi…" at bounding box center [294, 240] width 309 height 658
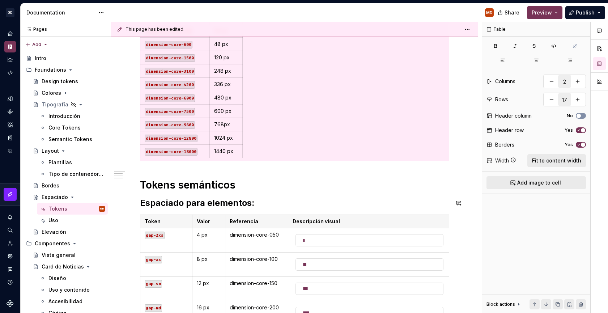
scroll to position [148, 0]
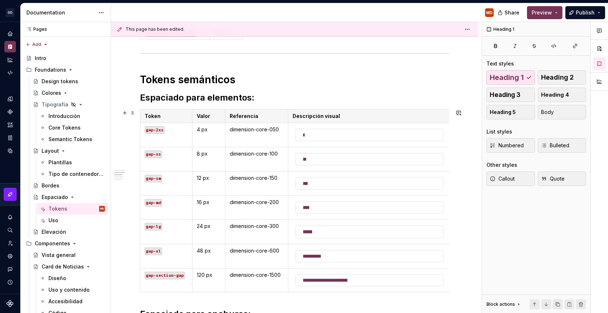
scroll to position [368, 0]
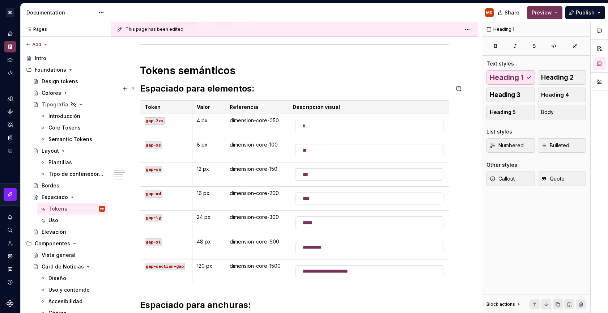
click at [213, 92] on h2 "Espaciado para elementos:" at bounding box center [294, 89] width 309 height 12
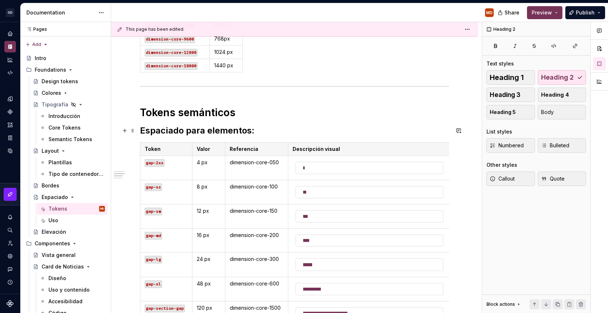
scroll to position [319, 0]
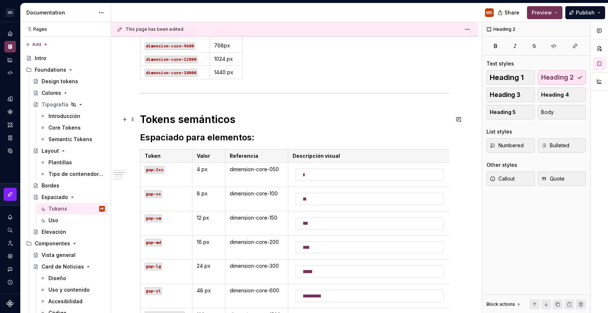
click at [245, 119] on h1 "Tokens semánticos" at bounding box center [294, 119] width 309 height 13
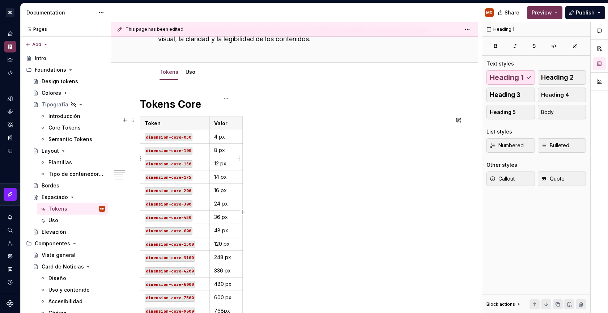
scroll to position [41, 0]
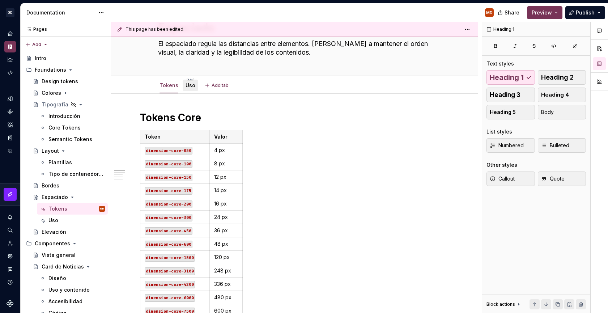
click at [188, 87] on link "Uso" at bounding box center [191, 85] width 10 height 6
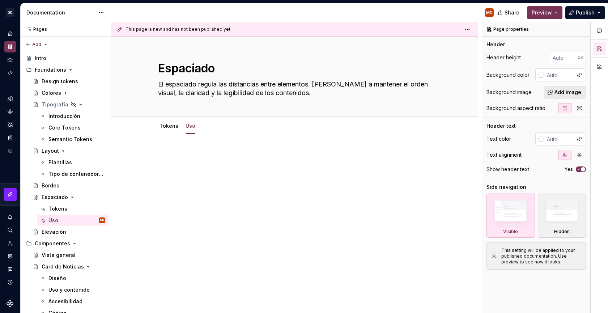
click at [216, 161] on div at bounding box center [294, 165] width 309 height 27
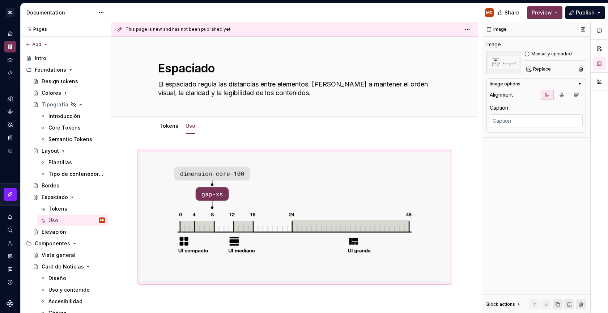
click at [514, 139] on div "Image Image Manually uploaded Replace Image options Alignment Caption Block act…" at bounding box center [536, 167] width 108 height 291
click at [513, 126] on textarea at bounding box center [536, 120] width 93 height 13
click at [521, 123] on textarea at bounding box center [536, 120] width 93 height 13
paste textarea "Representación gráfica que indica a qué tipo de elementos de la interfaz se asi…"
type textarea "*"
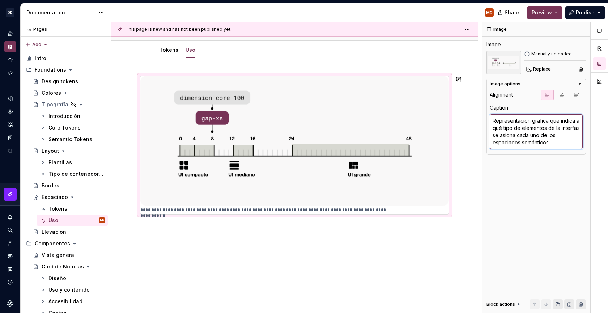
scroll to position [81, 0]
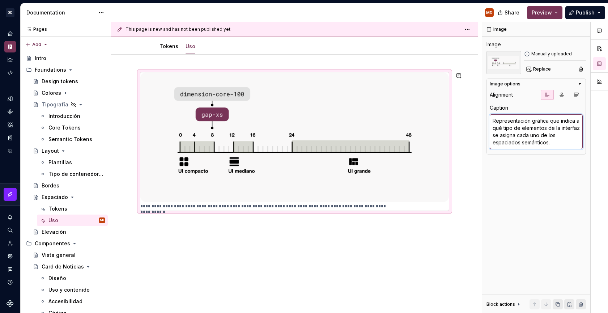
type textarea "Representación gráfica que indica a qué tipo de elementos de la interfaz se asi…"
type textarea "*"
click at [341, 264] on div "**********" at bounding box center [296, 167] width 371 height 291
click at [265, 235] on div "**********" at bounding box center [294, 184] width 367 height 259
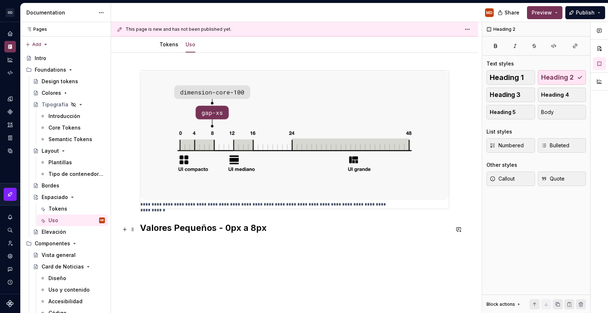
click at [179, 227] on h2 "Valores Pequeños - 0px a 8px" at bounding box center [294, 228] width 309 height 12
click at [277, 246] on h2 "Valores medianos - 12px y 16px" at bounding box center [294, 245] width 309 height 12
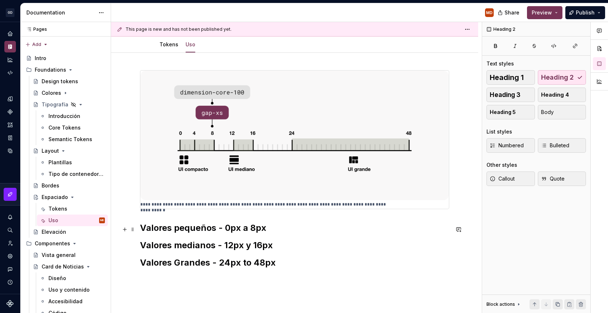
click at [277, 228] on h2 "Valores pequeños - 0px a 8px" at bounding box center [294, 228] width 309 height 12
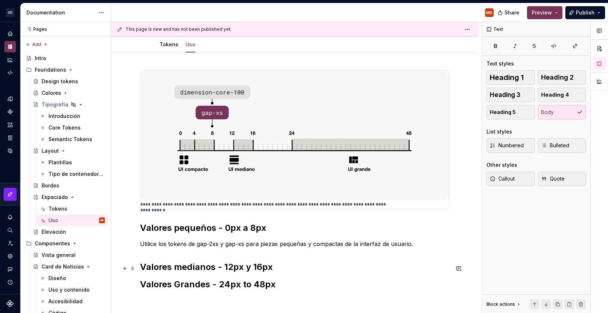
click at [276, 268] on h2 "Valores medianos - 12px y 16px" at bounding box center [294, 267] width 309 height 12
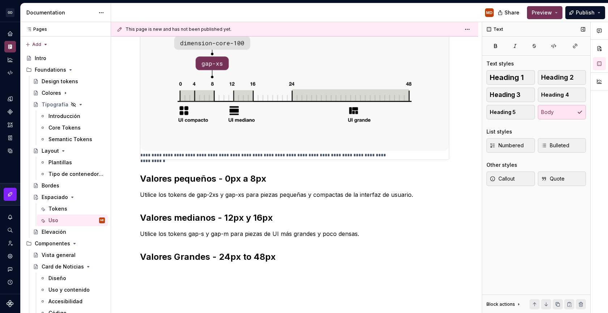
scroll to position [136, 0]
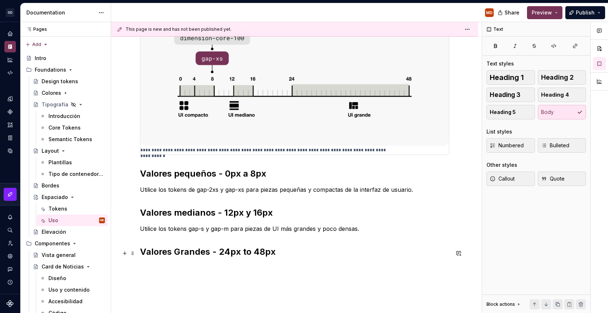
click at [279, 251] on h2 "Valores Grandes - 24px to 48px" at bounding box center [294, 252] width 309 height 12
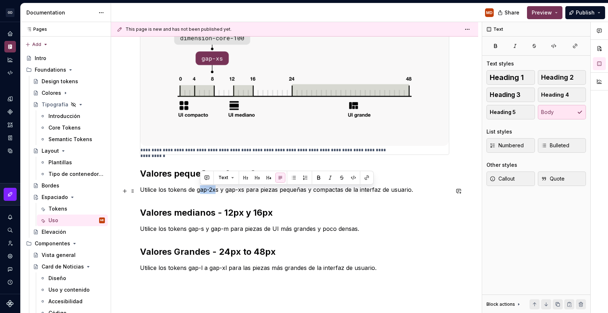
drag, startPoint x: 217, startPoint y: 191, endPoint x: 201, endPoint y: 191, distance: 16.6
click at [201, 191] on p "Utilice los tokens de gap-2xs y gap-xs para piezas pequeñas y compactas de la i…" at bounding box center [294, 189] width 309 height 9
drag, startPoint x: 219, startPoint y: 194, endPoint x: 198, endPoint y: 195, distance: 21.4
click at [198, 194] on p "Utilice los tokens de gap-2xs y gap-xs para piezas pequeñas y compactas de la i…" at bounding box center [294, 189] width 309 height 9
drag, startPoint x: 243, startPoint y: 192, endPoint x: 226, endPoint y: 195, distance: 17.6
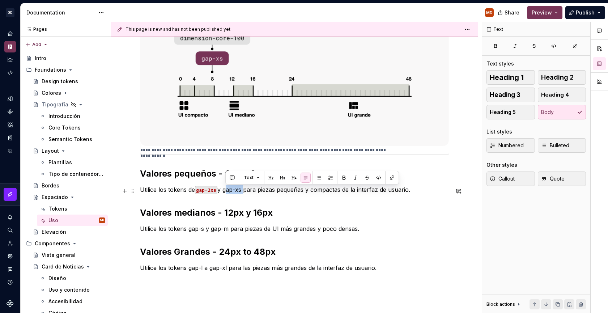
click at [226, 194] on p "Utilice los tokens de gap-2xs y gap-xs para piezas pequeñas y compactas de la i…" at bounding box center [294, 189] width 309 height 9
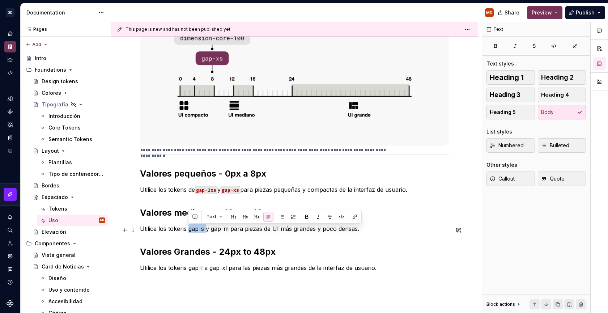
drag, startPoint x: 206, startPoint y: 228, endPoint x: 188, endPoint y: 230, distance: 18.2
click at [188, 230] on p "Utilice los tokens gap-s y gap-m para piezas de UI más grandes y poco densas." at bounding box center [294, 228] width 309 height 9
drag, startPoint x: 228, startPoint y: 230, endPoint x: 214, endPoint y: 231, distance: 14.5
click at [214, 231] on p "Utilice los tokens gap-s y gap-m para piezas de UI más grandes y poco densas." at bounding box center [294, 228] width 309 height 9
click at [203, 231] on code "gap-s" at bounding box center [195, 229] width 17 height 8
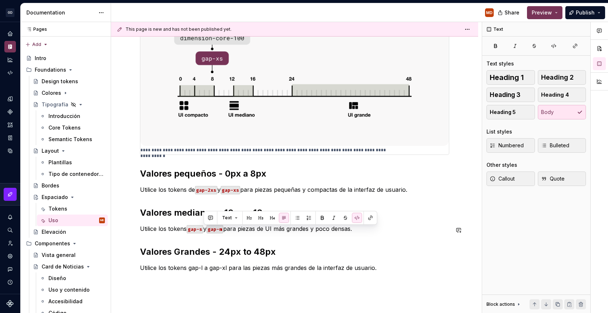
click at [213, 242] on div "**********" at bounding box center [294, 144] width 309 height 256
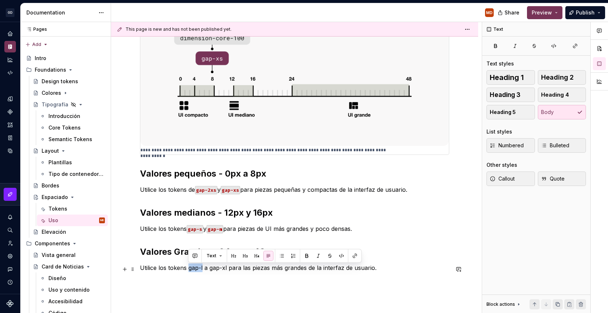
drag, startPoint x: 202, startPoint y: 269, endPoint x: 189, endPoint y: 269, distance: 13.0
click at [189, 269] on p "Utilice los tokens gap-l a gap-xl para las piezas más grandes de la interfaz de…" at bounding box center [294, 267] width 309 height 9
drag, startPoint x: 229, startPoint y: 269, endPoint x: 213, endPoint y: 270, distance: 16.0
click at [213, 270] on p "Utilice los tokens gap-l a gap-xl para las piezas más grandes de la interfaz de…" at bounding box center [294, 267] width 309 height 9
click at [246, 291] on div "**********" at bounding box center [294, 187] width 367 height 376
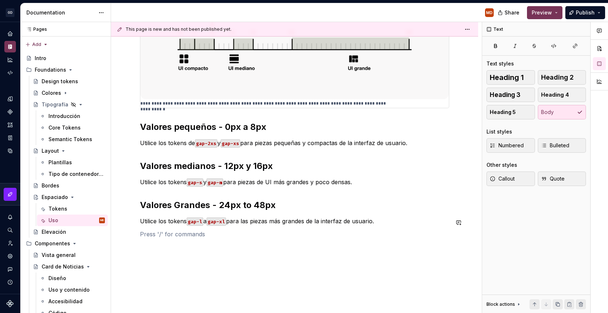
scroll to position [188, 0]
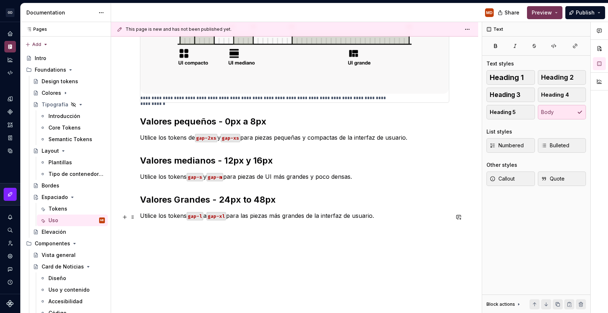
click at [209, 216] on p "Utilice los tokens gap-l a gap-xl para las piezas más grandes de la interfaz de…" at bounding box center [294, 215] width 309 height 9
click at [213, 273] on div "**********" at bounding box center [294, 140] width 367 height 389
click at [175, 120] on h2 "Valores pequeños - 0px a 8px" at bounding box center [294, 122] width 309 height 12
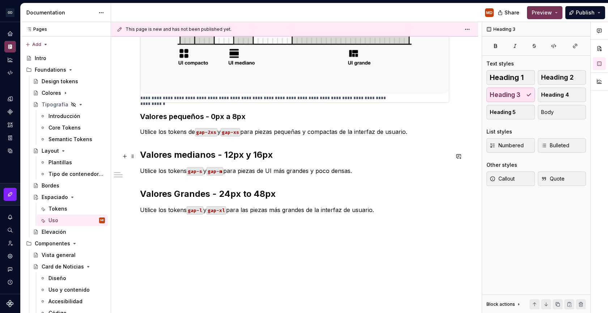
click at [184, 153] on h2 "Valores medianos - 12px y 16px" at bounding box center [294, 155] width 309 height 12
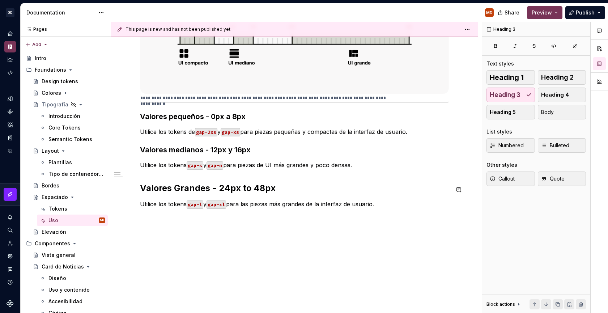
click at [175, 183] on h2 "Valores Grandes - 24px to 48px" at bounding box center [294, 188] width 309 height 12
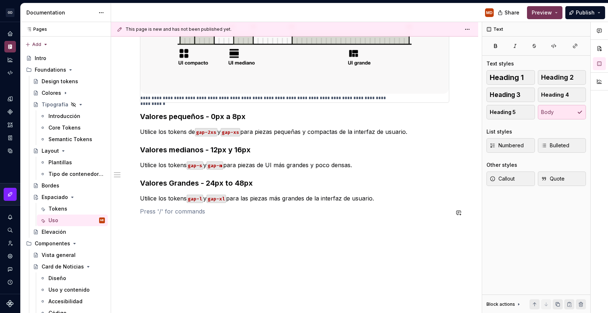
click at [177, 223] on div "**********" at bounding box center [294, 94] width 309 height 260
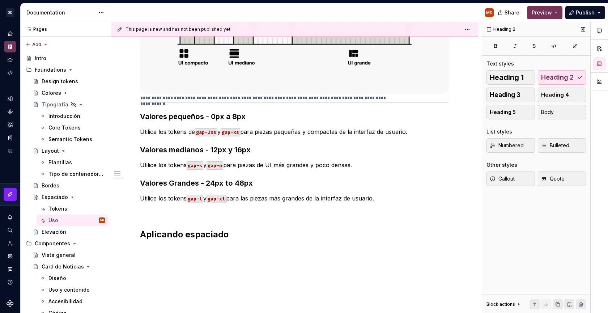
type textarea "*"
